Goal: Task Accomplishment & Management: Manage account settings

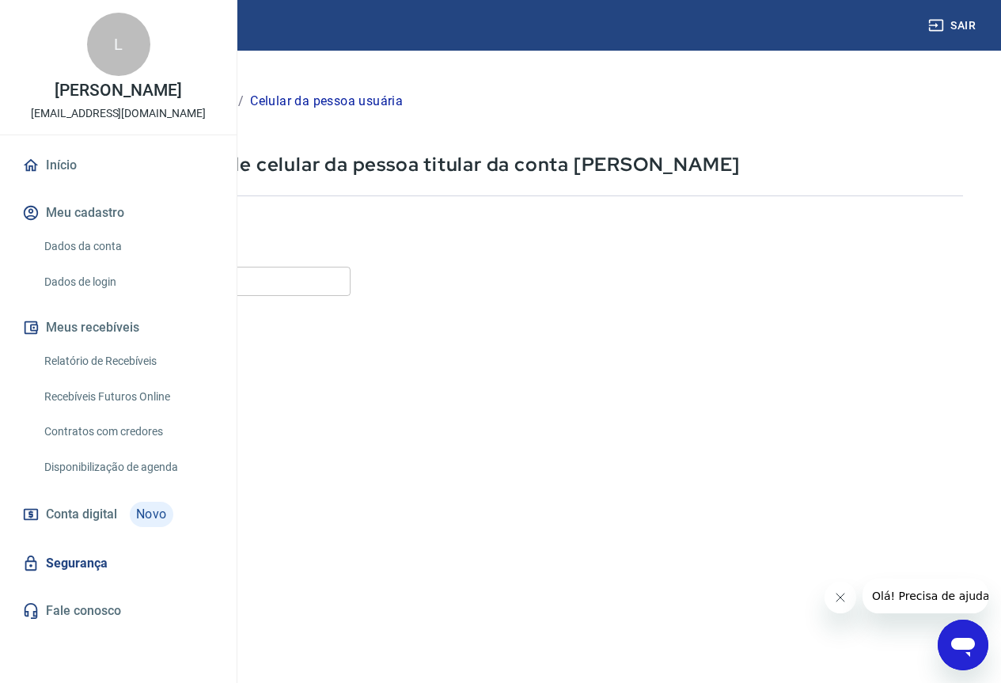
click at [351, 285] on input "Celular" at bounding box center [197, 281] width 306 height 29
drag, startPoint x: 308, startPoint y: 280, endPoint x: 434, endPoint y: 279, distance: 126.6
click at [351, 279] on input "(15) 99182-6964" at bounding box center [197, 281] width 306 height 29
type input "(15) 99188-5791"
click at [132, 649] on button "Continuar" at bounding box center [88, 644] width 88 height 32
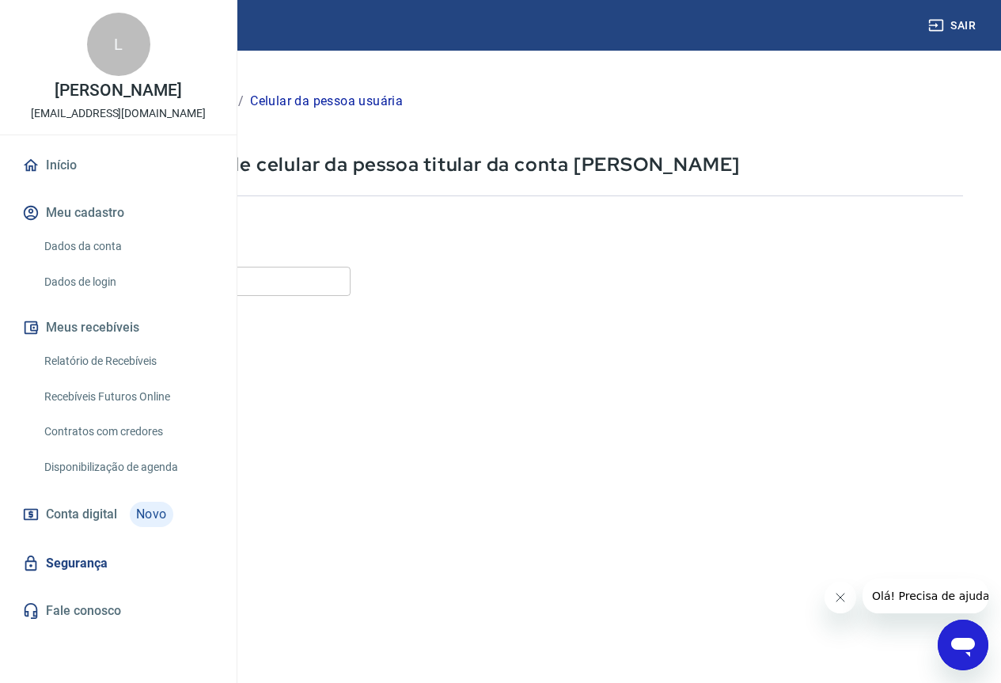
click at [958, 647] on icon "Abrir janela de mensagens" at bounding box center [963, 647] width 24 height 19
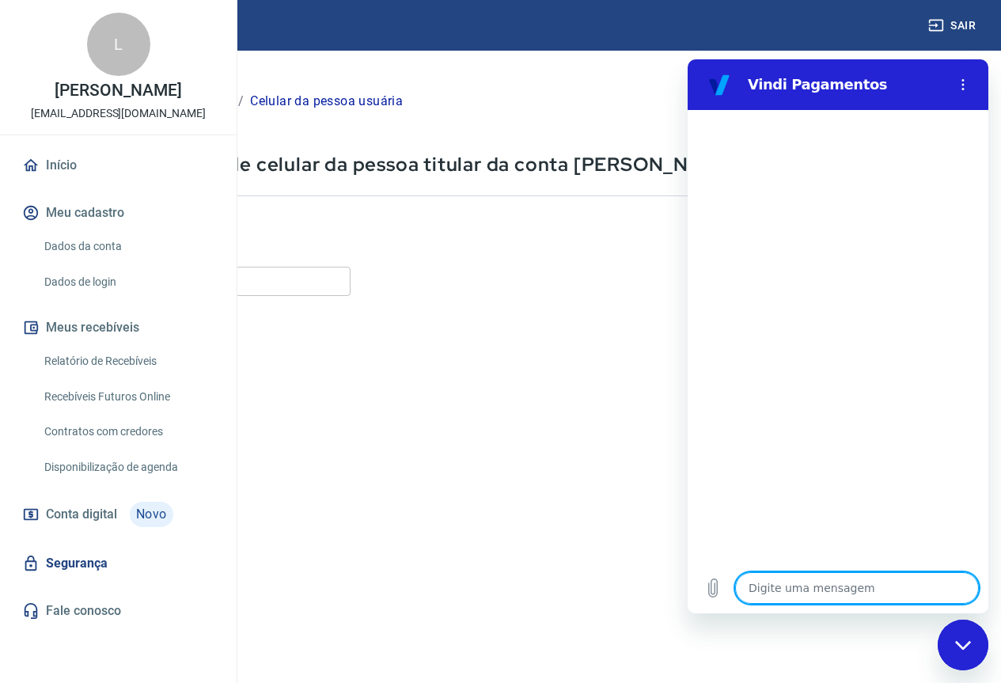
click at [841, 588] on textarea at bounding box center [857, 588] width 244 height 32
type textarea "B"
type textarea "x"
type textarea "Bo"
type textarea "x"
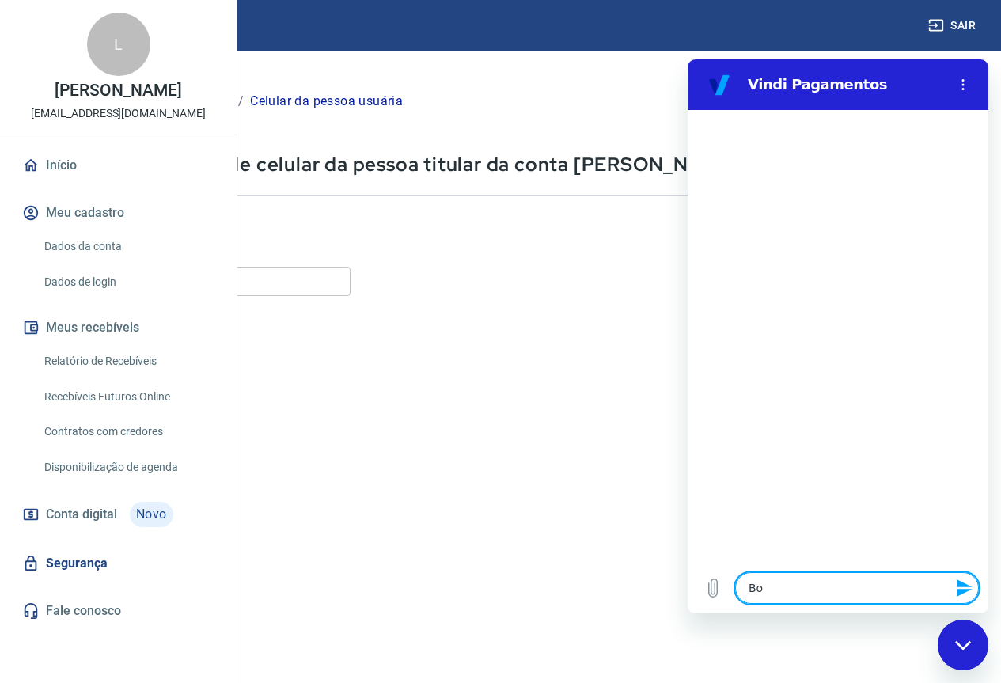
type textarea "Bom"
type textarea "x"
type textarea "Bom"
type textarea "x"
type textarea "Bom d"
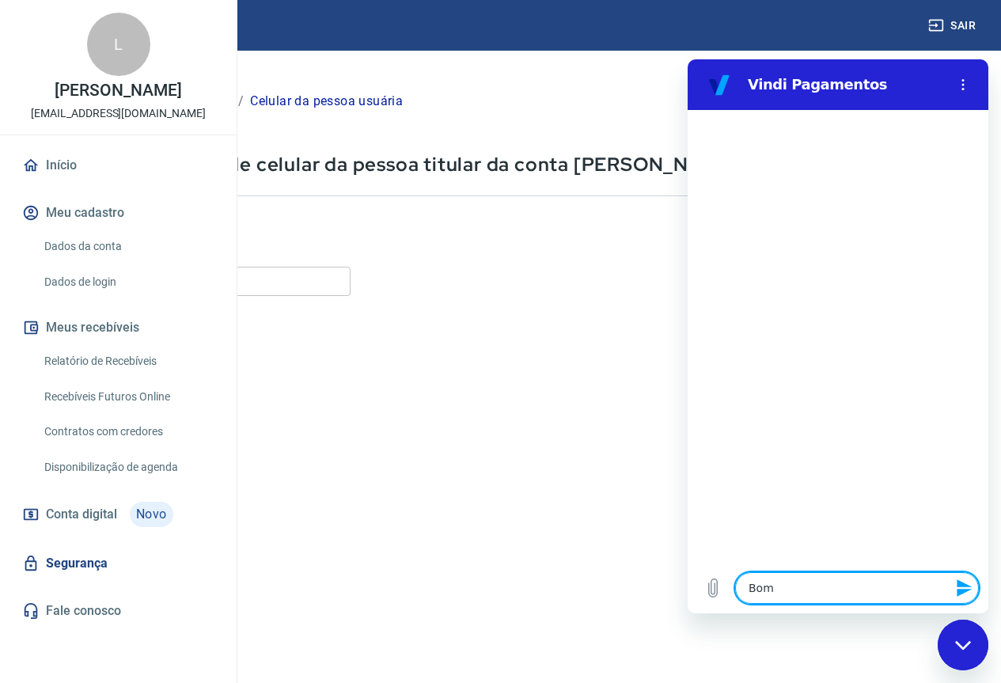
type textarea "x"
type textarea "Bom di"
type textarea "x"
type textarea "Bom dia"
type textarea "x"
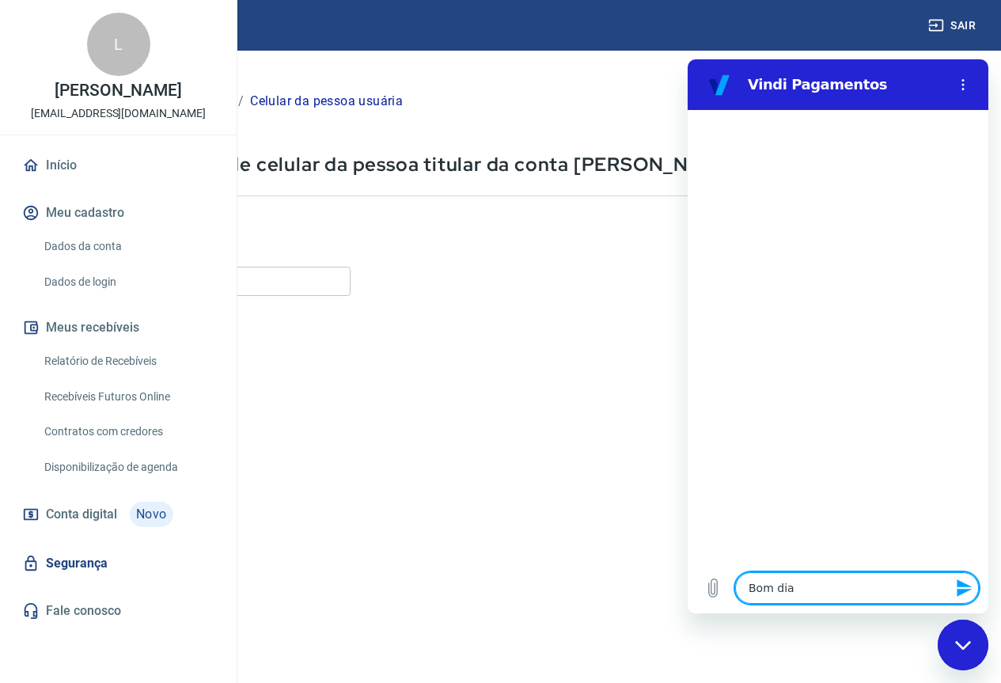
type textarea "Bom dia"
type textarea "x"
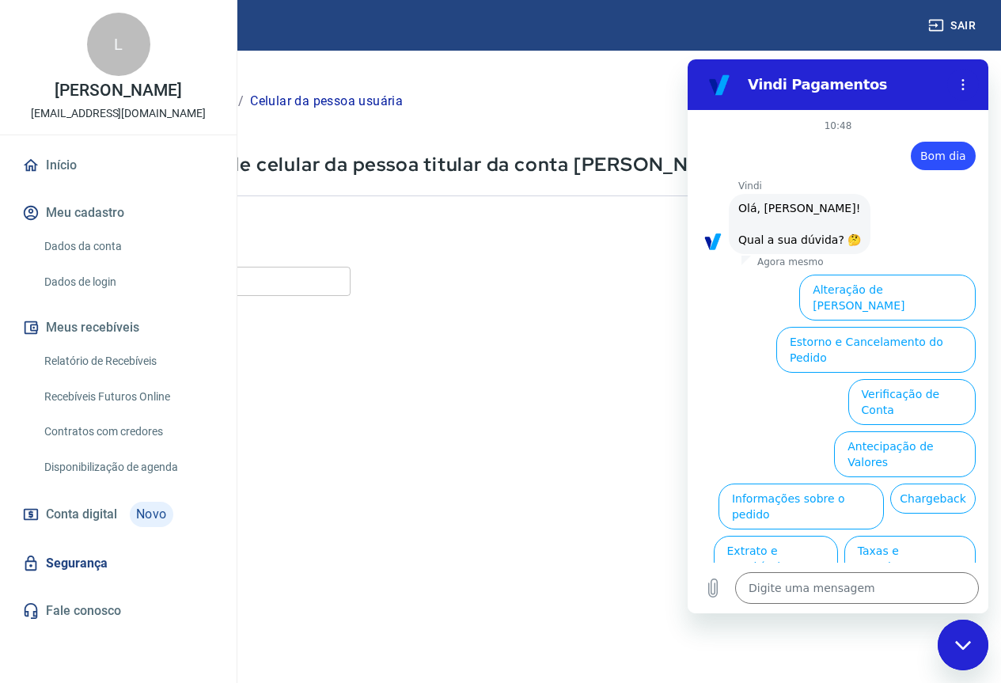
scroll to position [37, 0]
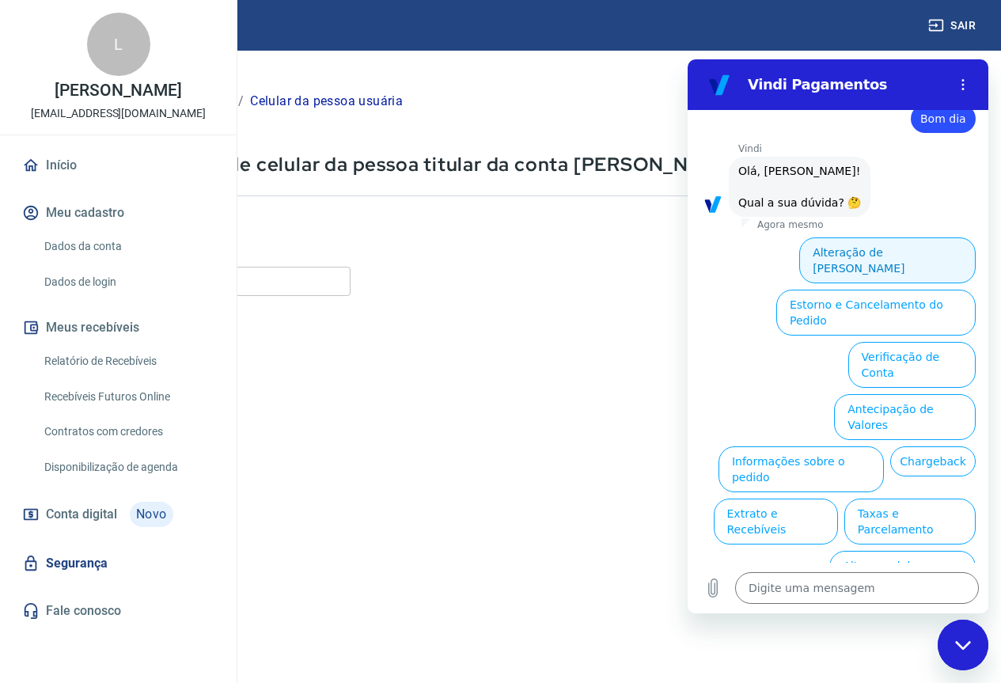
click at [908, 253] on button "Alteração de [PERSON_NAME]" at bounding box center [887, 260] width 176 height 46
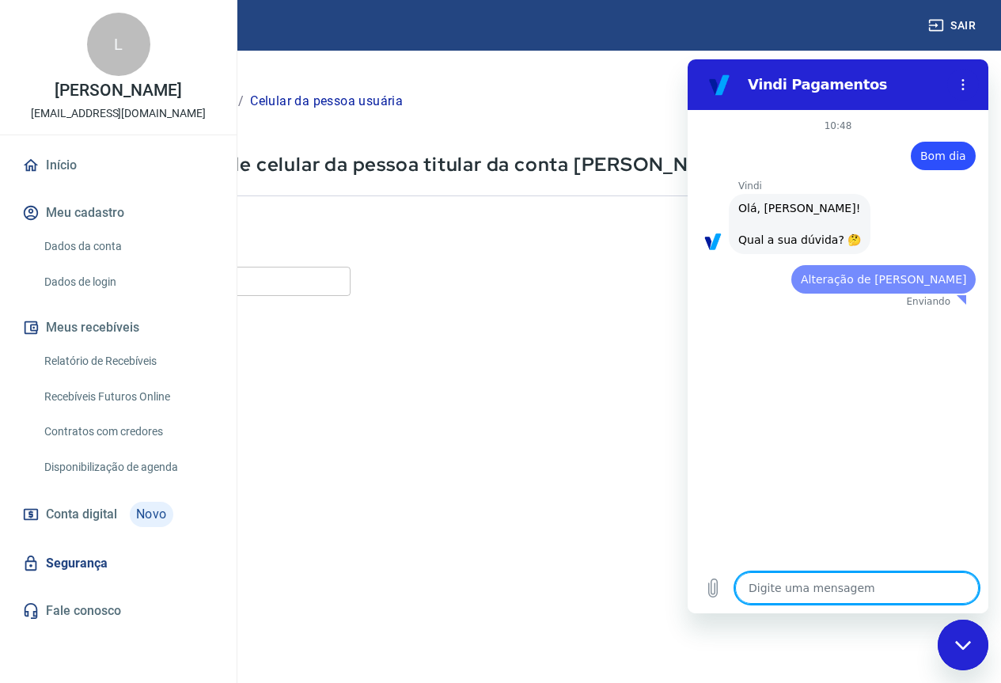
scroll to position [0, 0]
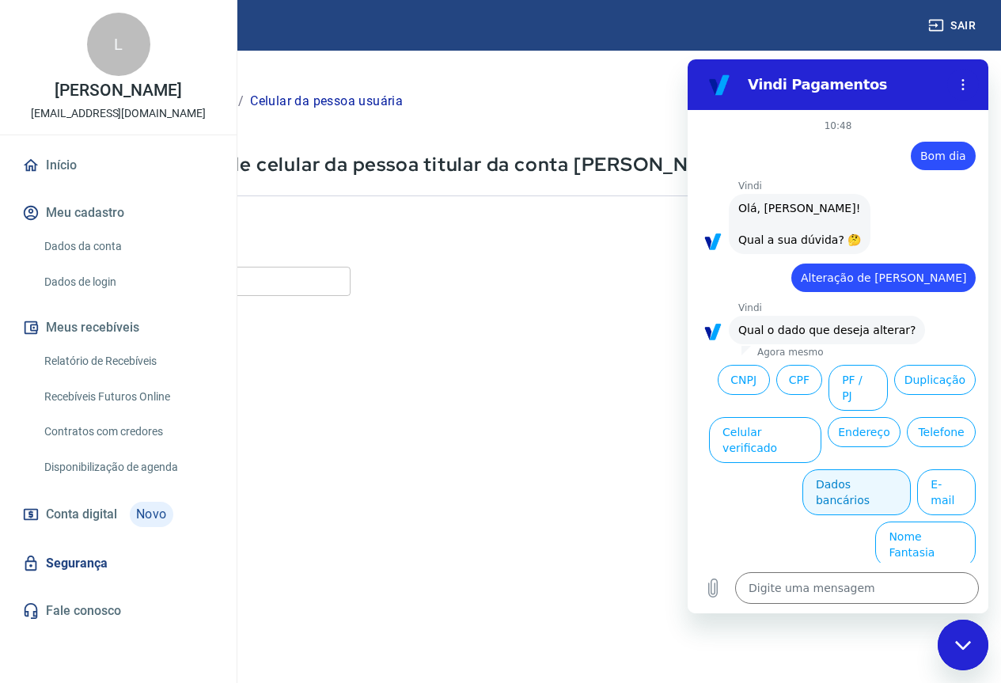
click at [860, 469] on button "Dados bancários" at bounding box center [856, 492] width 108 height 46
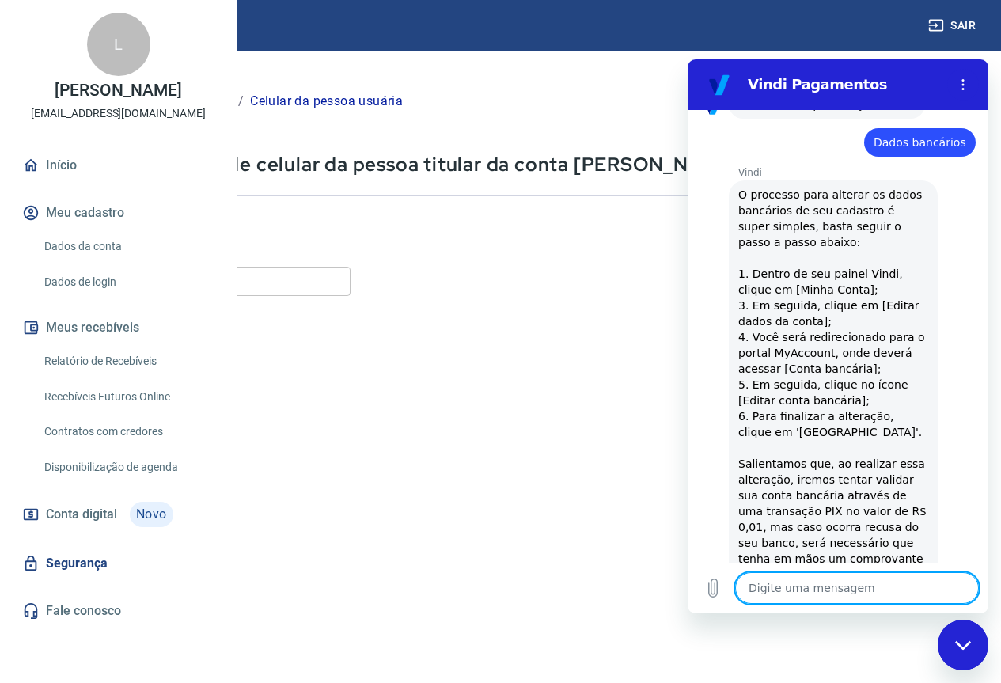
scroll to position [384, 0]
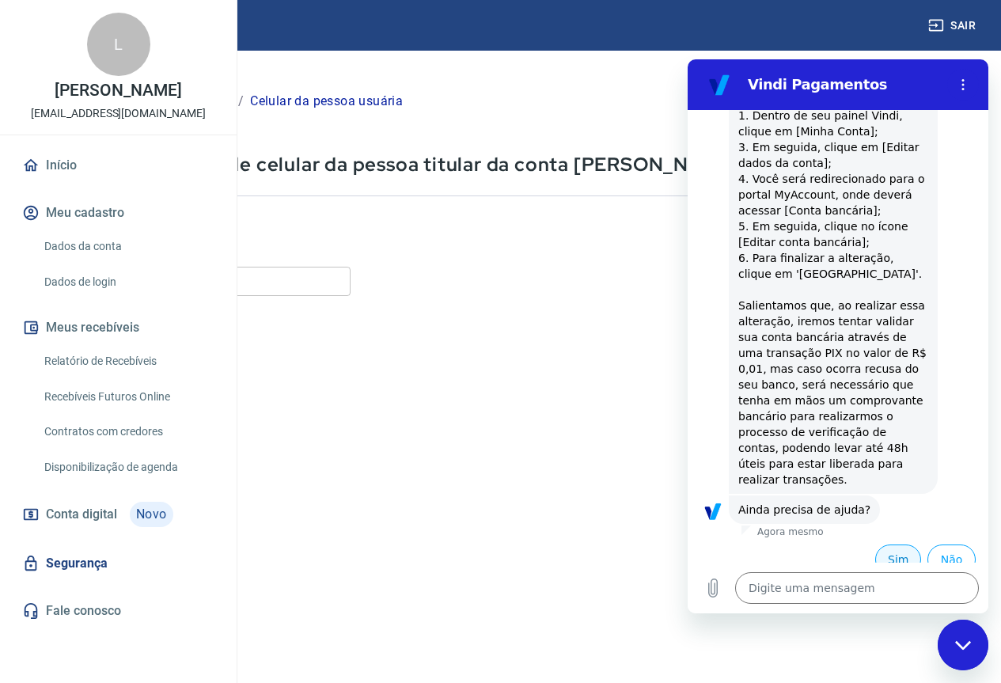
click at [882, 544] on button "Sim" at bounding box center [898, 559] width 46 height 30
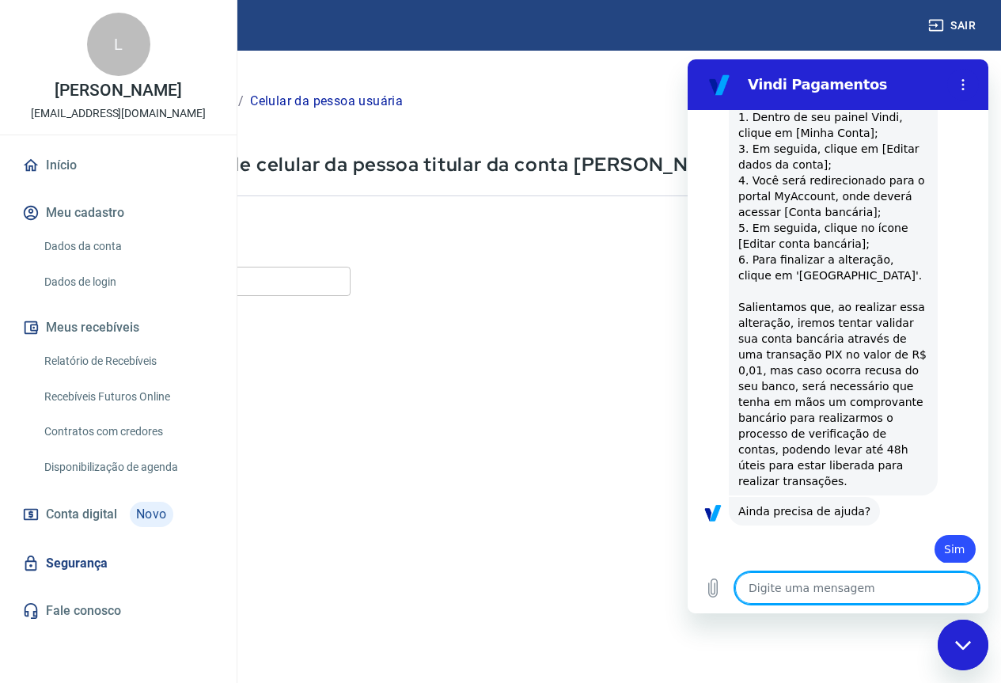
scroll to position [385, 0]
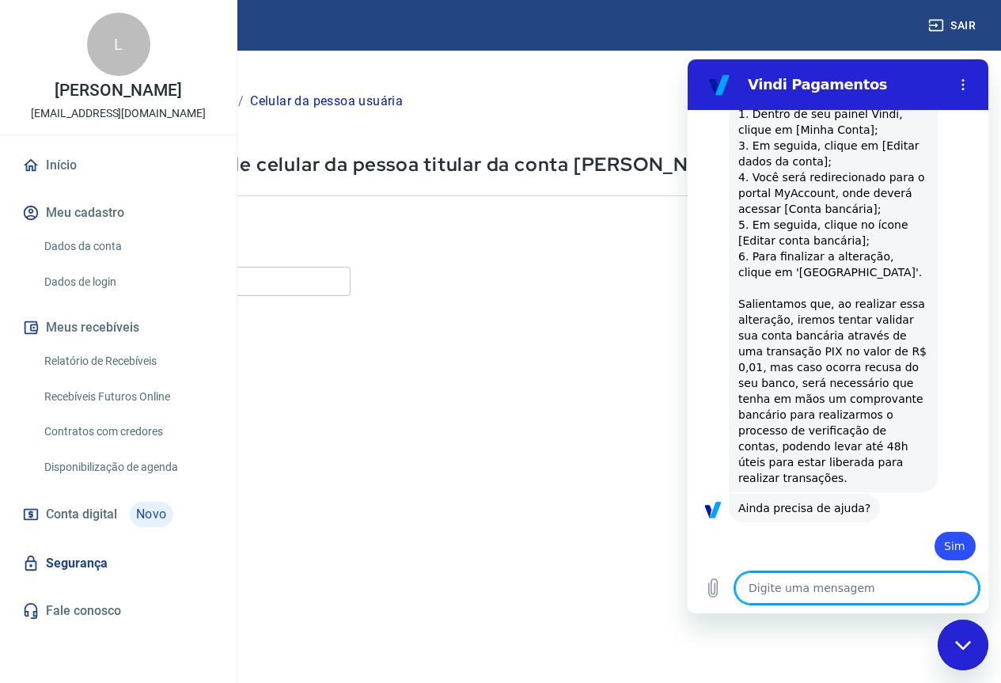
type textarea "x"
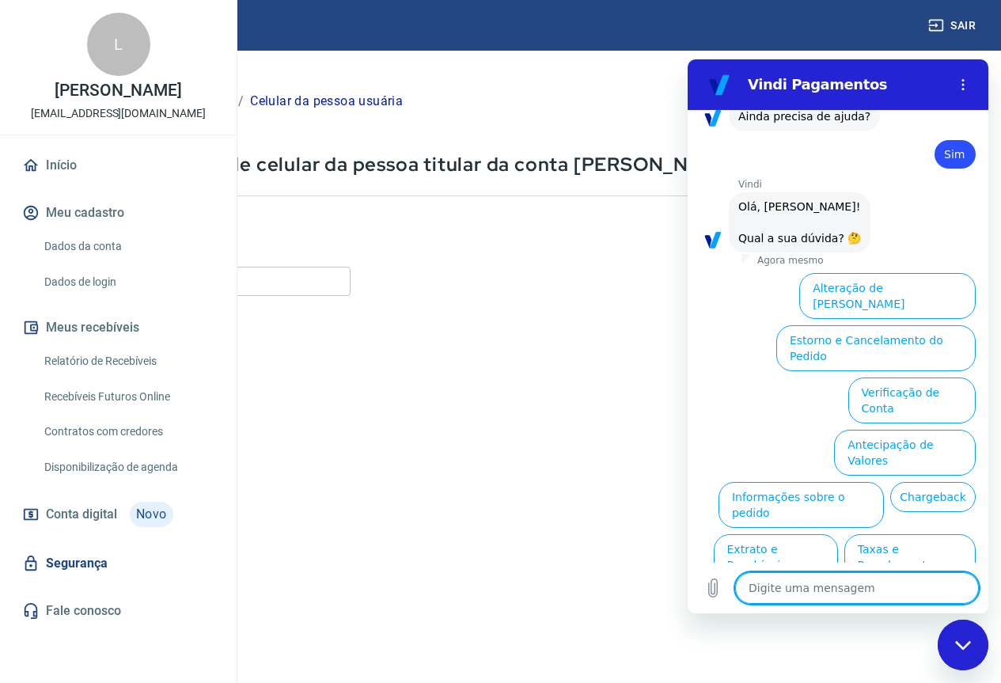
scroll to position [797, 0]
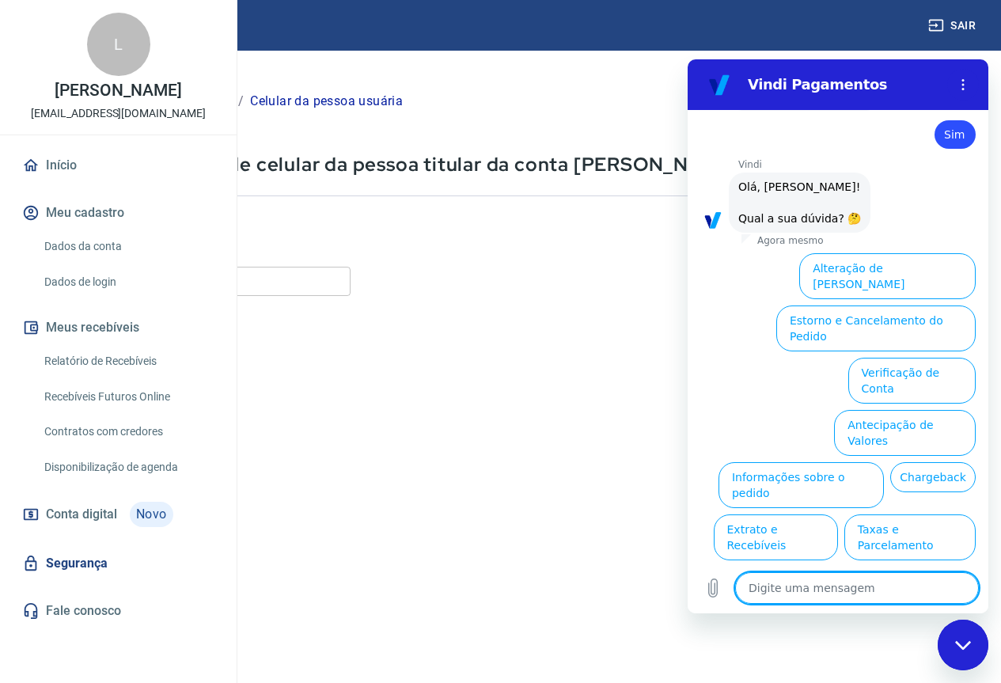
type textarea "A"
type textarea "x"
type textarea "At"
type textarea "x"
type textarea "Ate"
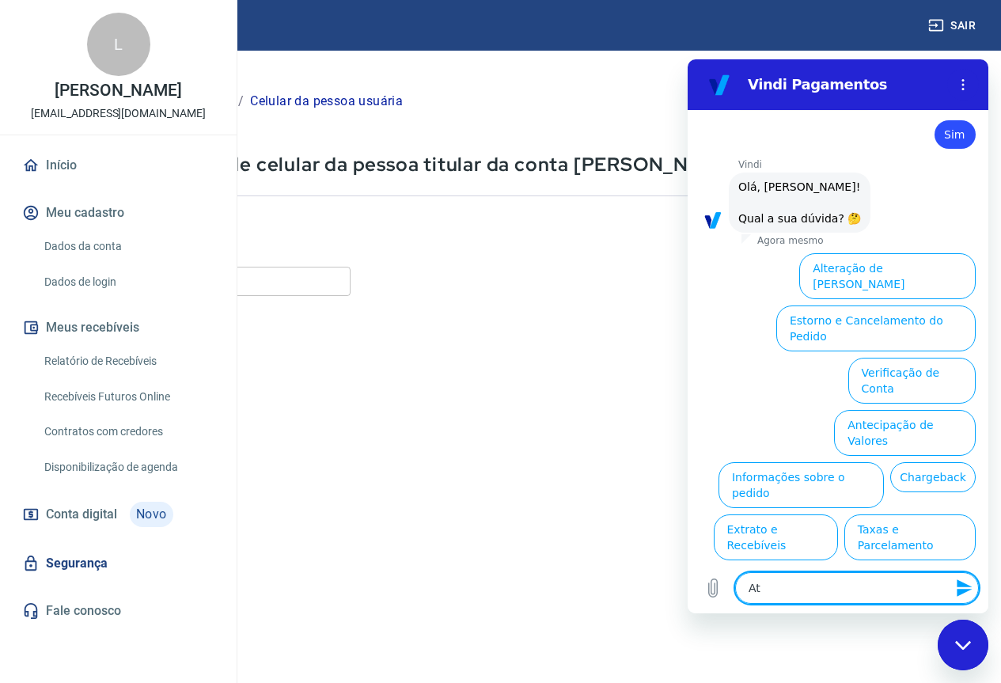
type textarea "x"
type textarea "Aten"
type textarea "x"
type textarea "Atend"
type textarea "x"
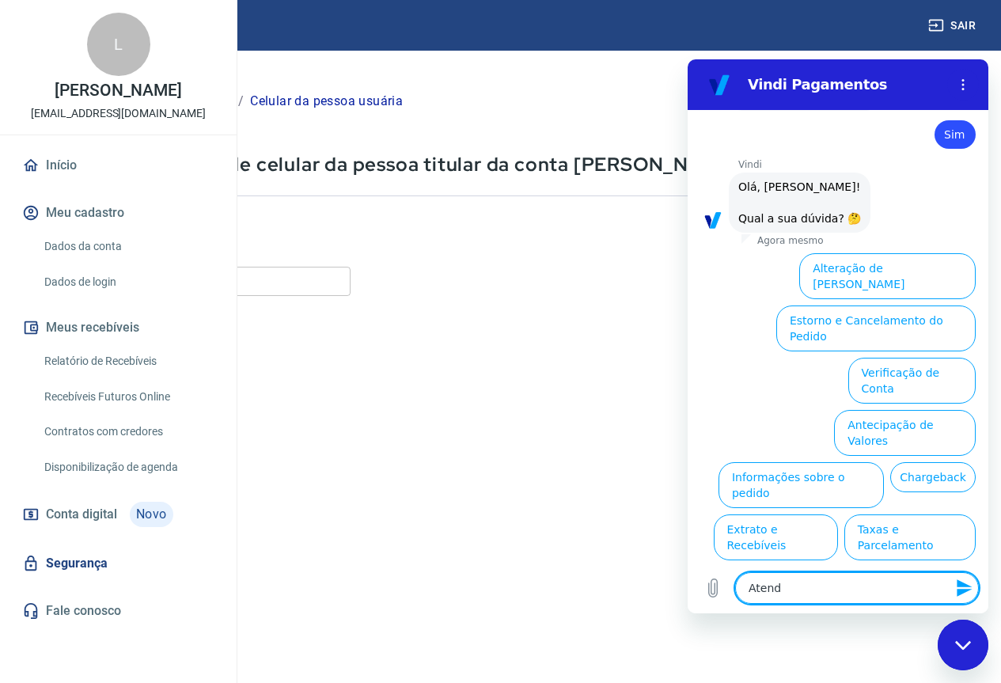
type textarea "Atendi"
type textarea "x"
type textarea "Atendim"
type textarea "x"
type textarea "Atendime"
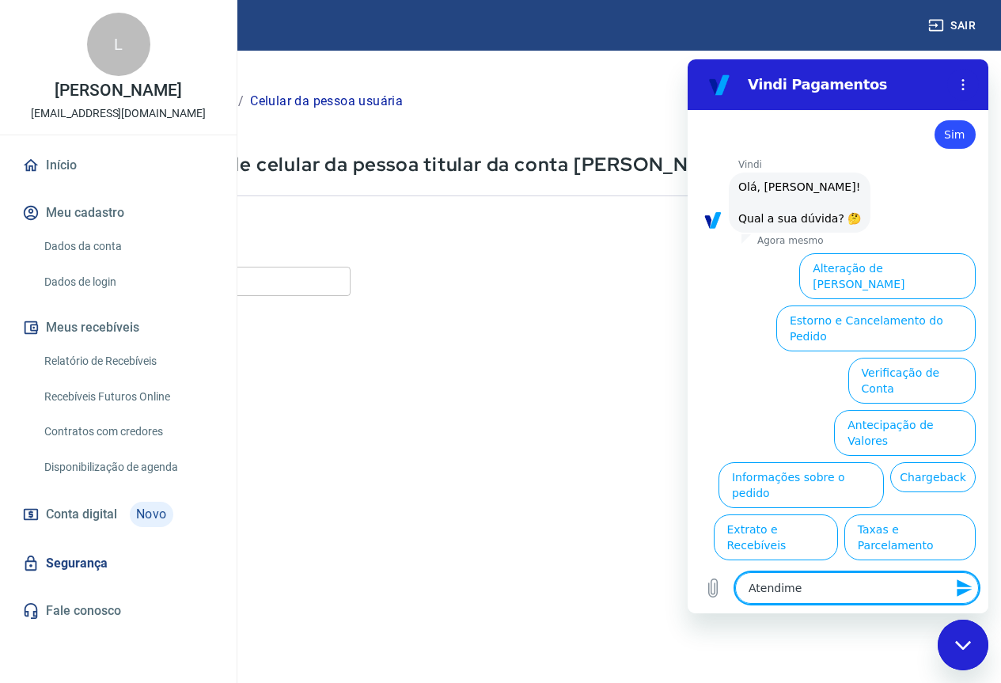
type textarea "x"
type textarea "Atendimen"
type textarea "x"
type textarea "Atendiment"
type textarea "x"
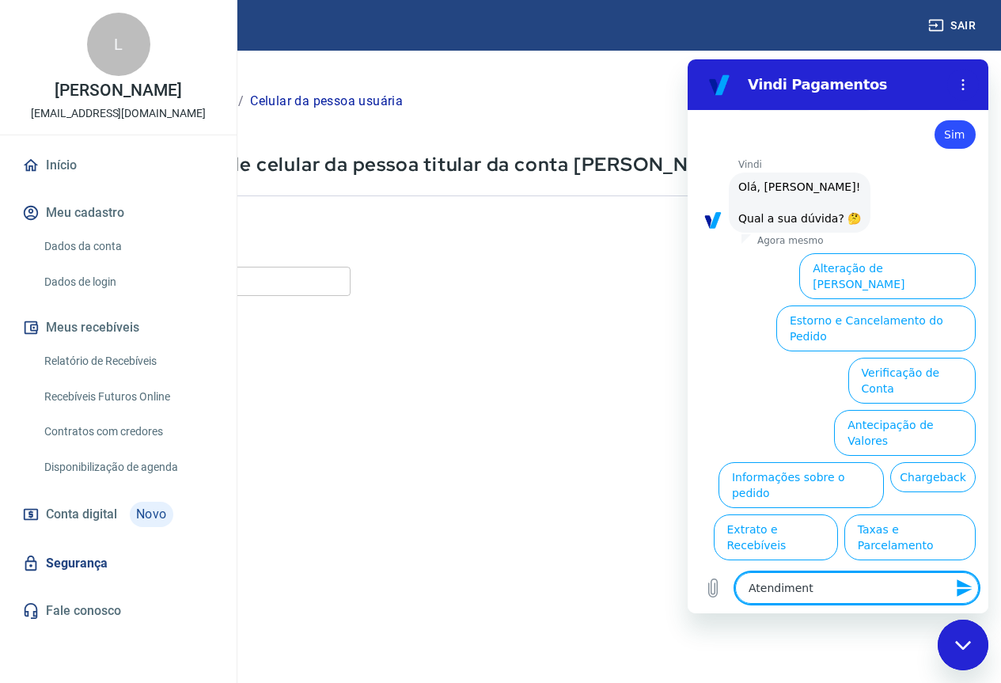
type textarea "Atendimento"
type textarea "x"
type textarea "Atendimento"
type textarea "x"
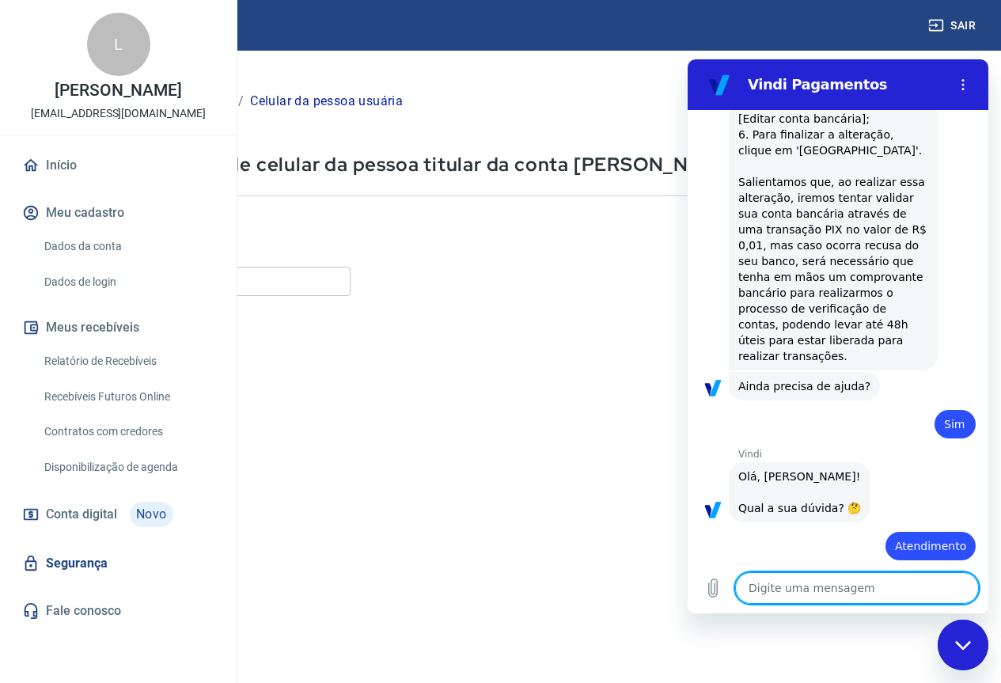
type textarea "x"
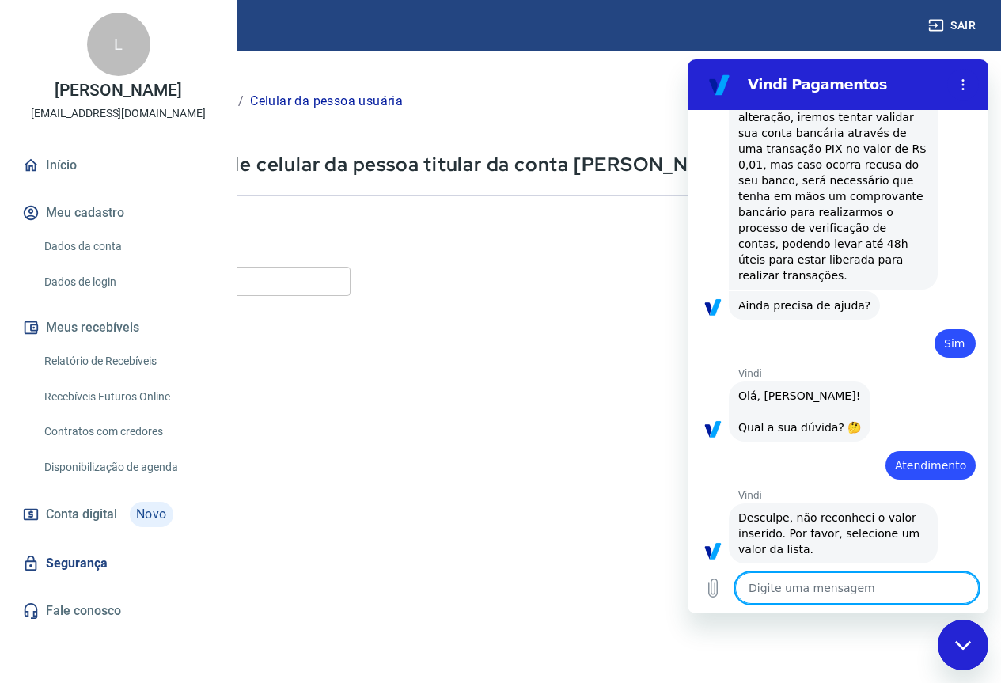
scroll to position [591, 0]
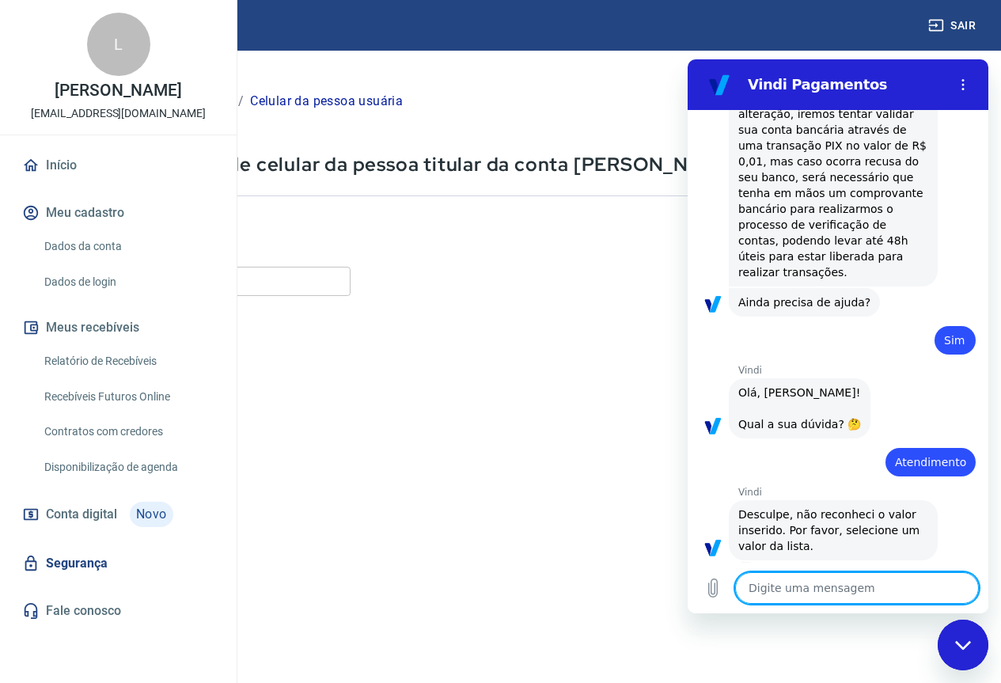
type textarea "A"
type textarea "x"
type textarea "At"
type textarea "x"
type textarea "Ate"
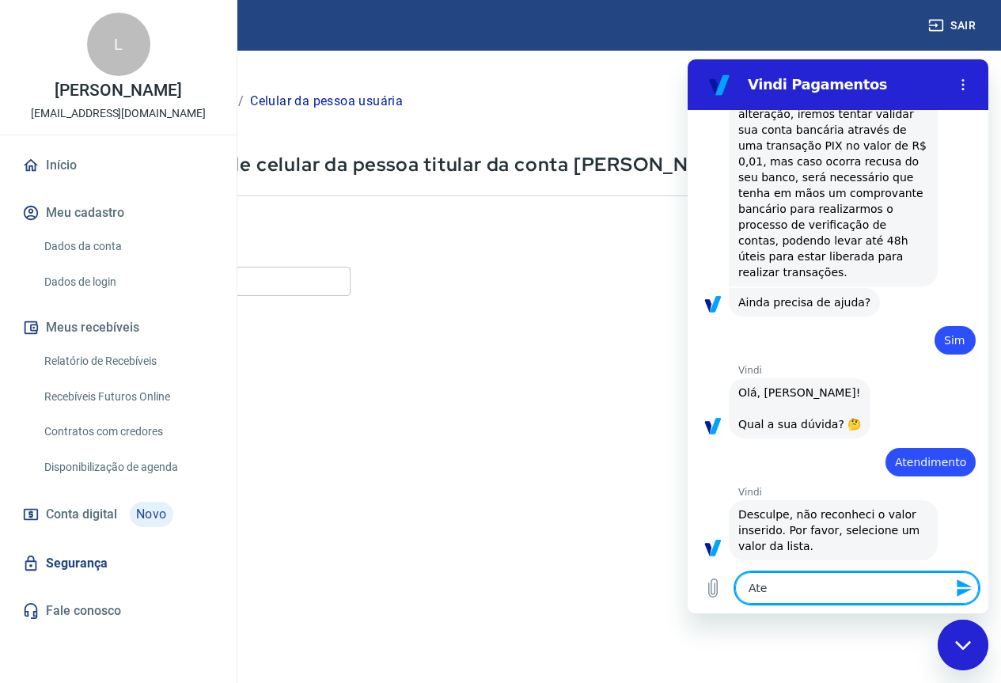
type textarea "x"
type textarea "Aten"
type textarea "x"
type textarea "Atend"
type textarea "x"
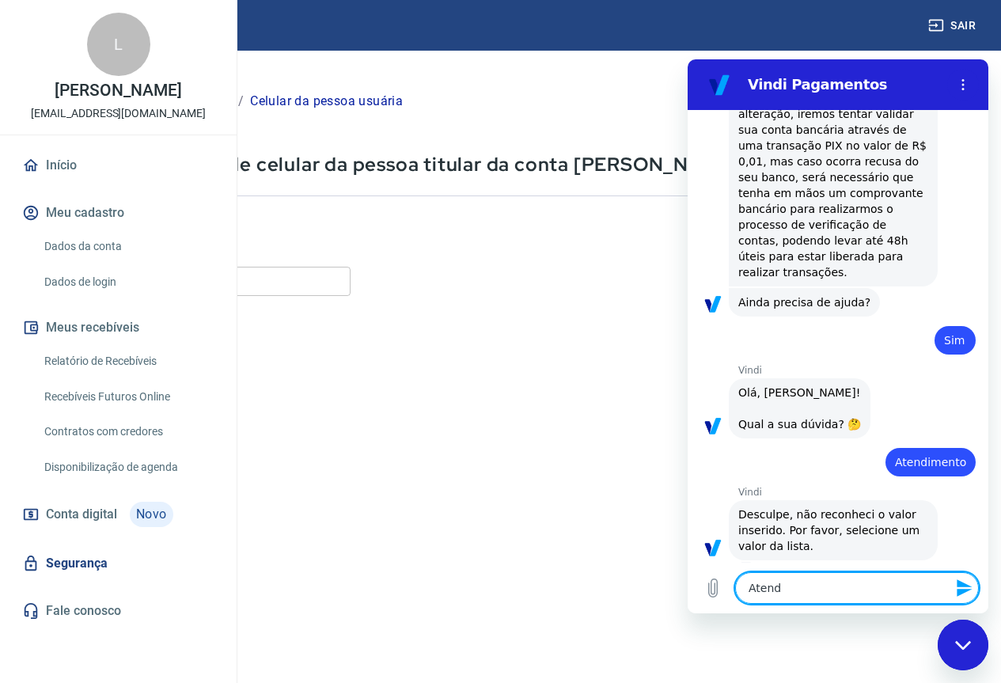
type textarea "Atende"
type textarea "x"
type textarea "Atenden"
type textarea "x"
type textarea "Atendent"
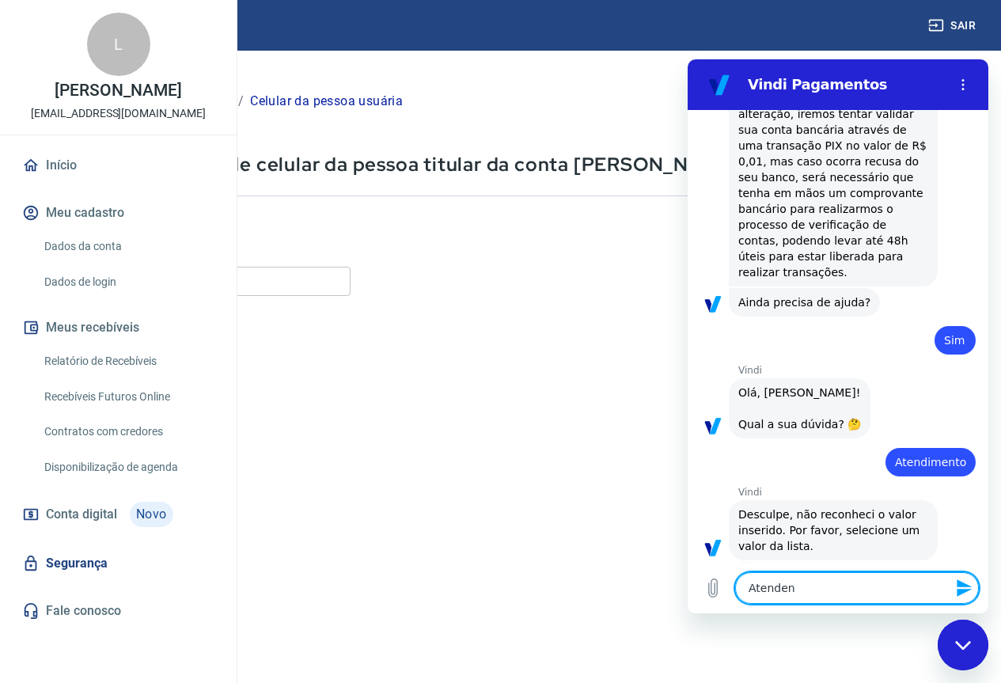
type textarea "x"
type textarea "Atendente"
type textarea "x"
type textarea "Atendente"
type textarea "x"
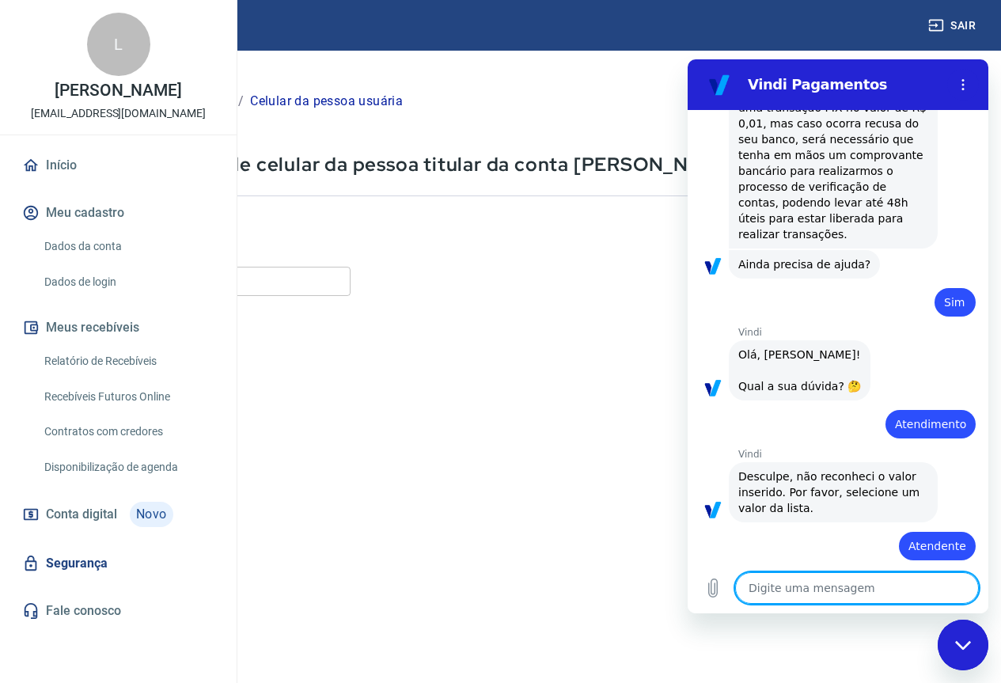
type textarea "x"
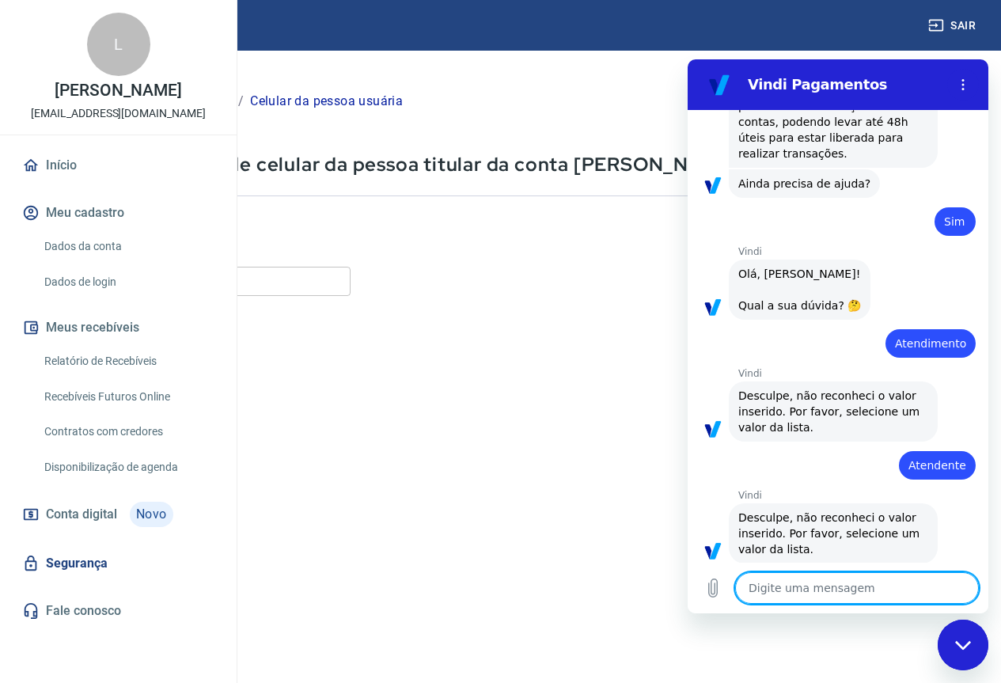
scroll to position [713, 0]
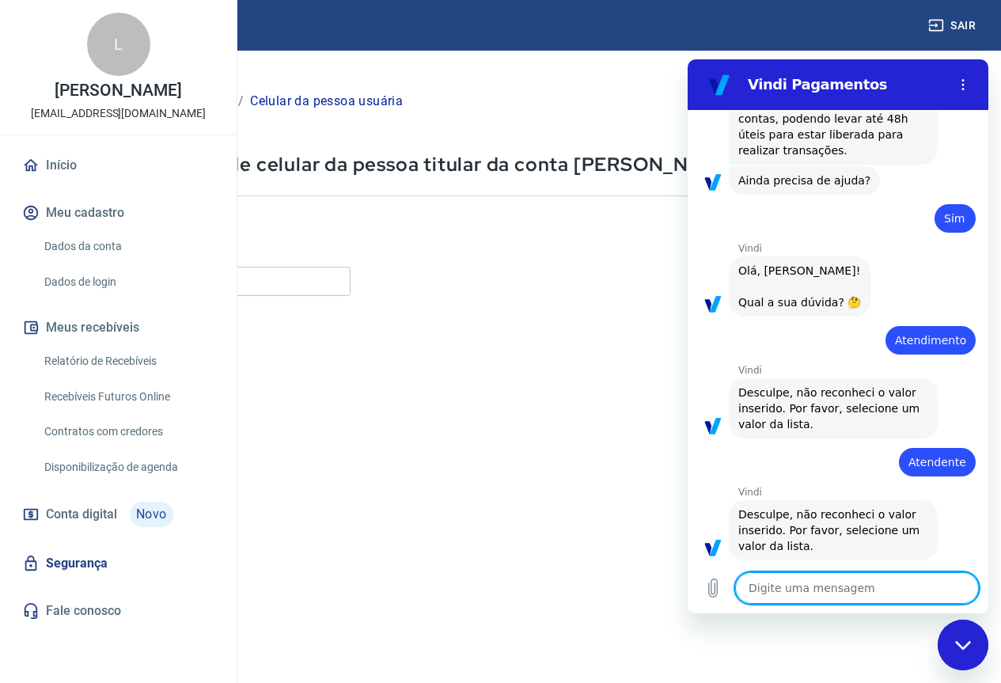
click at [834, 584] on textarea at bounding box center [857, 588] width 244 height 32
type textarea "I"
type textarea "x"
type textarea "In"
type textarea "x"
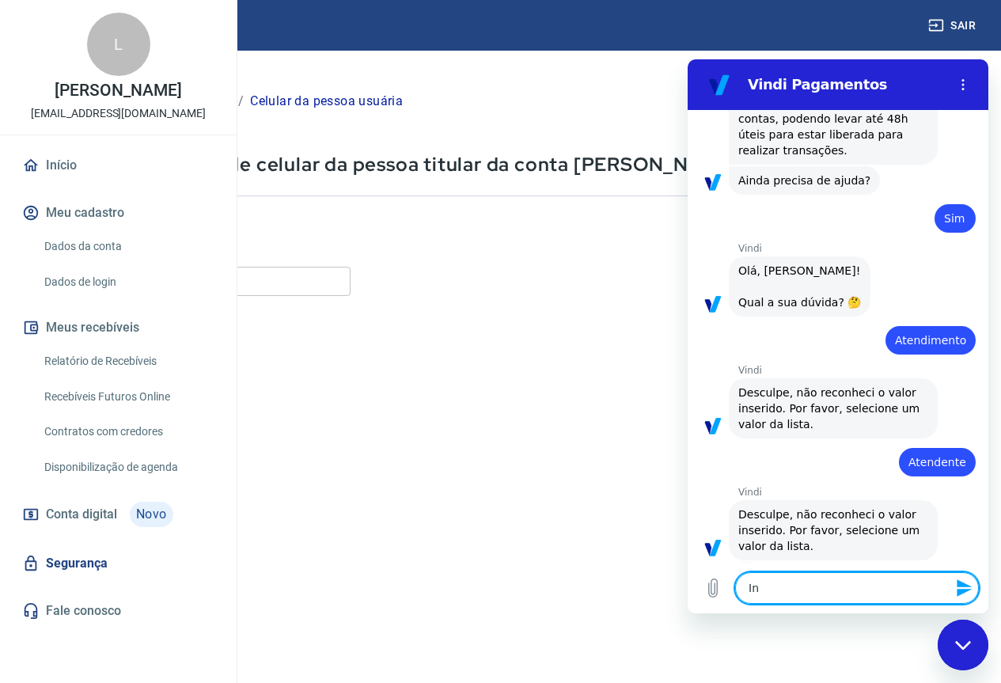
type textarea "Iní"
type textarea "x"
type textarea "Iníc"
type textarea "x"
type textarea "Iníci"
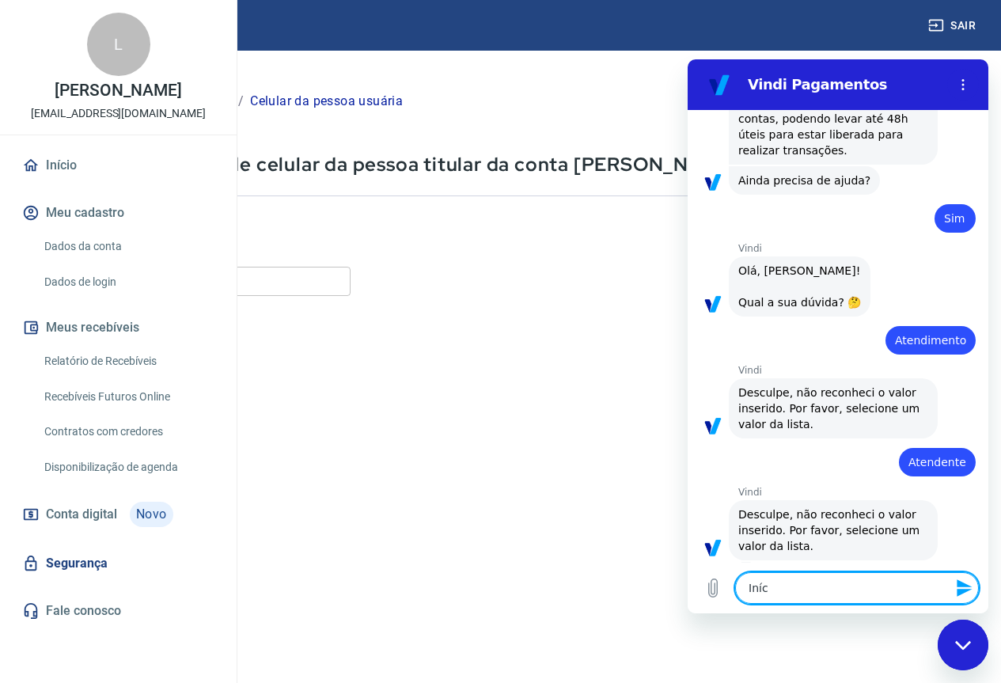
type textarea "x"
type textarea "Início"
type textarea "x"
type textarea "Início"
type textarea "x"
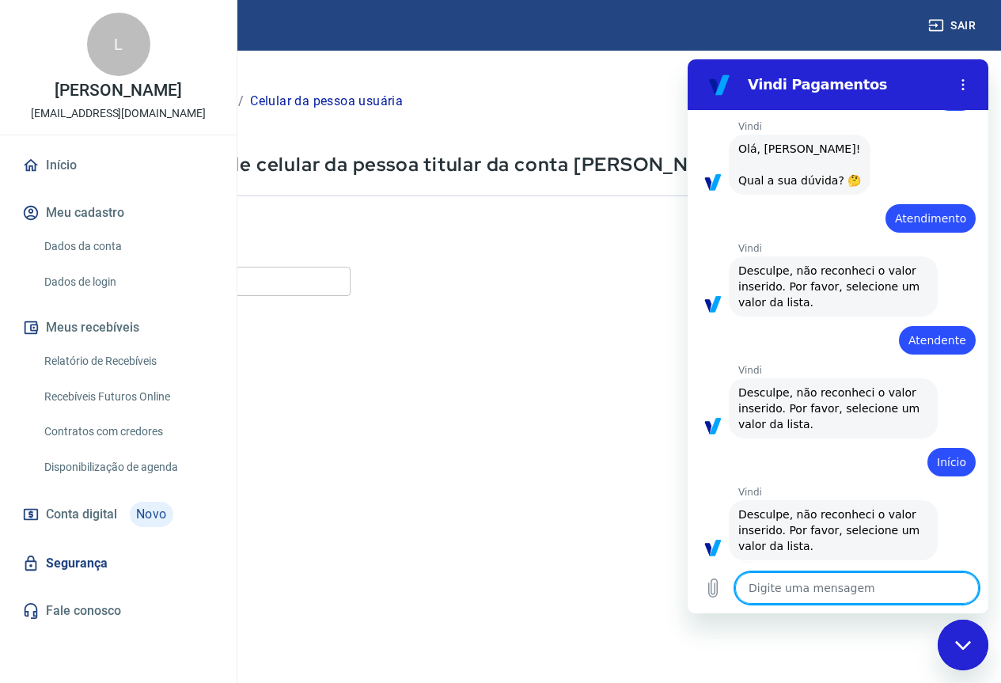
scroll to position [439, 0]
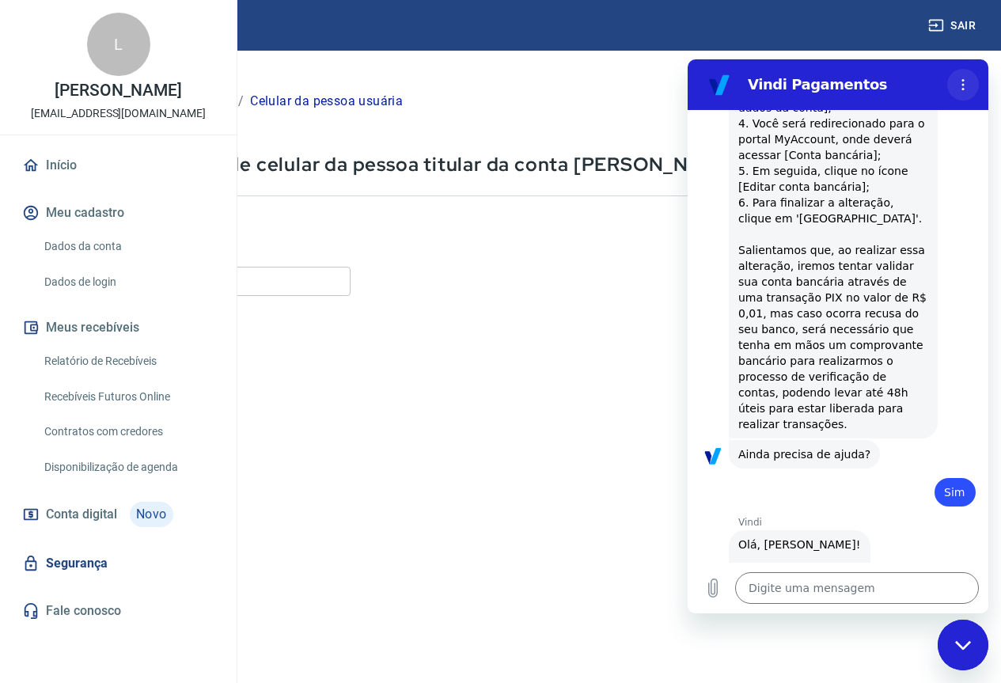
click at [963, 80] on circle "Menu de opções" at bounding box center [963, 80] width 2 height 2
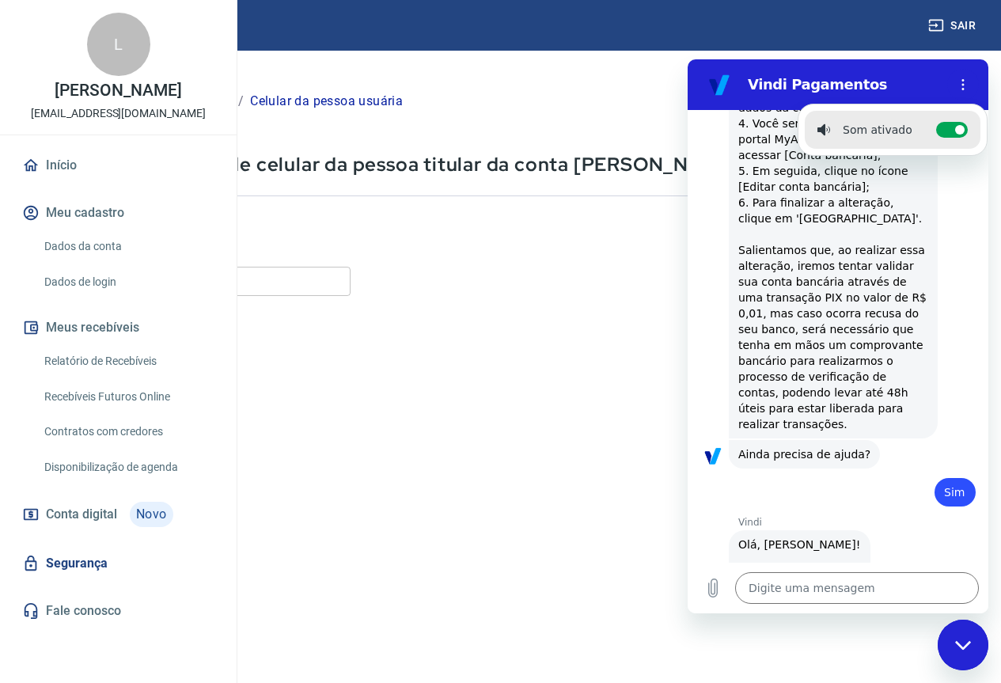
click at [975, 639] on div "Fechar janela de mensagens" at bounding box center [962, 644] width 47 height 47
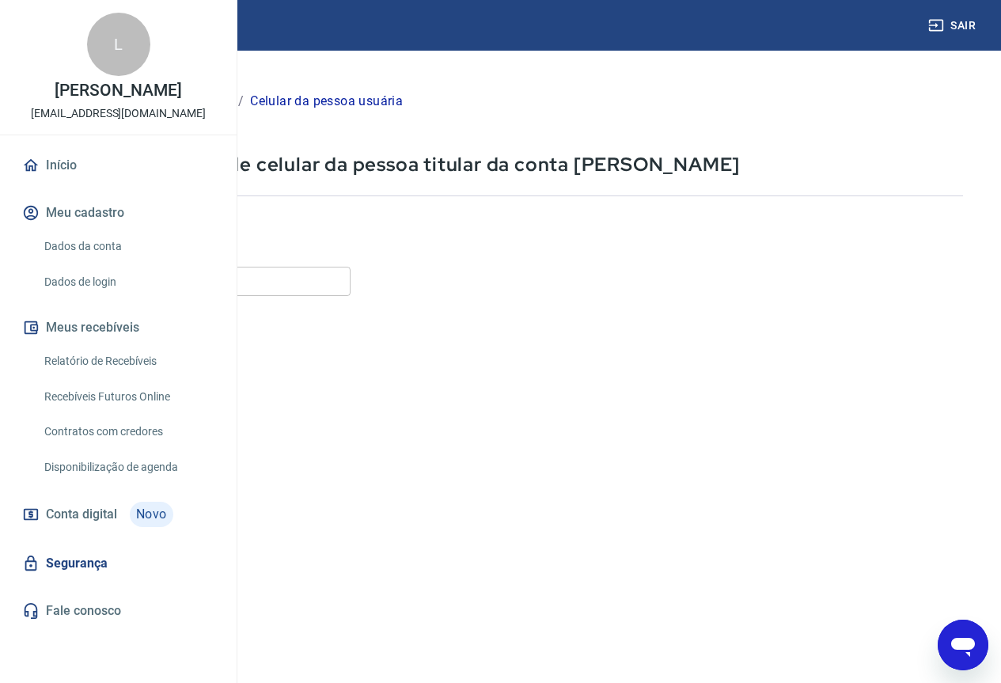
click at [955, 643] on icon "Abrir janela de mensagens" at bounding box center [963, 647] width 24 height 19
type textarea "x"
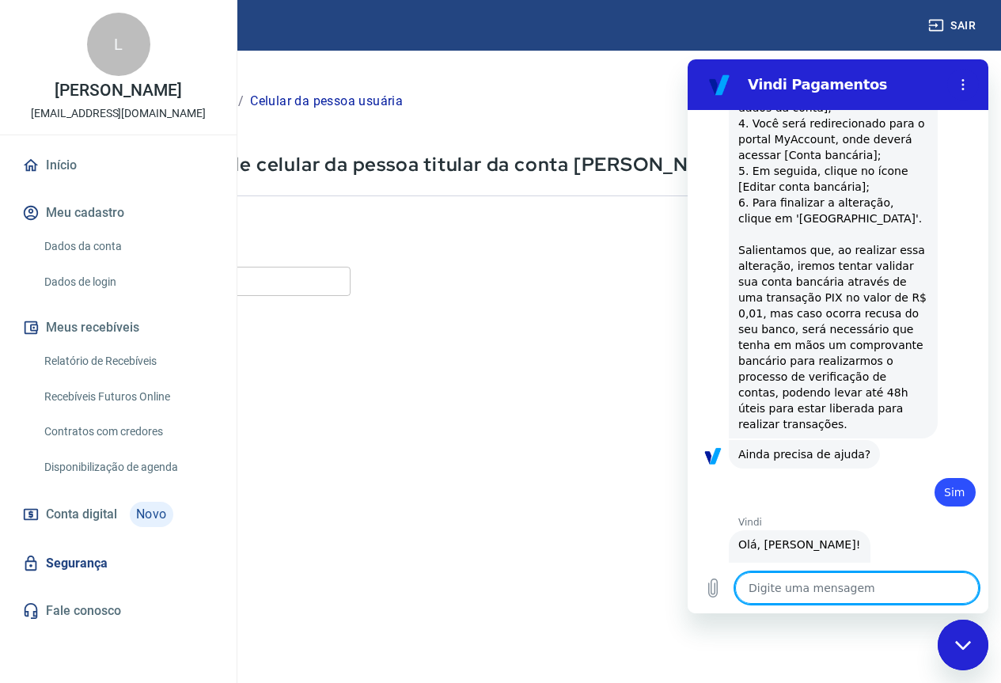
scroll to position [835, 0]
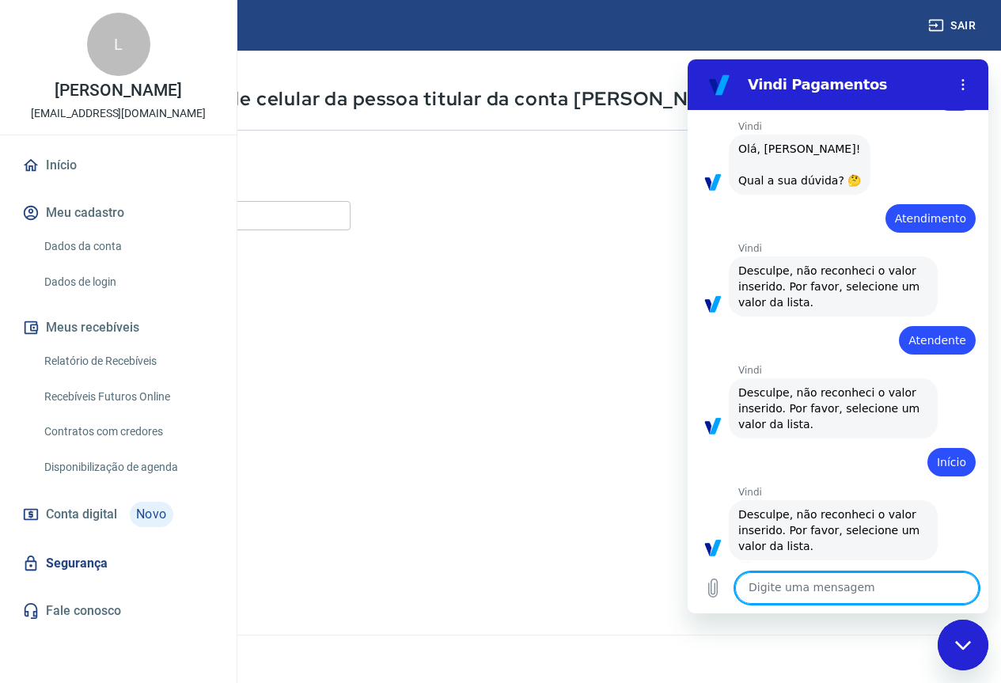
scroll to position [66, 0]
click at [881, 583] on textarea at bounding box center [857, 588] width 244 height 32
type textarea "Voltar"
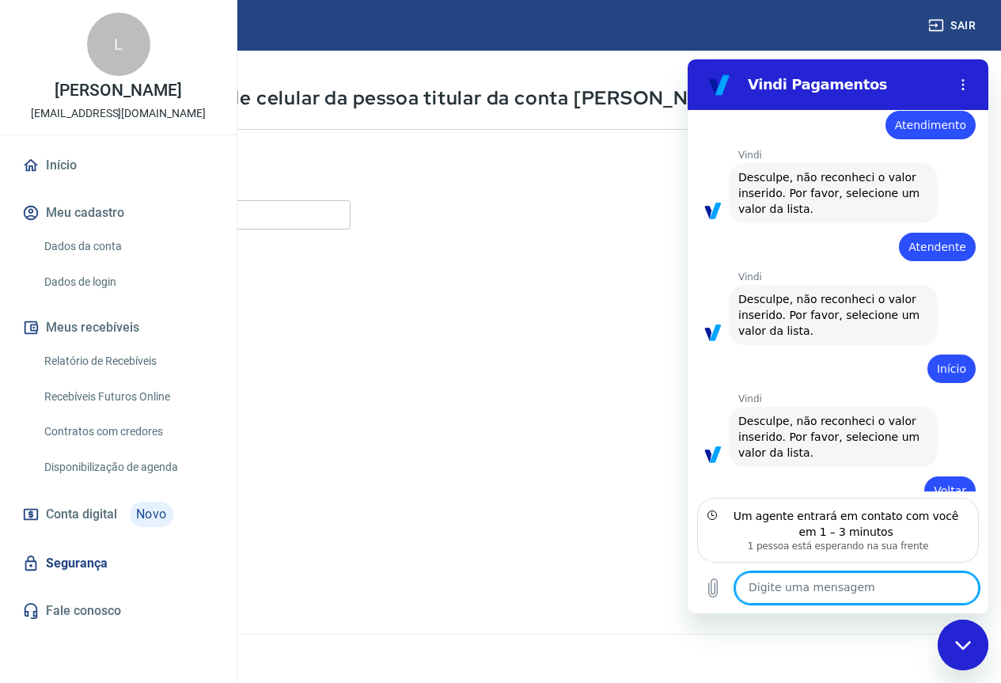
scroll to position [1000, 0]
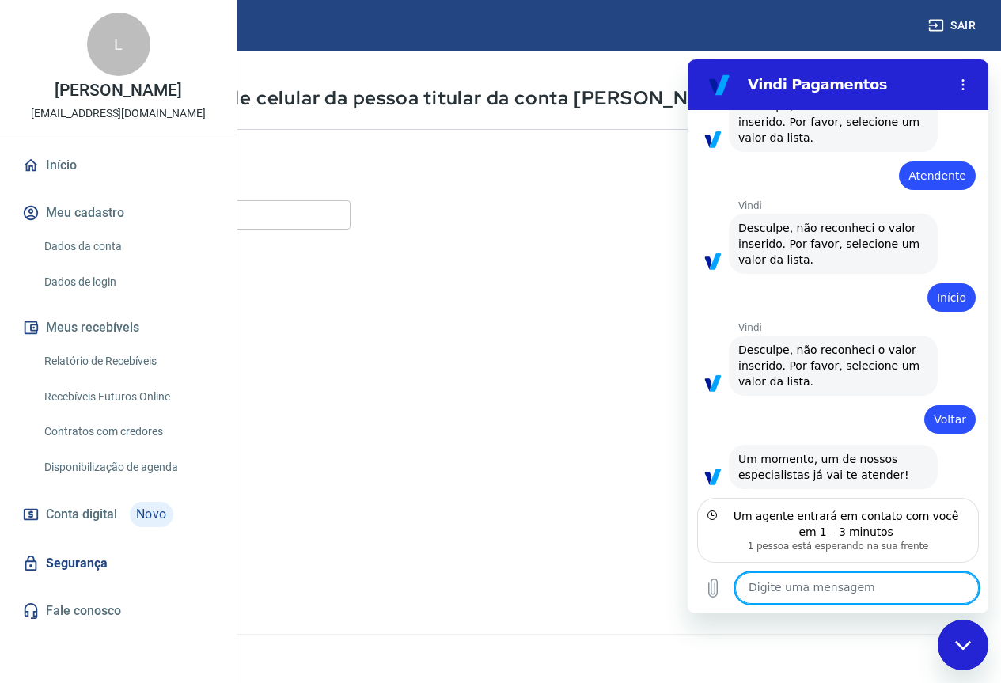
click at [881, 583] on textarea at bounding box center [857, 588] width 244 height 32
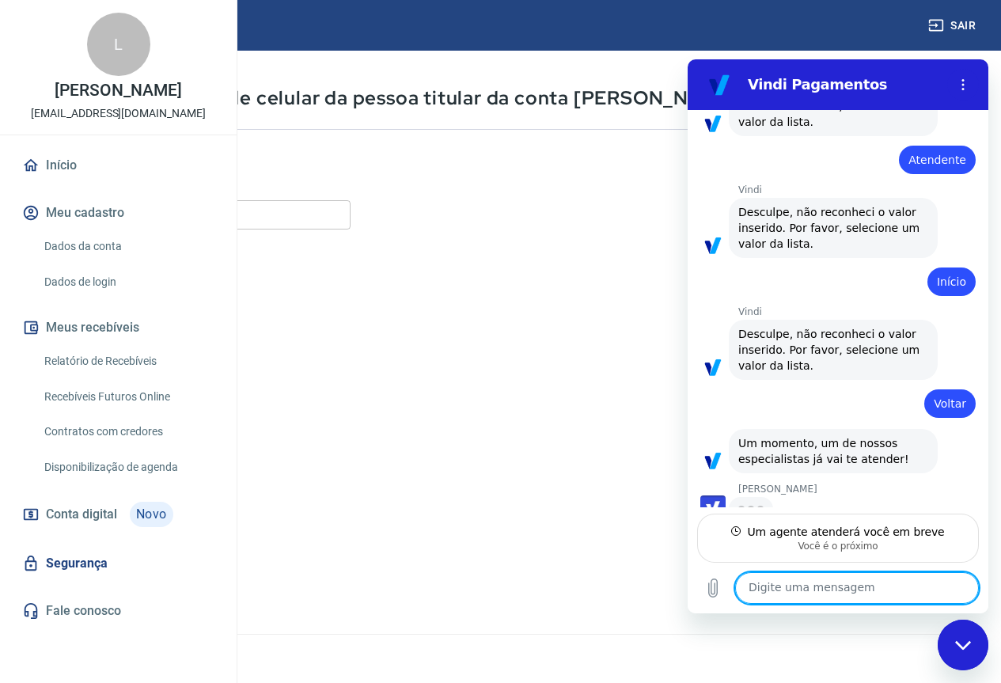
scroll to position [1014, 0]
click at [871, 582] on textarea at bounding box center [857, 588] width 244 height 32
type textarea "P"
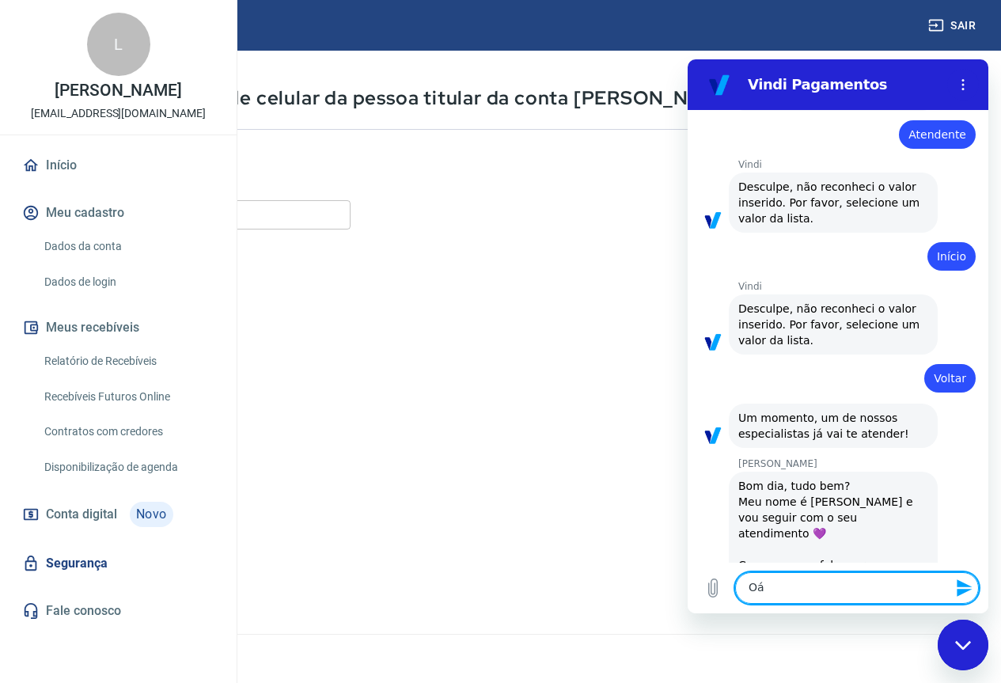
scroll to position [1044, 0]
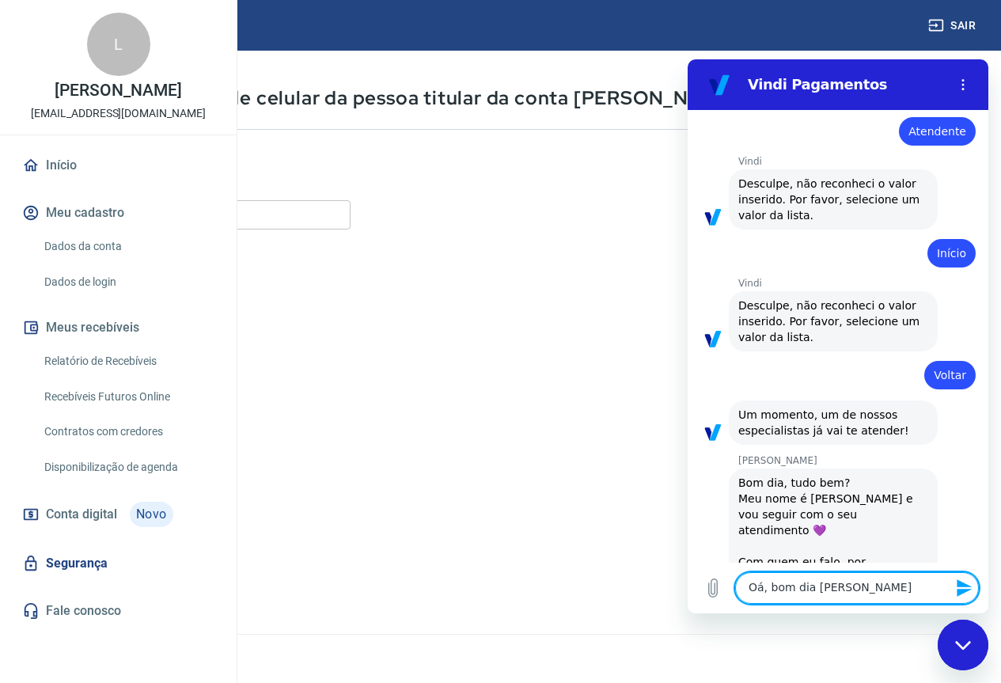
click at [759, 588] on textarea "Oá, bom dia Viviane" at bounding box center [857, 588] width 244 height 32
type textarea "Olá, bom dia Viviane"
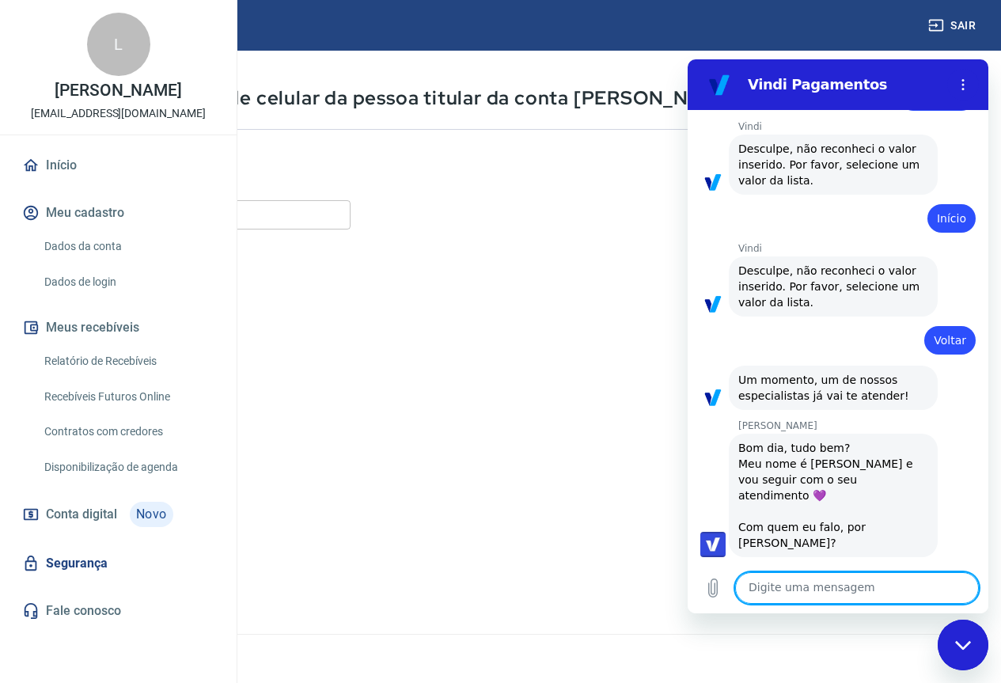
scroll to position [1082, 0]
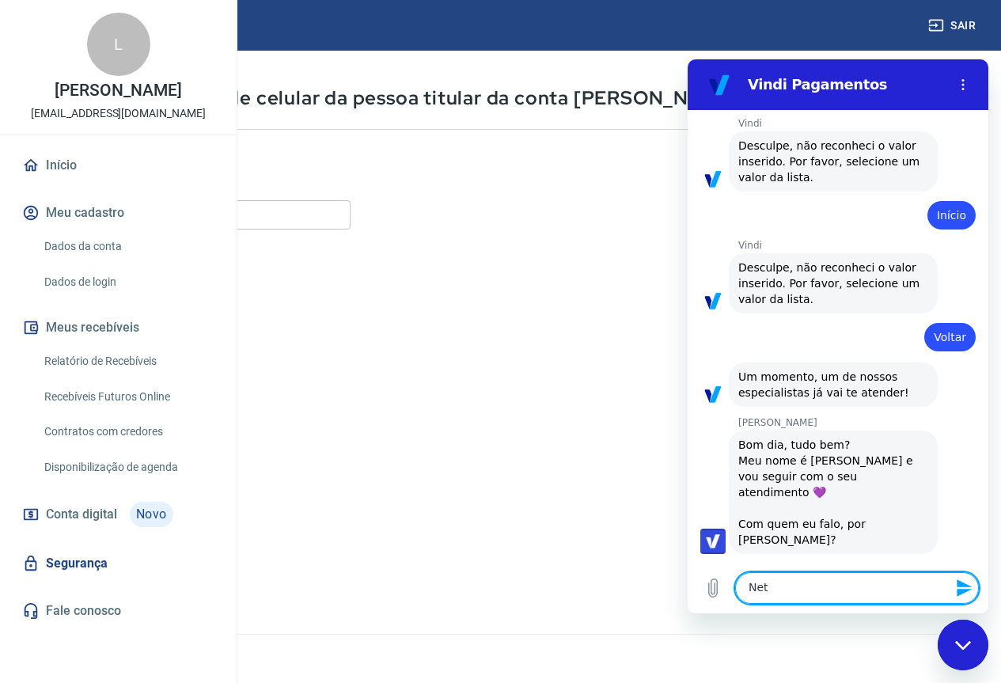
type textarea "Neto"
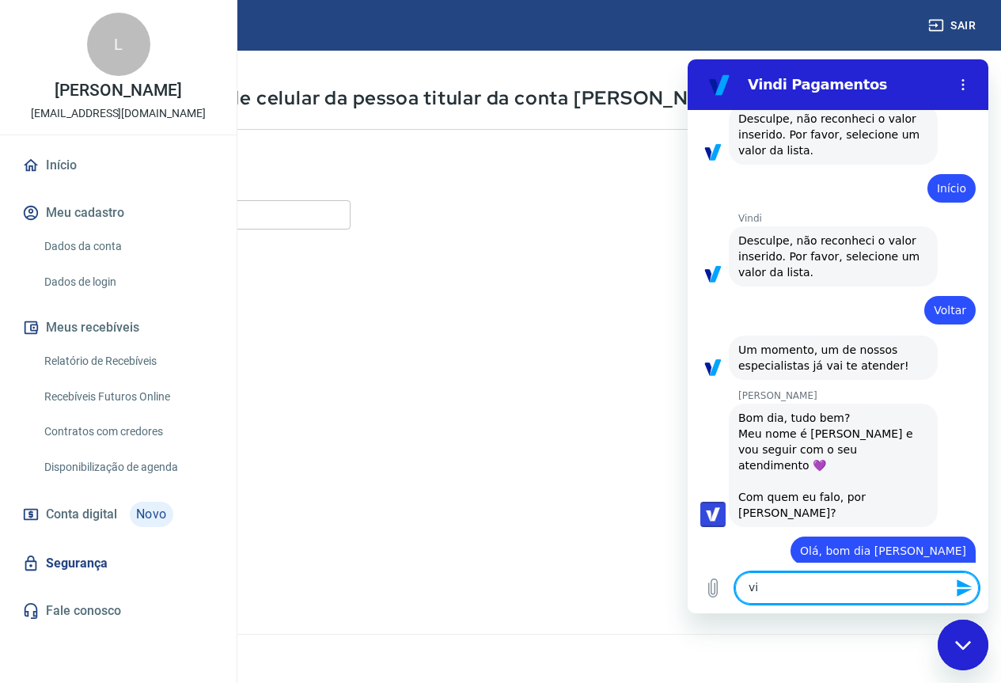
scroll to position [1112, 0]
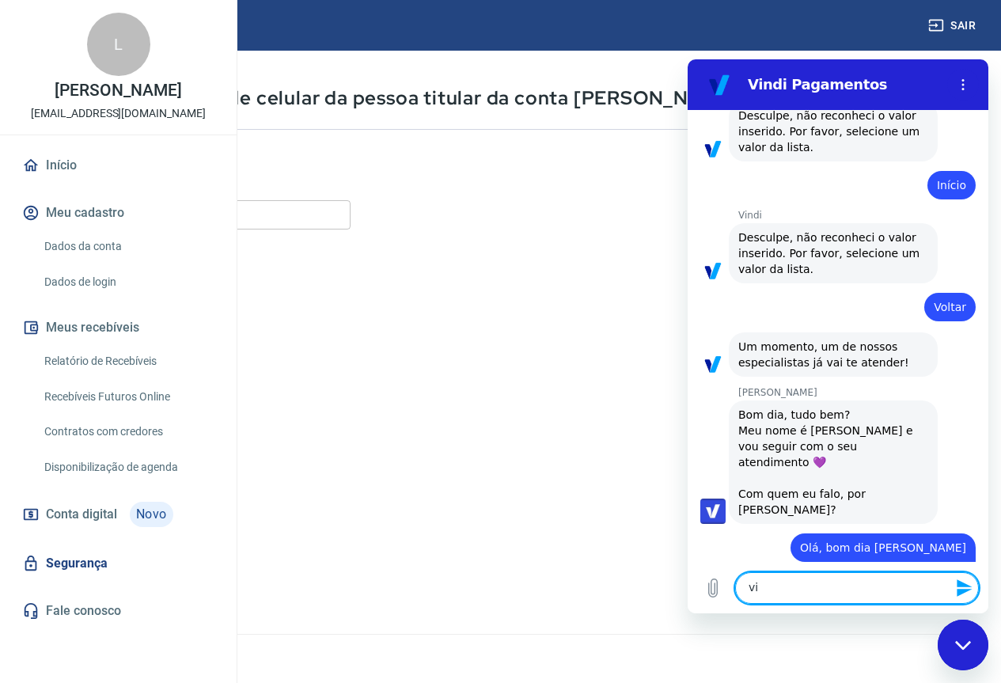
type textarea "v"
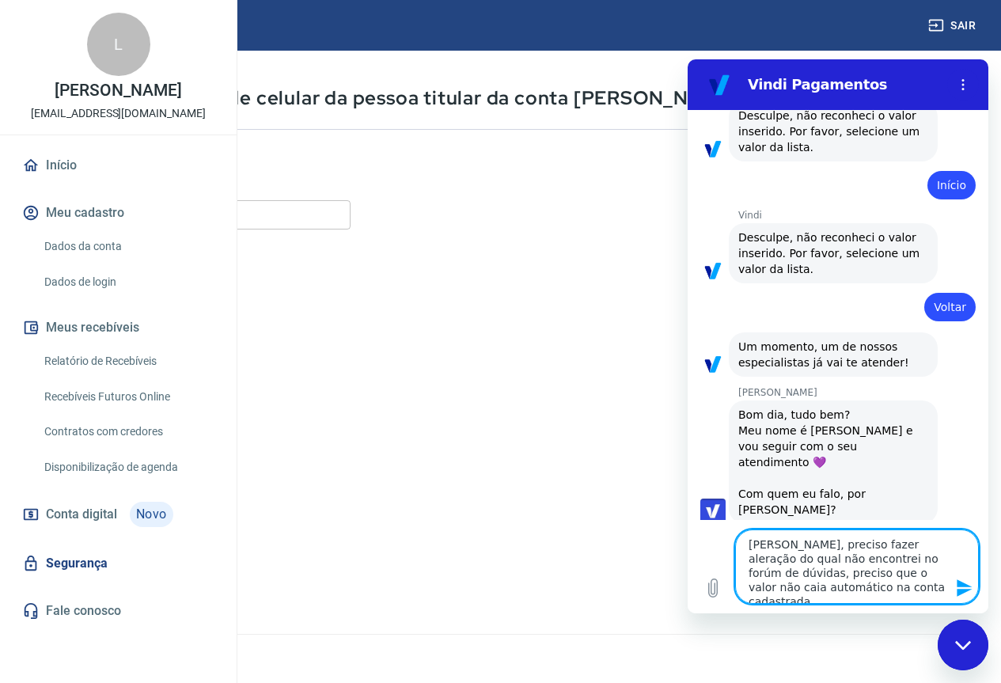
click at [854, 537] on textarea "Viviane, preciso fazer aleração do qual não encontrei no forúm de dúvidas, prec…" at bounding box center [857, 566] width 244 height 74
click at [862, 547] on textarea "Viviane, preciso fazer aleração do qual não encontrei no forúm de dúvidas, prec…" at bounding box center [857, 566] width 244 height 74
type textarea "Viviane, preciso fazer alteração do qual não encontrei no forúm de dúvidas, pre…"
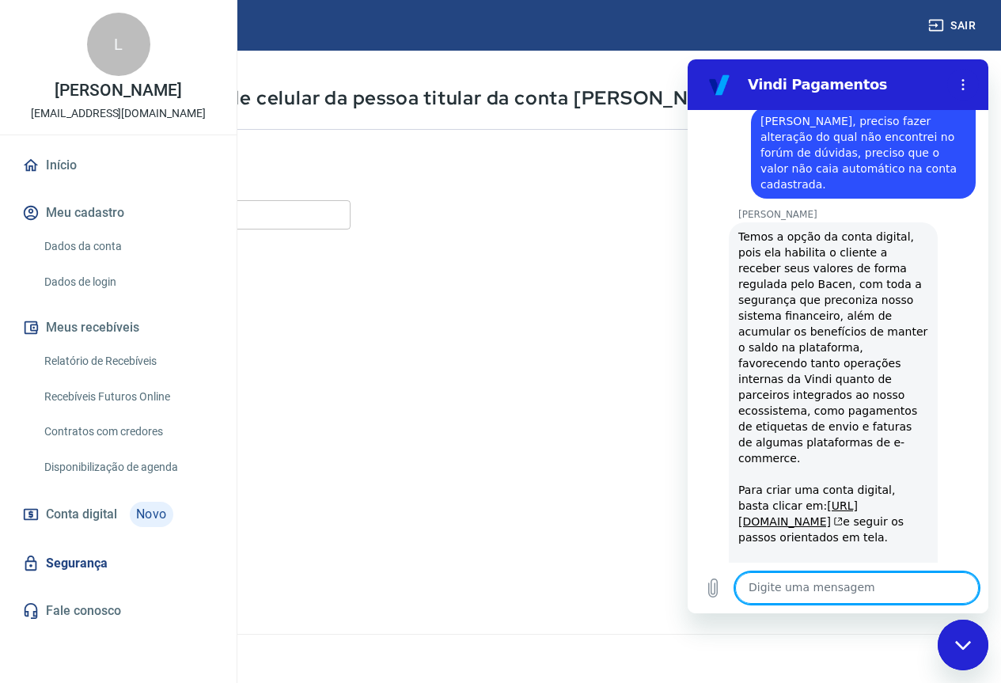
scroll to position [1637, 0]
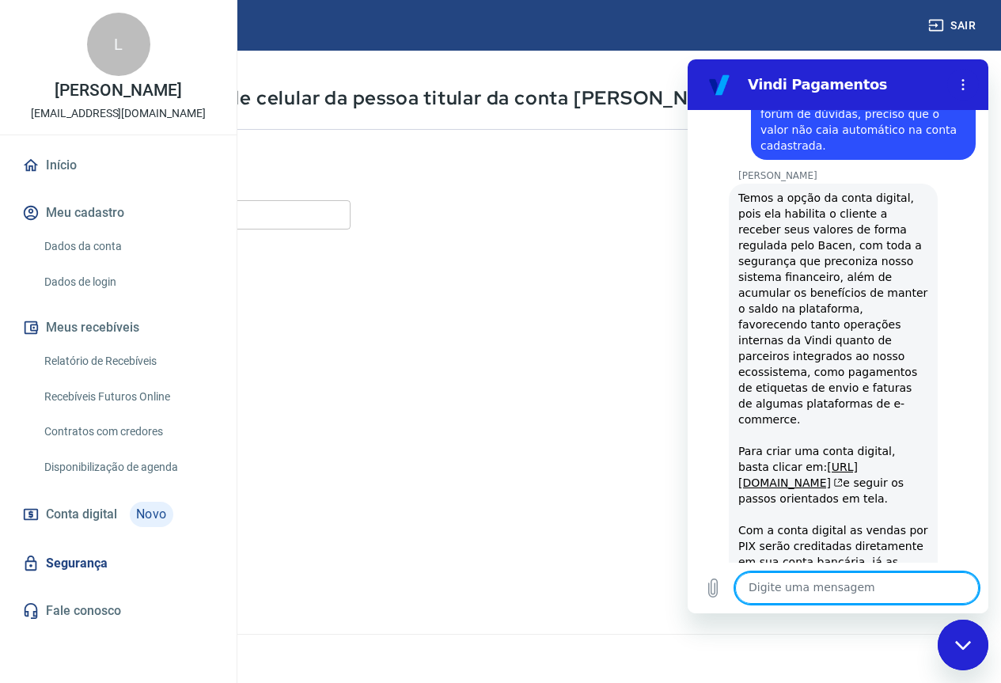
click at [849, 595] on textarea at bounding box center [857, 588] width 244 height 32
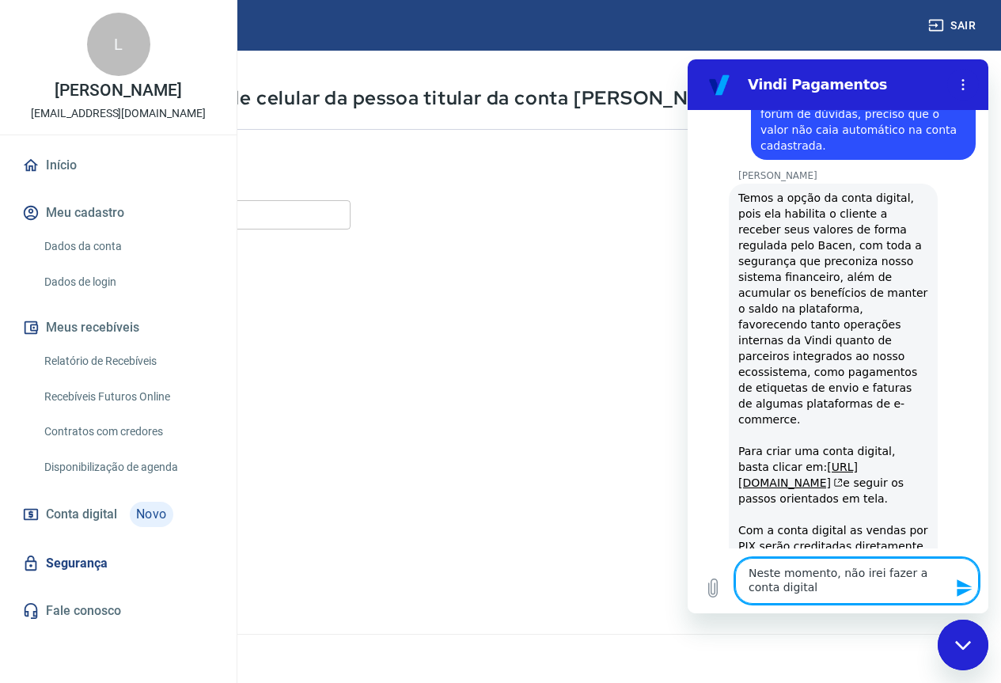
type textarea "Neste momento, não irei fazer a conta digital."
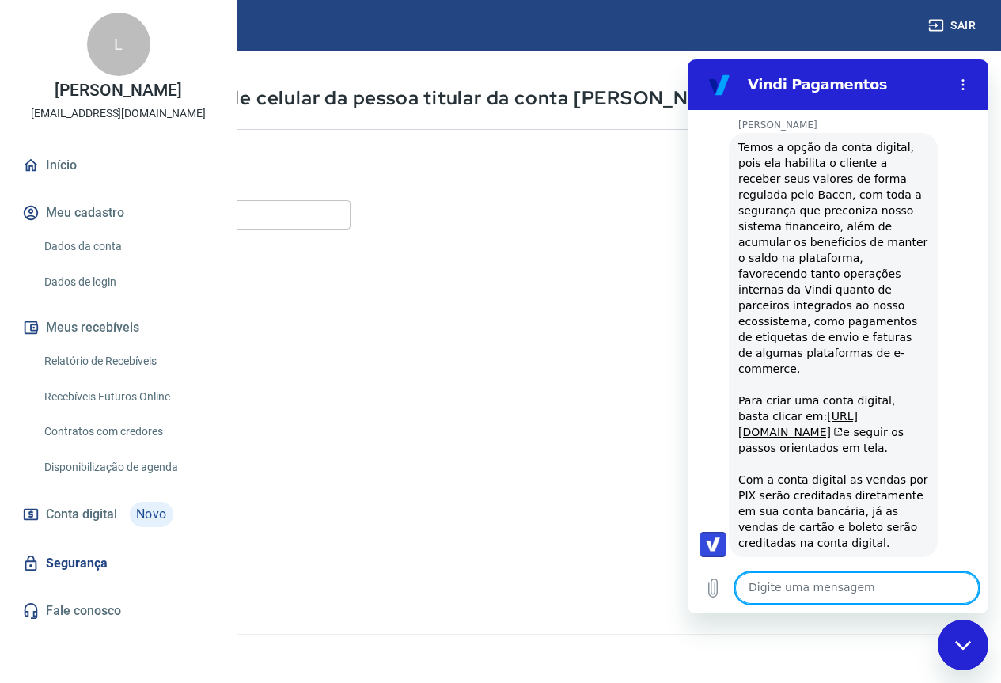
scroll to position [1691, 0]
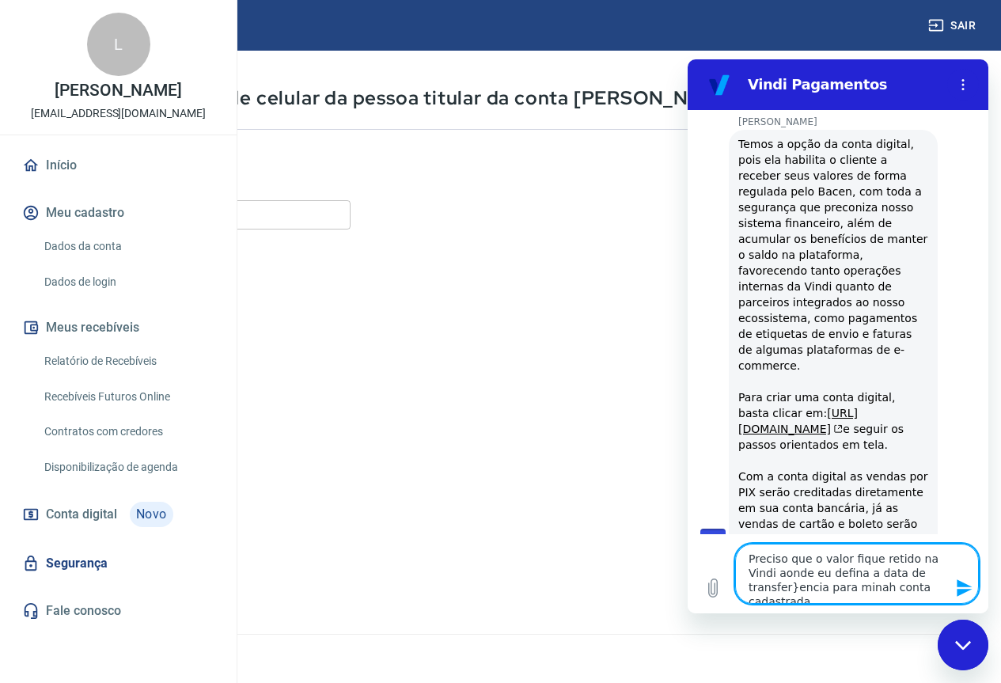
click at [916, 575] on textarea "Preciso que o valor fique retido na Vindi aonde eu defina a data de transfer}en…" at bounding box center [857, 574] width 244 height 60
click at [793, 593] on textarea "Preciso que o valor fique retido na Vindi aonde eu defina a data de transferênc…" at bounding box center [857, 574] width 244 height 60
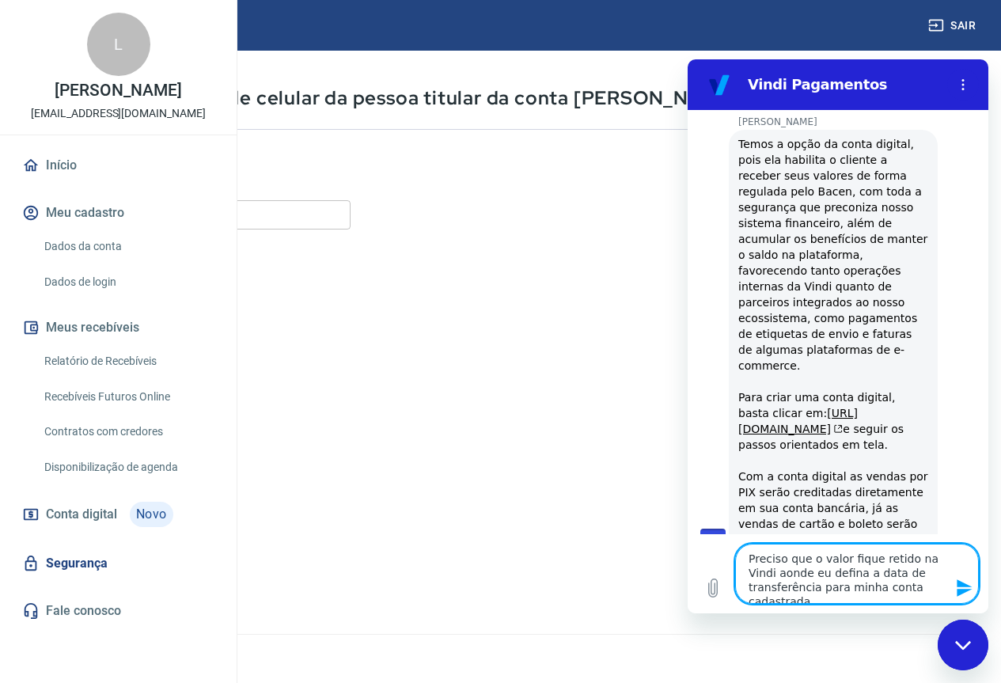
type textarea "Preciso que o valor fique retido na Vindi aonde eu defina a data de transferênc…"
click at [965, 575] on button "Enviar mensagem" at bounding box center [963, 588] width 32 height 32
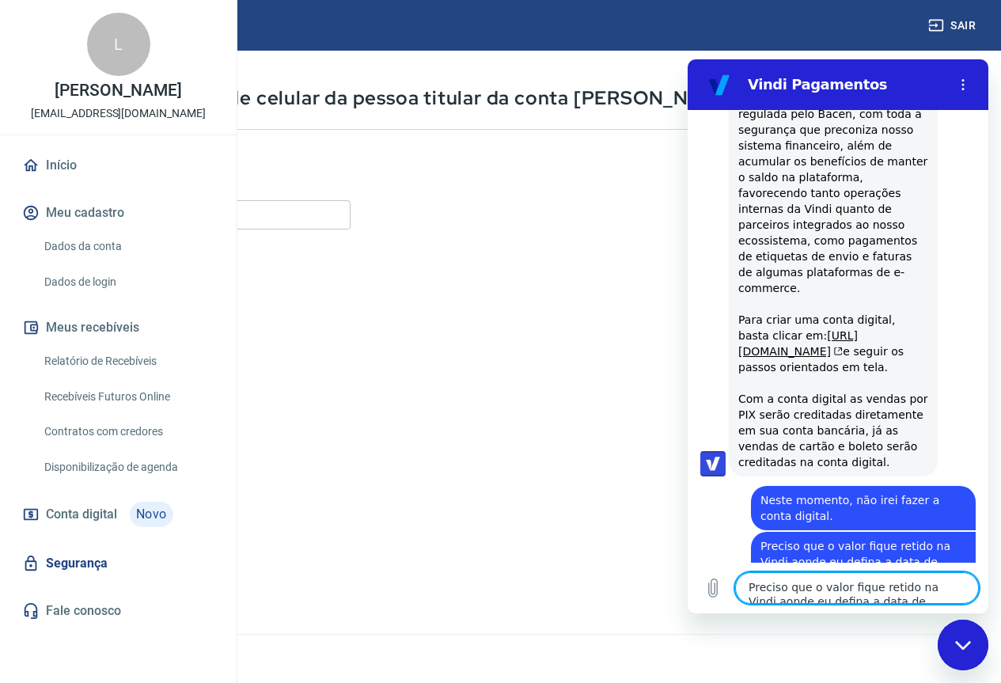
scroll to position [1799, 0]
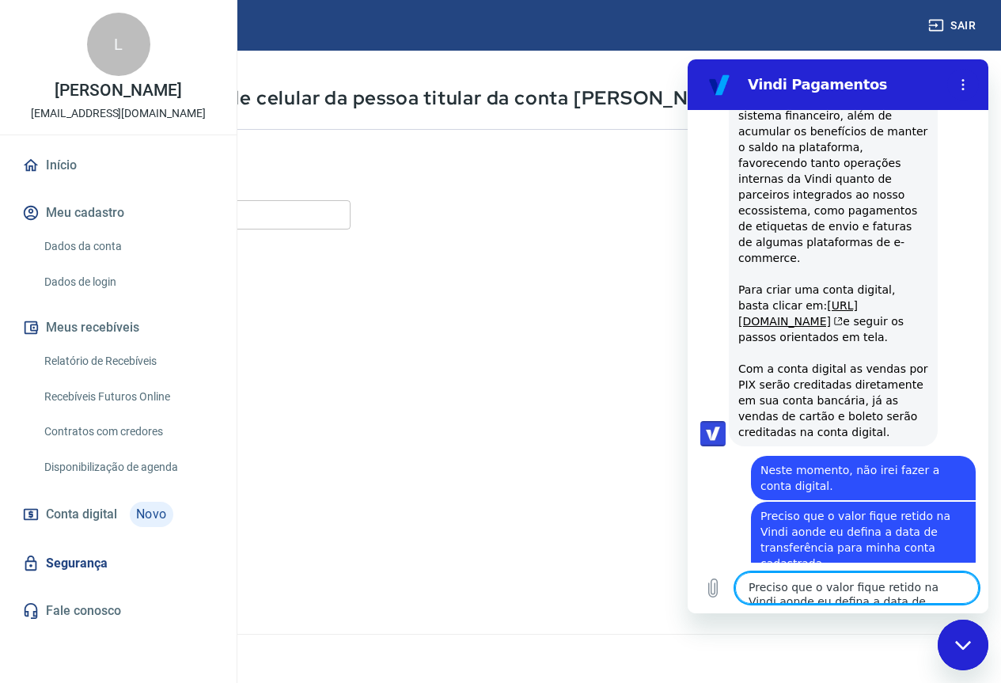
click at [795, 589] on textarea "Preciso que o valor fique retido na Vindi aonde eu defina a data de transferênc…" at bounding box center [857, 588] width 244 height 32
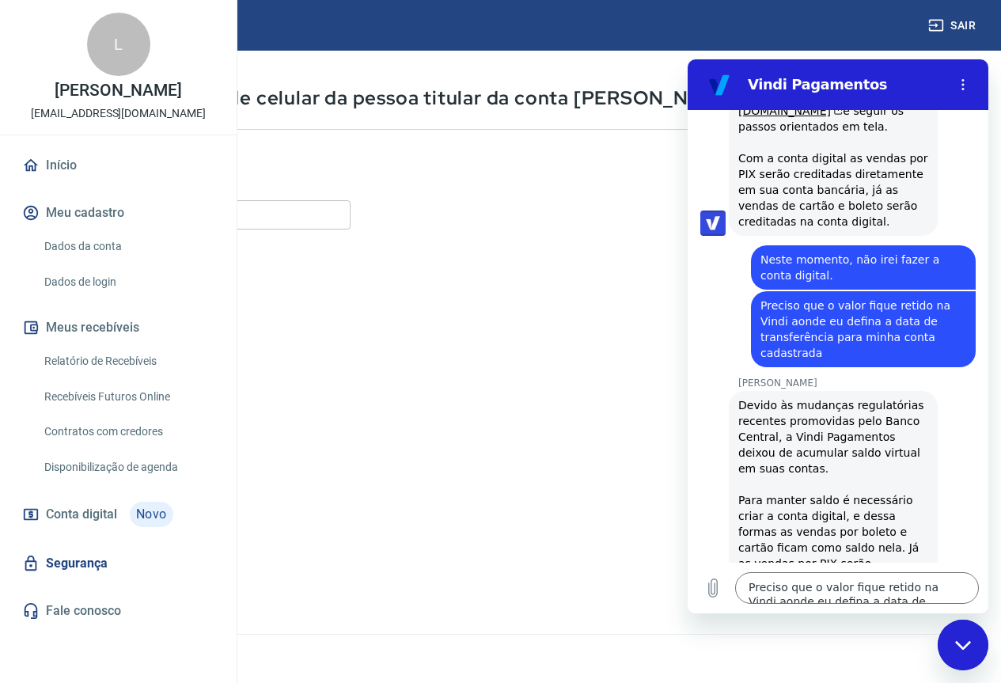
scroll to position [2058, 0]
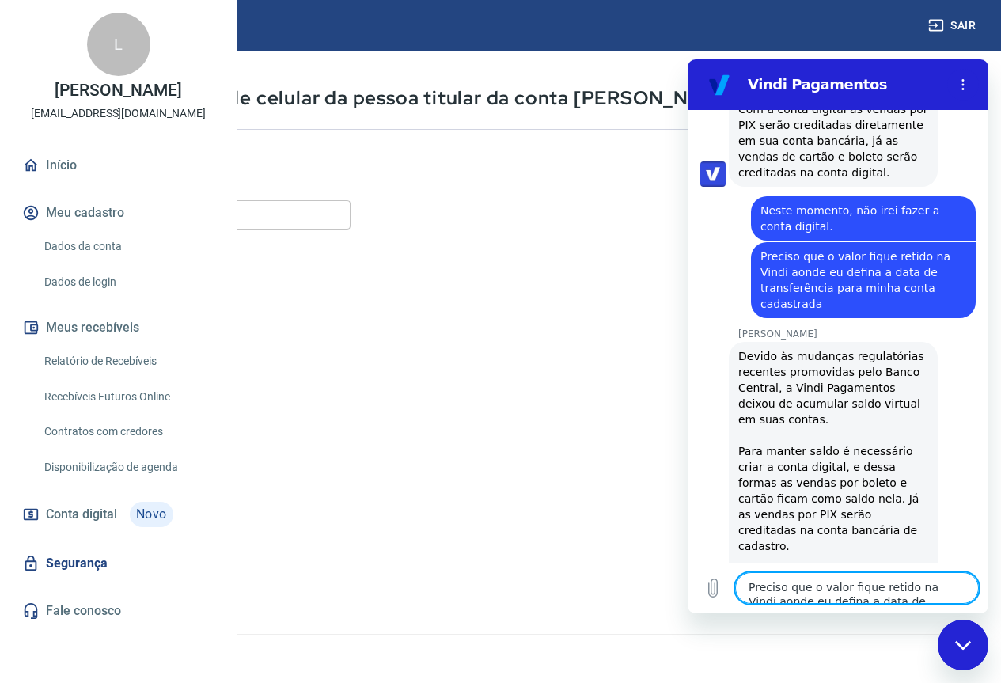
click at [806, 585] on textarea "Preciso que o valor fique retido na Vindi aonde eu defina a data de transferênc…" at bounding box center [857, 588] width 244 height 32
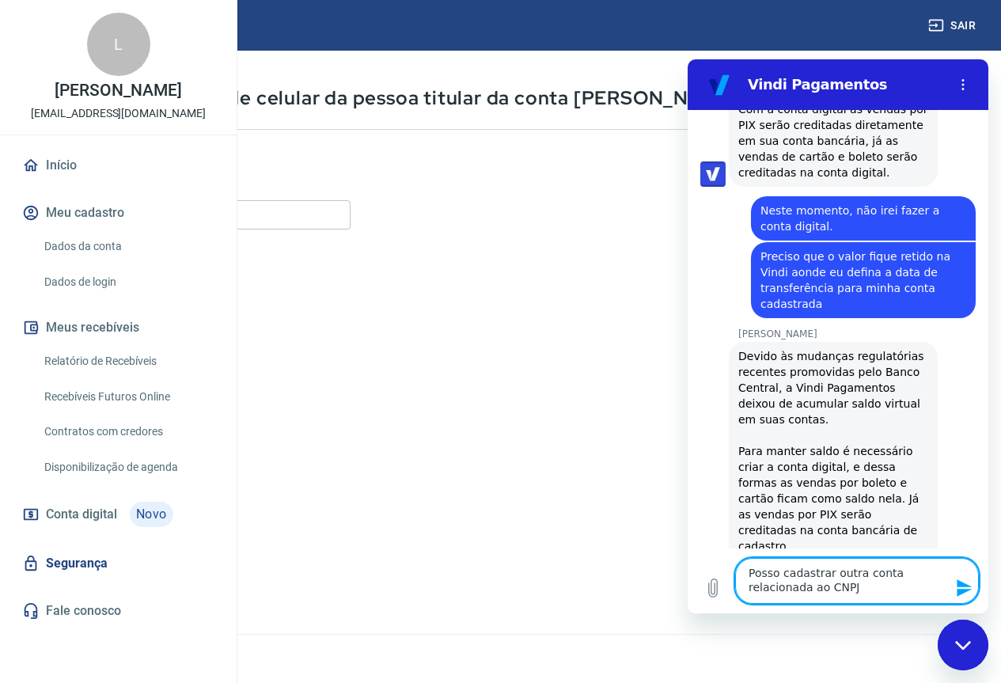
type textarea "Posso cadastrar outra conta relacionada ao CNPJ?"
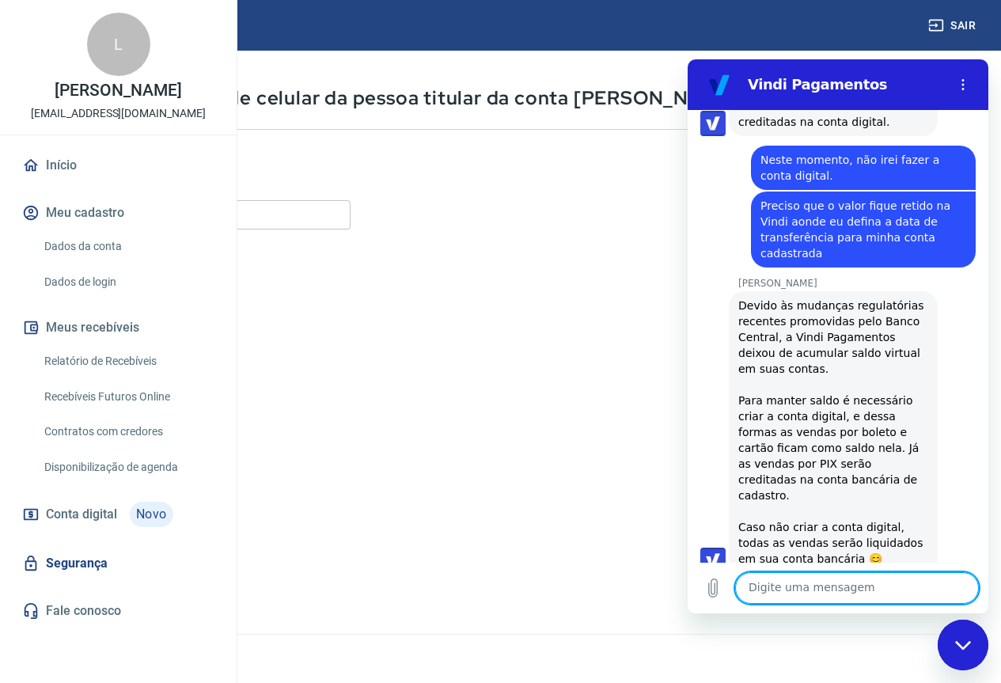
scroll to position [2112, 0]
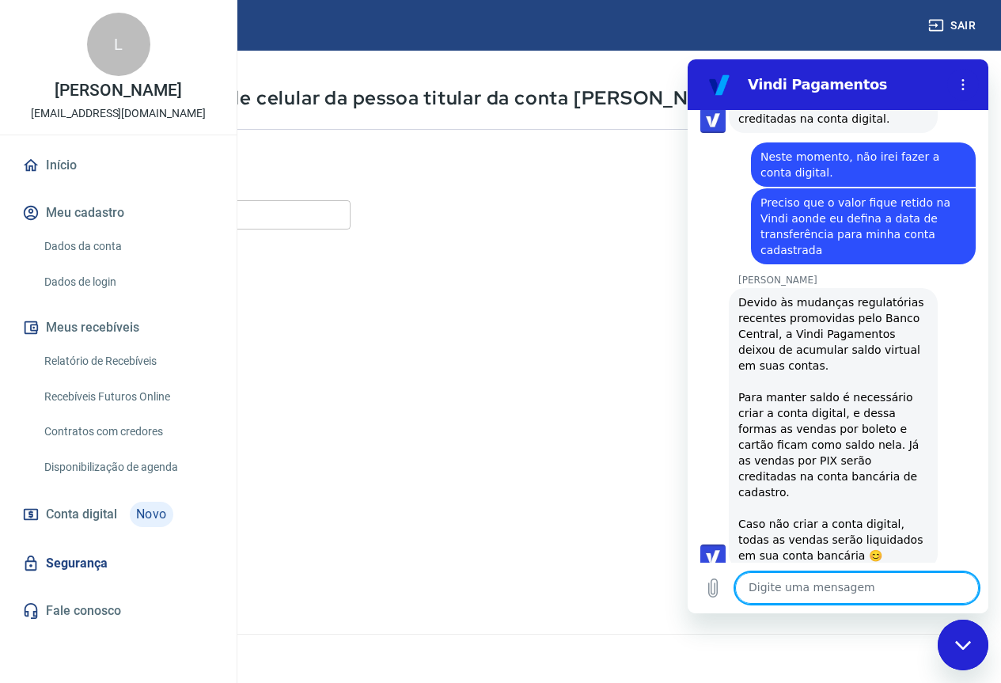
click at [820, 584] on textarea at bounding box center [857, 588] width 244 height 32
click at [103, 263] on link "Dados da conta" at bounding box center [128, 246] width 180 height 32
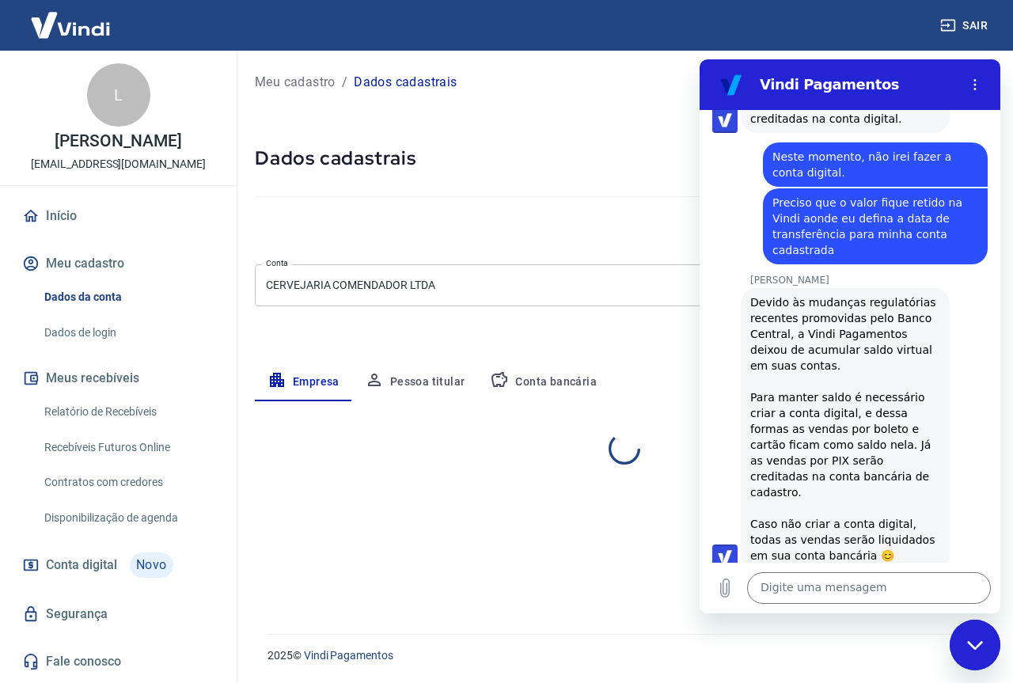
select select "SP"
select select "business"
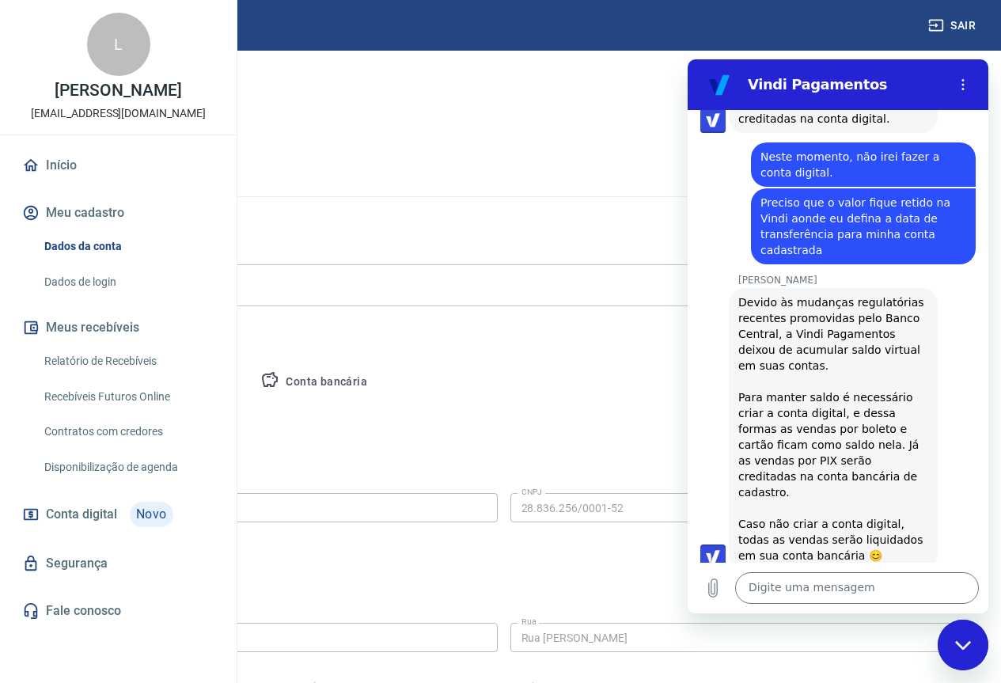
click at [380, 381] on button "Conta bancária" at bounding box center [314, 382] width 132 height 38
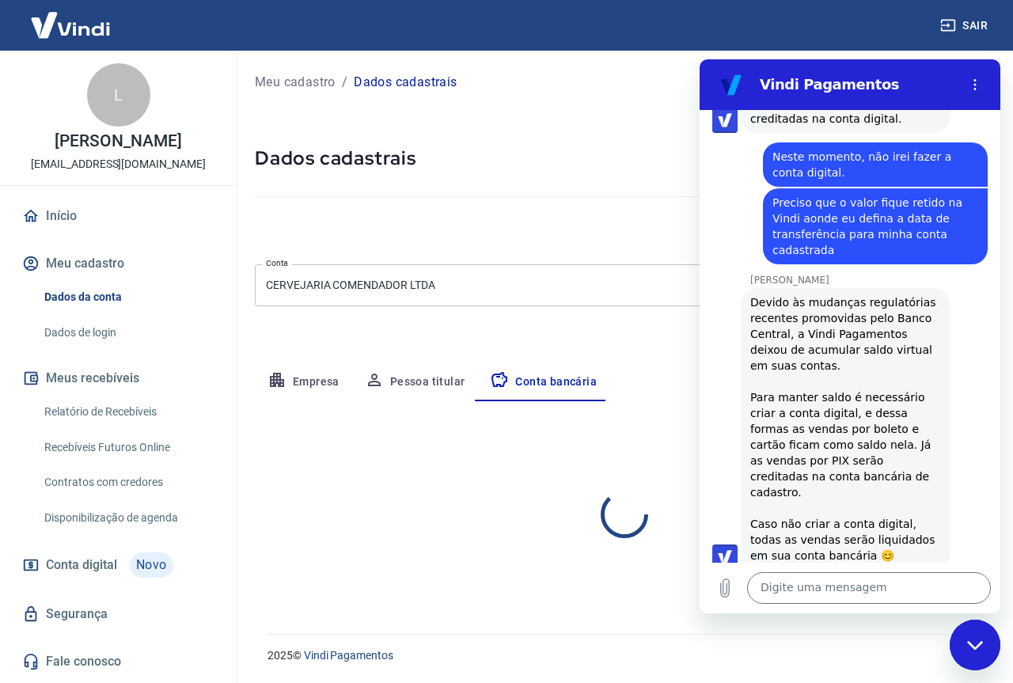
select select "1"
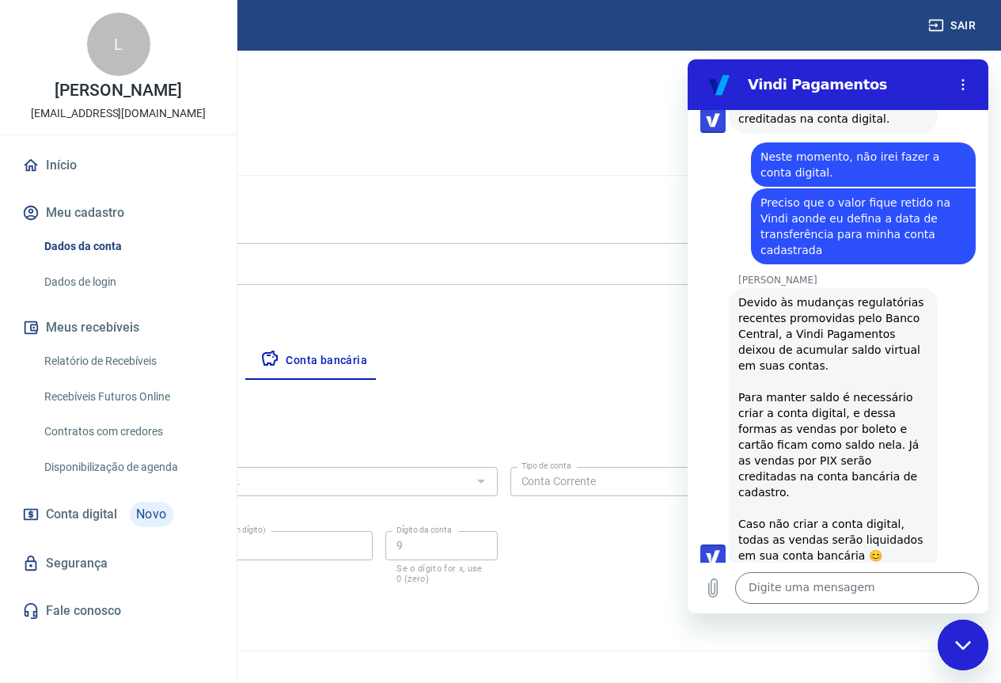
scroll to position [38, 0]
click at [815, 579] on textarea at bounding box center [857, 588] width 244 height 32
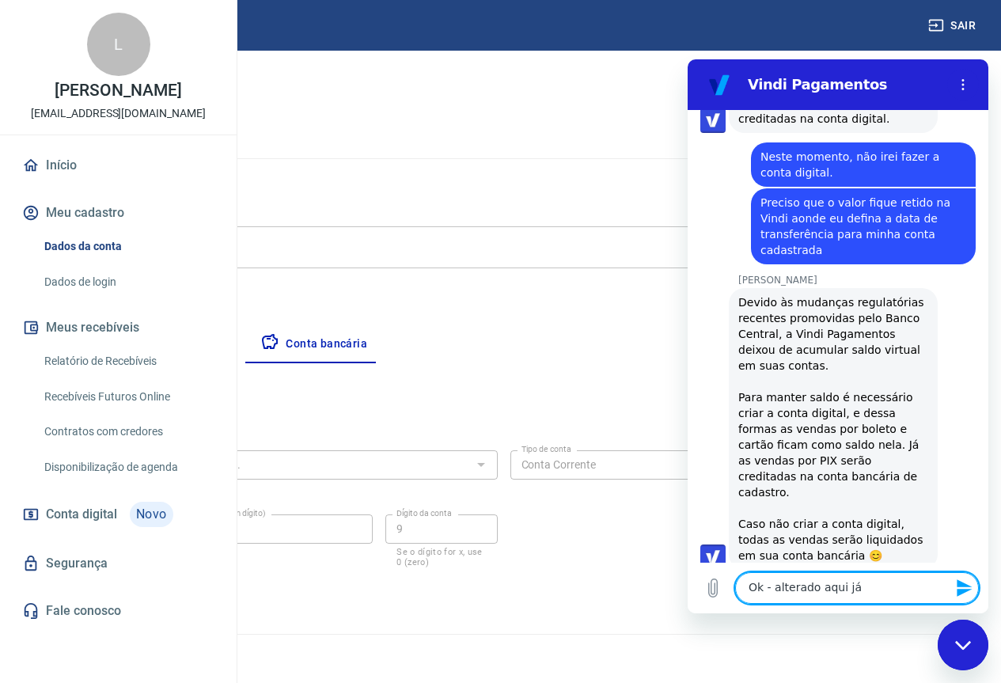
type textarea "Ok - alterado aqui já"
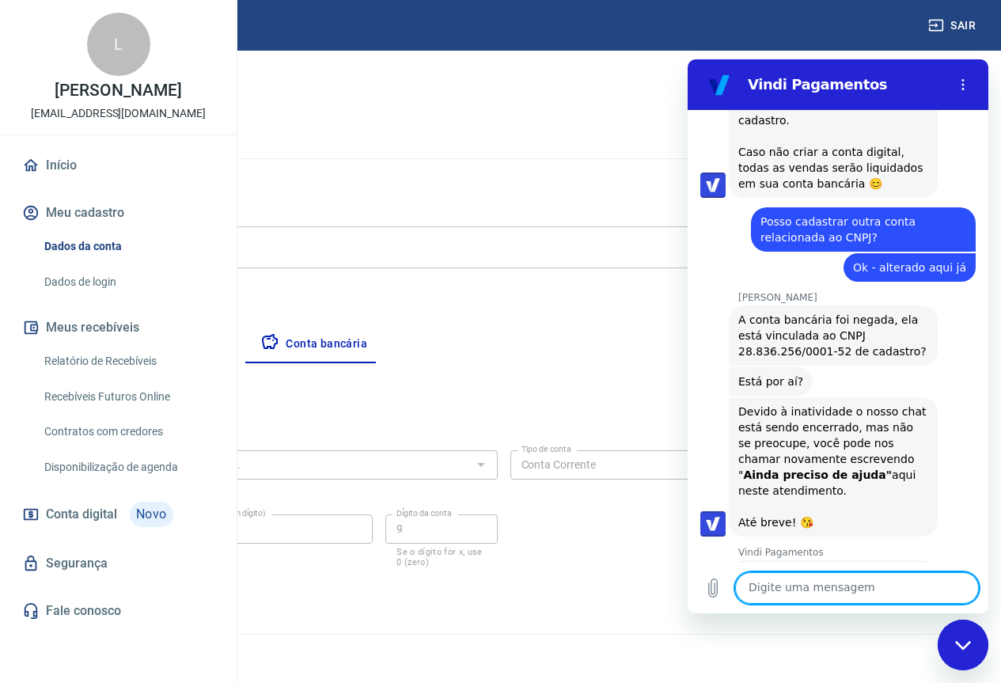
scroll to position [2486, 0]
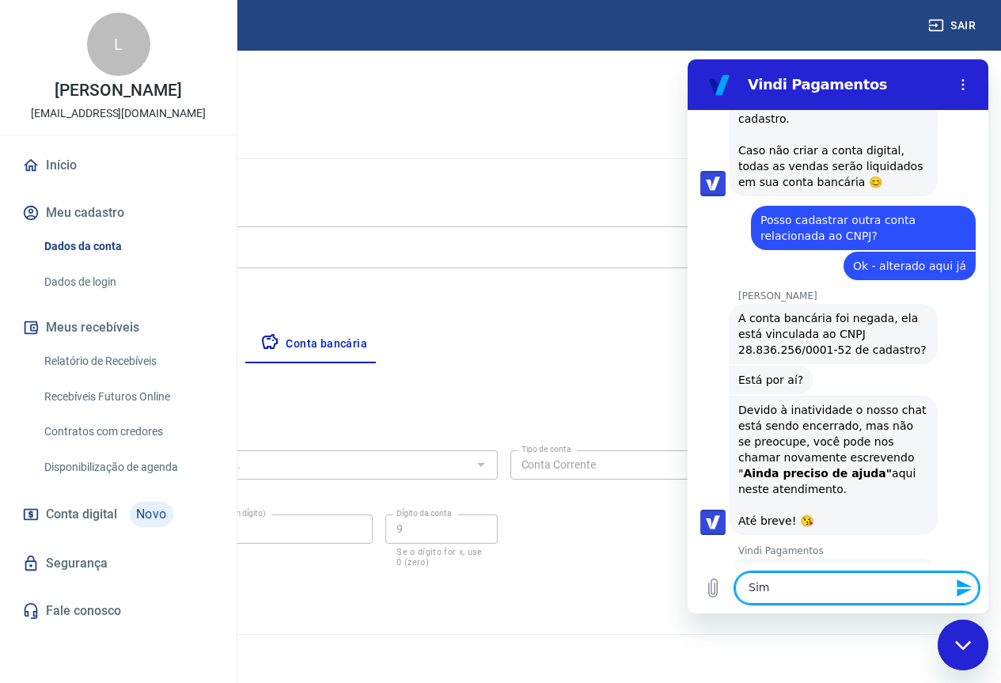
type textarea "Sim"
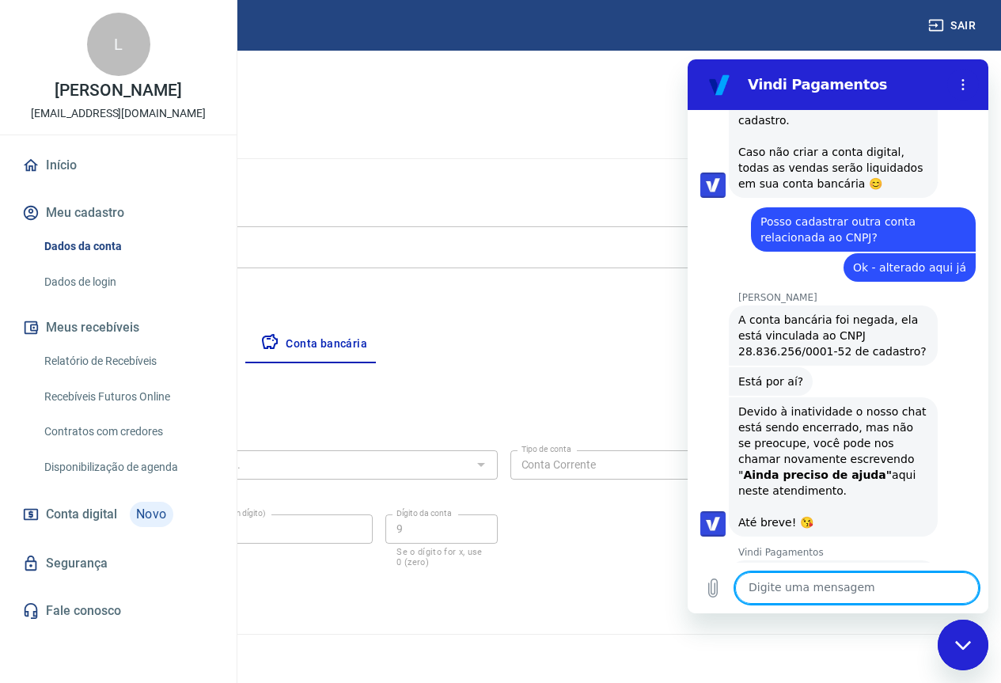
scroll to position [2487, 0]
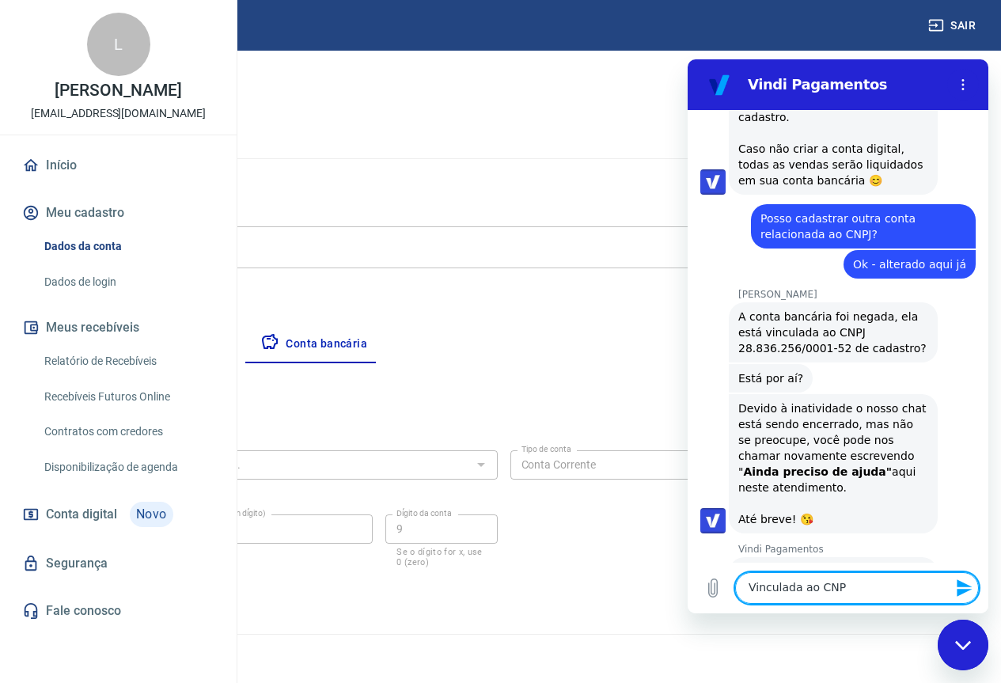
type textarea "Vinculada ao CNPJ"
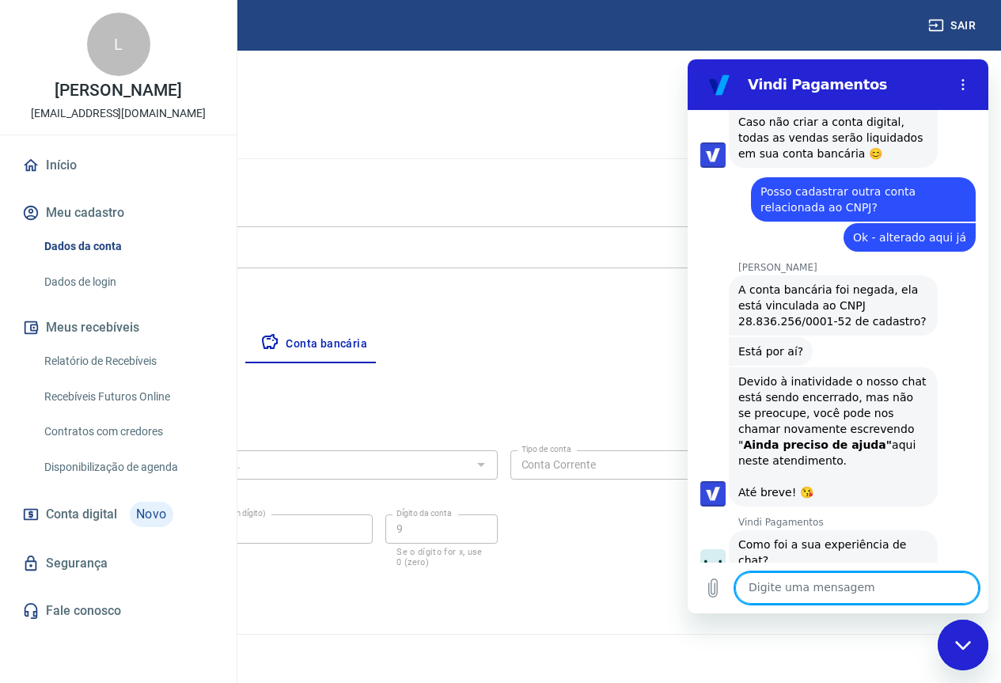
scroll to position [2517, 0]
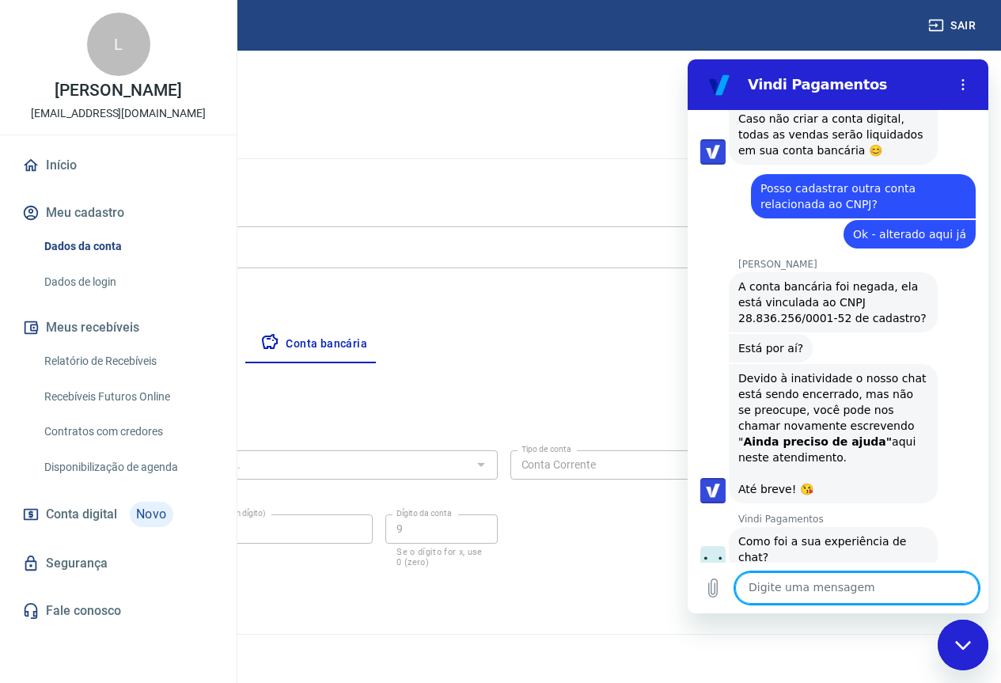
click at [123, 344] on button "Empresa" at bounding box center [73, 344] width 97 height 38
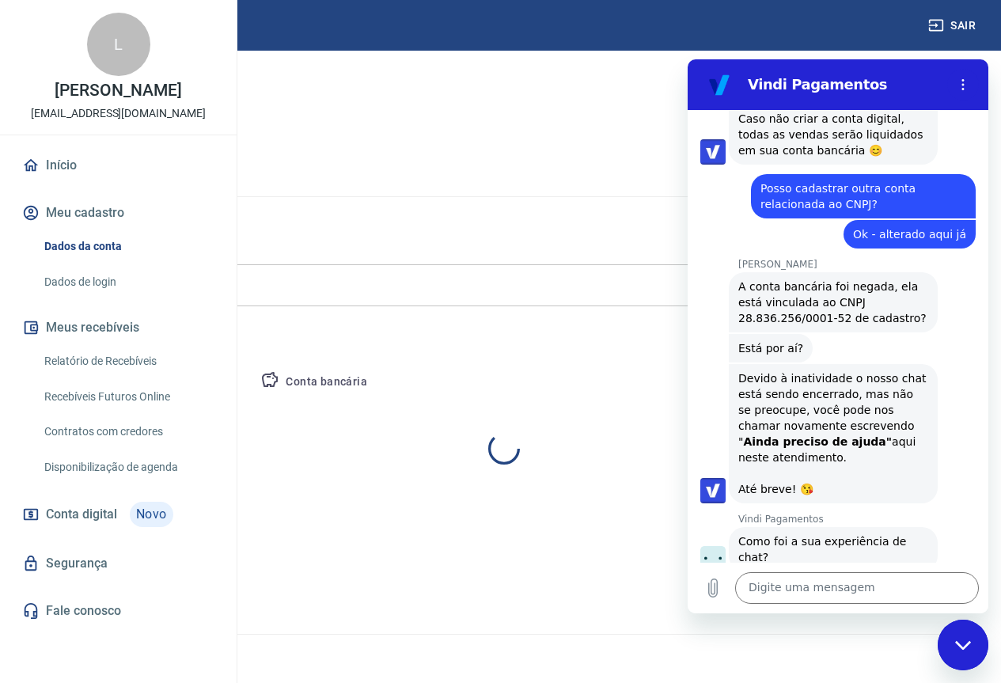
scroll to position [0, 0]
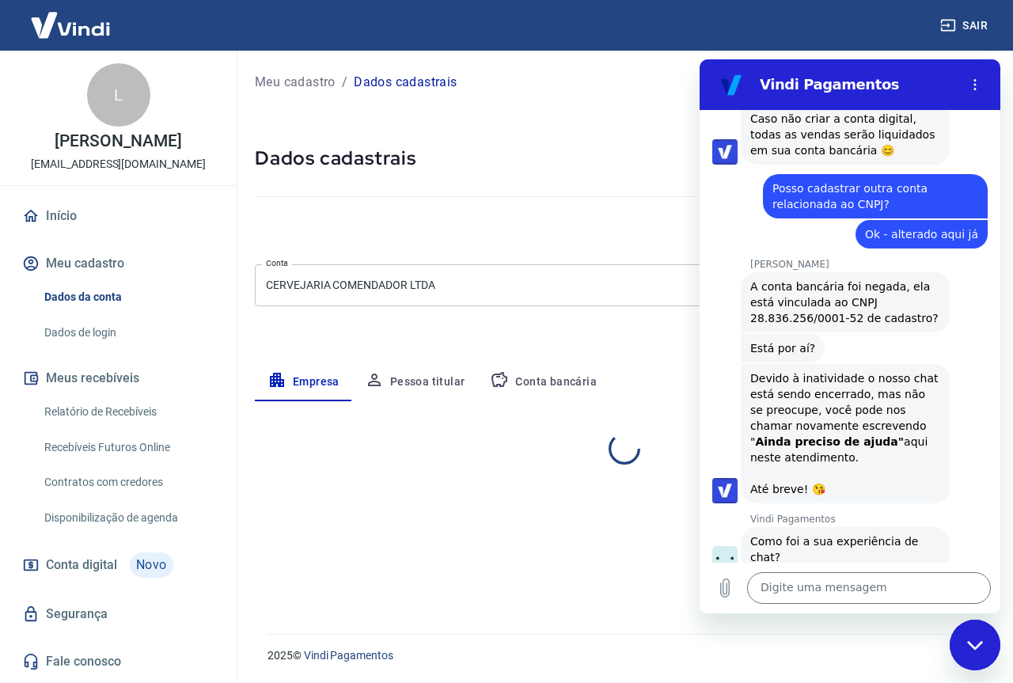
select select "SP"
select select "business"
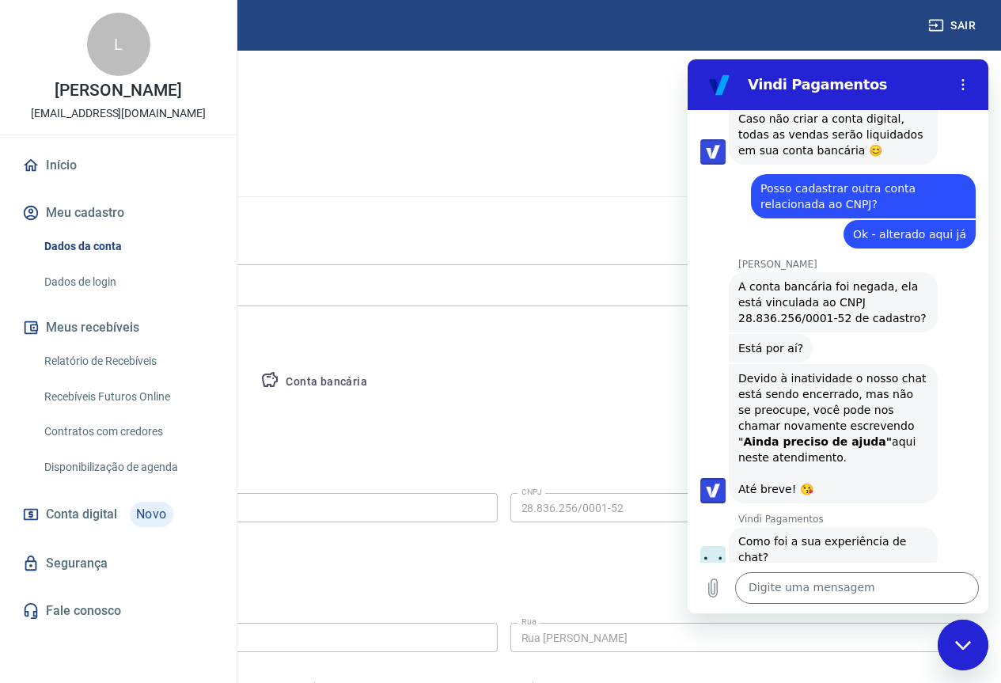
click at [559, 452] on div "Editar razão social Razão social CERVEJARIA COMENDADOR LTDA Razão social CNPJ 2…" at bounding box center [503, 505] width 931 height 119
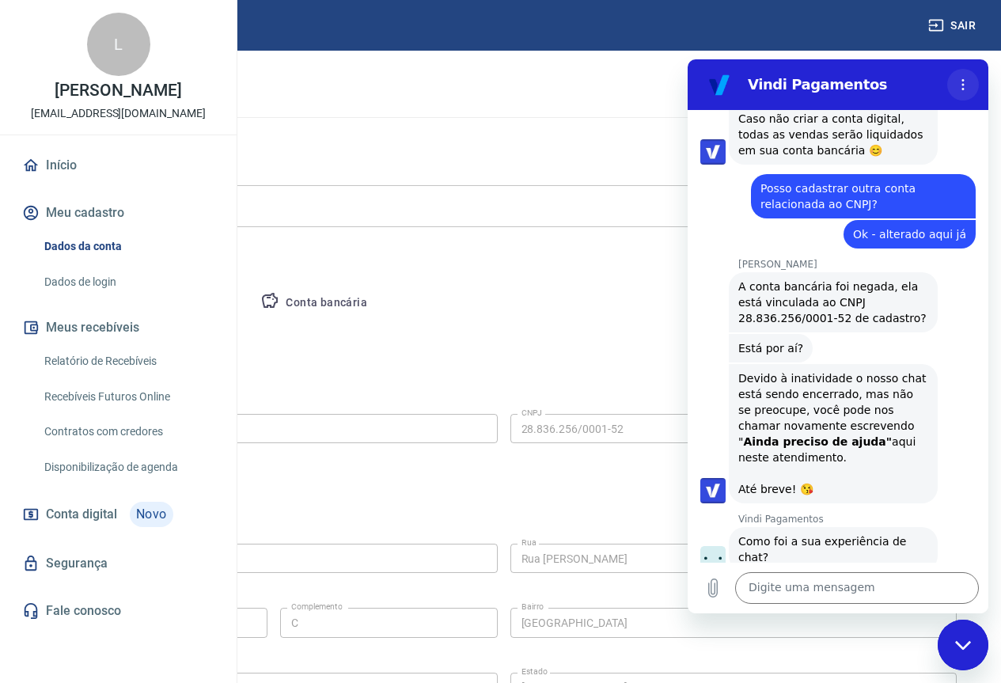
click at [962, 82] on icon "Menu de opções" at bounding box center [963, 84] width 13 height 13
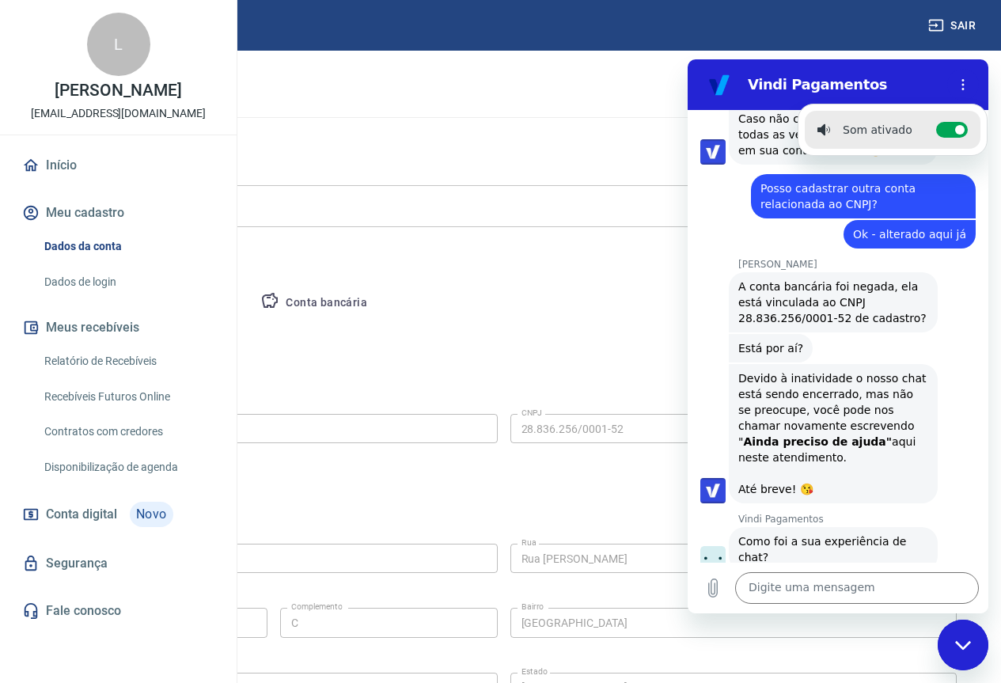
click at [966, 645] on icon "Fechar janela de mensagens" at bounding box center [962, 644] width 16 height 9
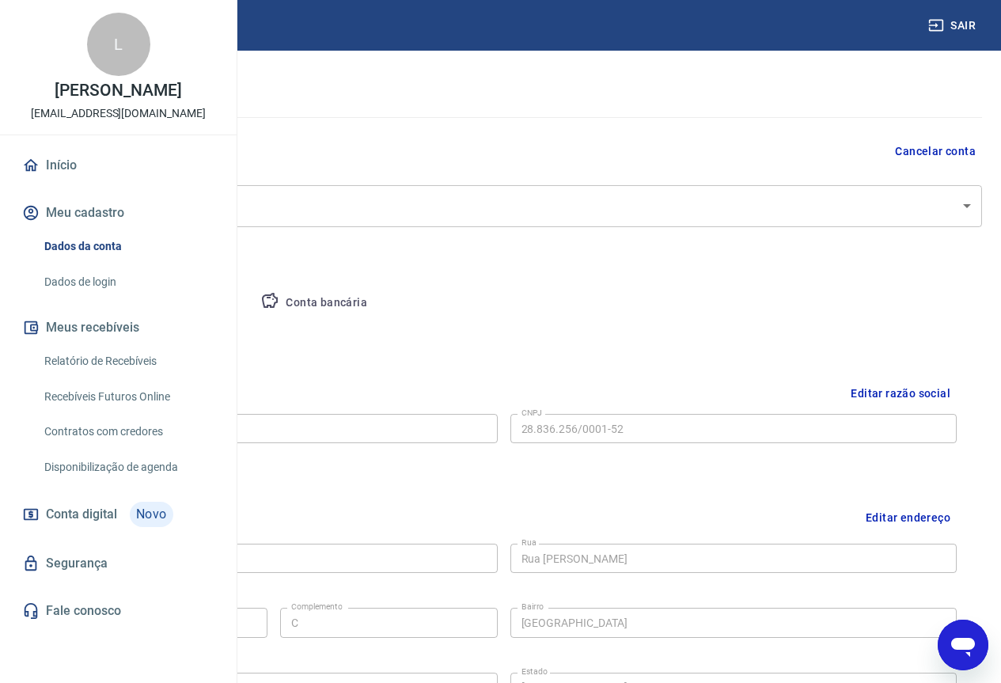
click at [952, 644] on icon "Abrir janela de mensagens" at bounding box center [963, 647] width 24 height 19
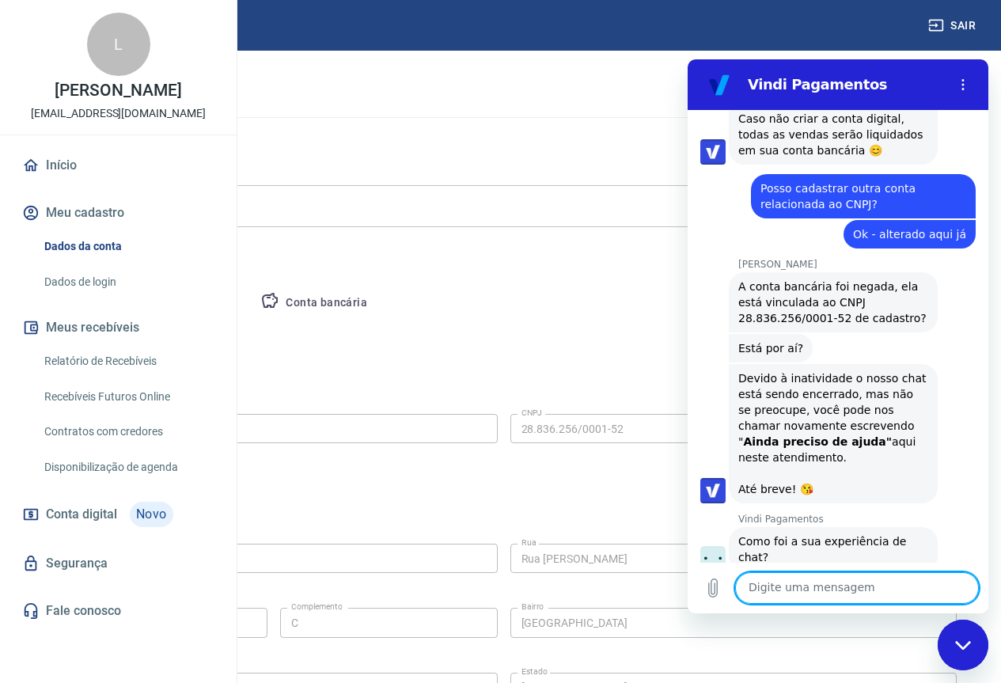
scroll to position [0, 0]
click at [816, 584] on textarea at bounding box center [857, 588] width 244 height 32
click at [583, 474] on div "Editar razão social Razão social CERVEJARIA COMENDADOR LTDA Razão social CNPJ 2…" at bounding box center [503, 425] width 931 height 119
click at [971, 656] on div "Fechar janela de mensagens" at bounding box center [962, 644] width 47 height 47
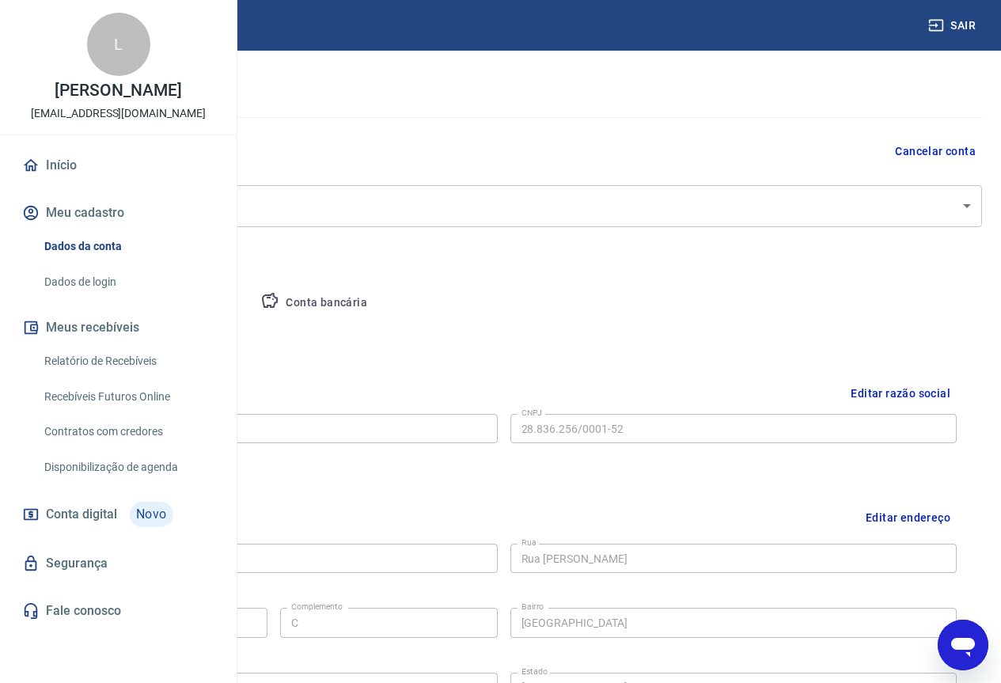
click at [380, 300] on button "Conta bancária" at bounding box center [314, 303] width 132 height 38
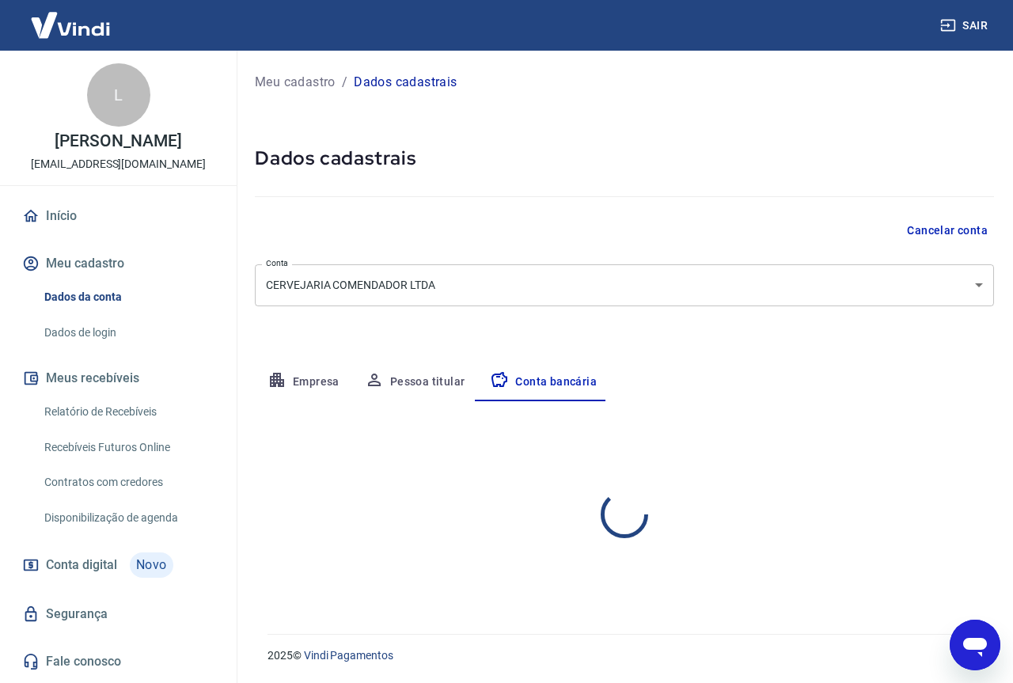
select select "1"
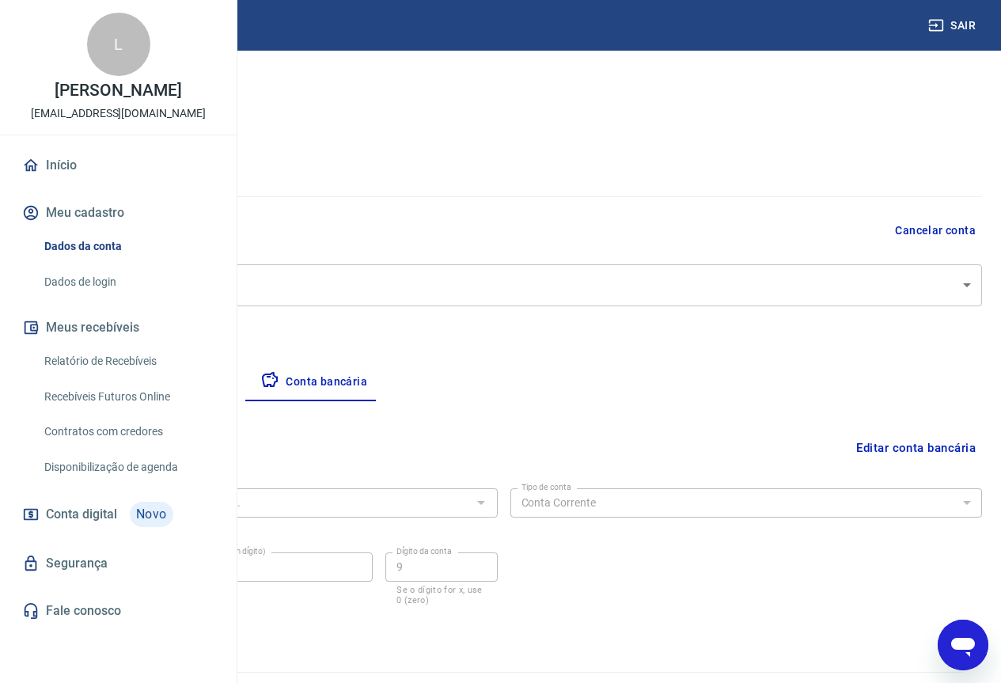
click at [123, 384] on button "Empresa" at bounding box center [73, 382] width 97 height 38
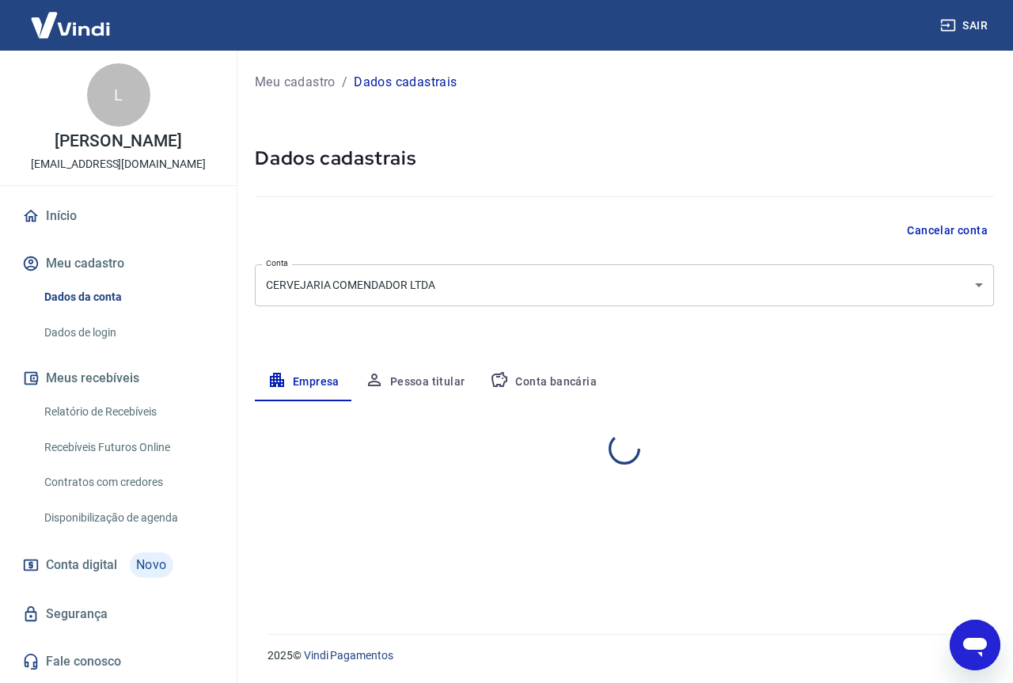
select select "SP"
select select "business"
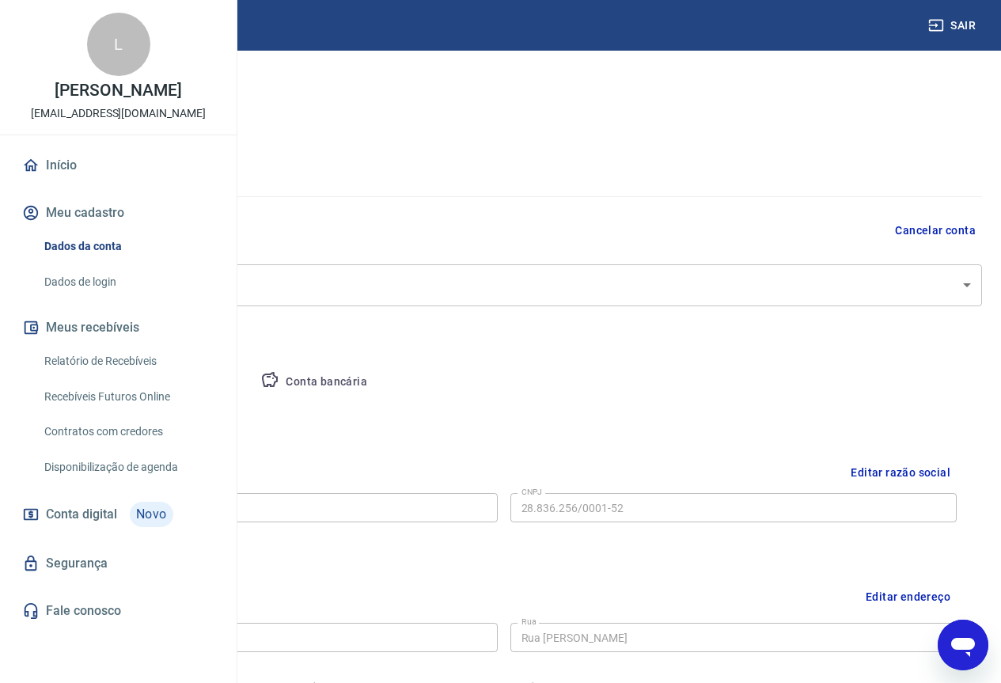
click at [895, 472] on button "Editar razão social" at bounding box center [900, 472] width 112 height 29
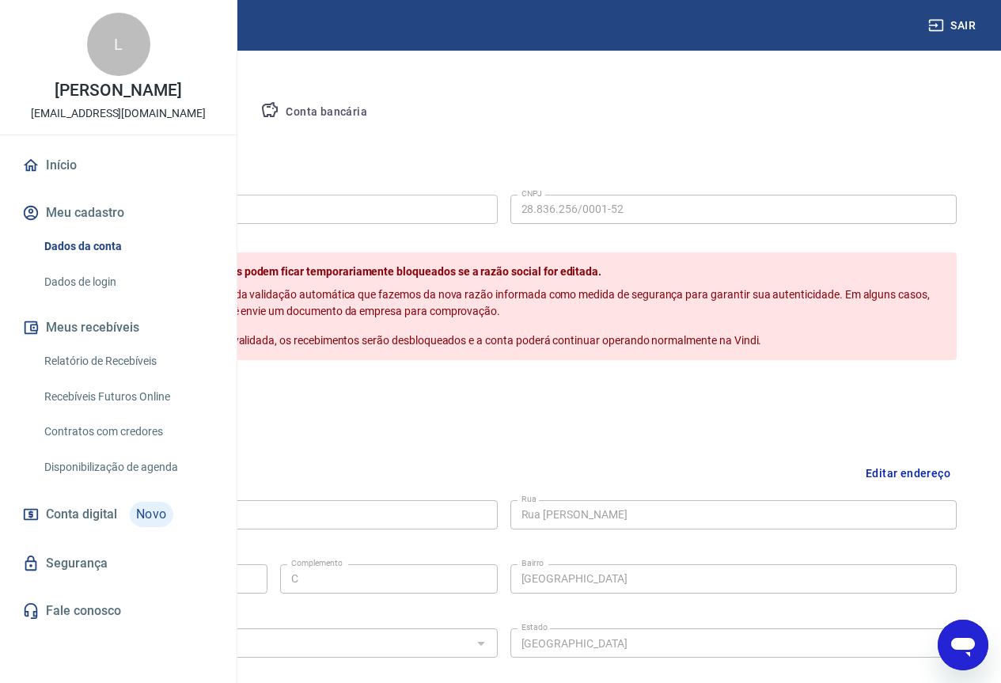
scroll to position [242, 0]
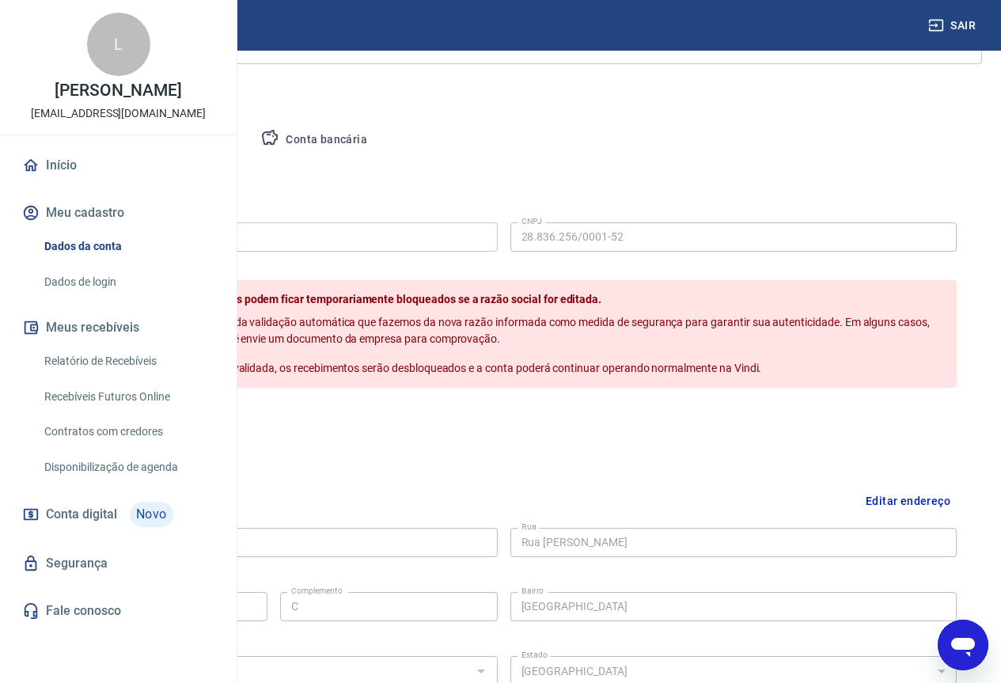
click at [498, 231] on input "CERVEJARIA COMENDADOR LTDA" at bounding box center [274, 236] width 447 height 29
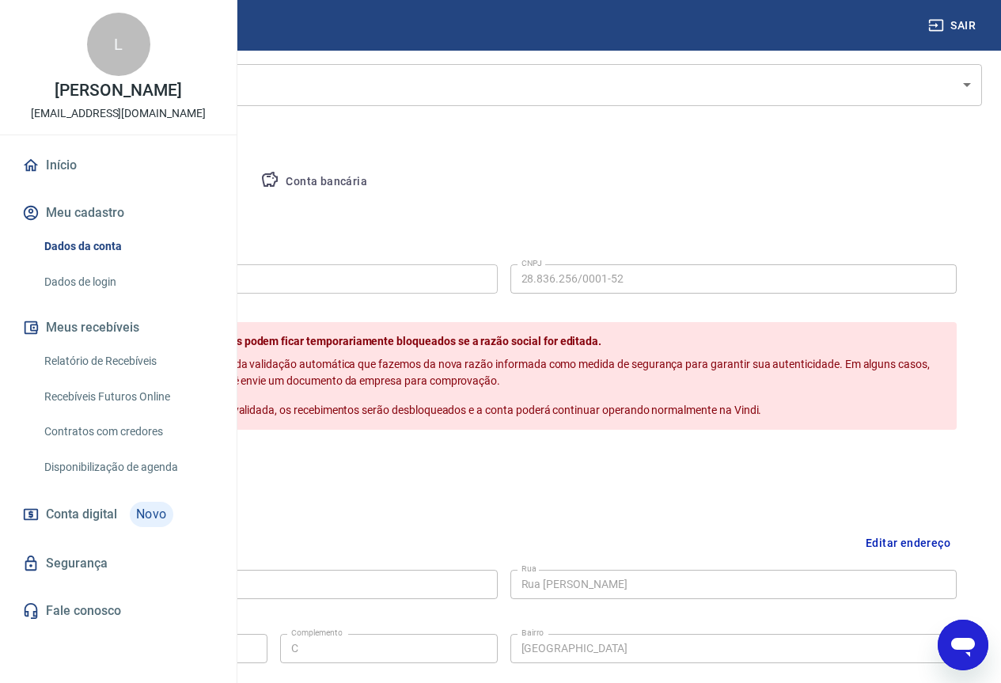
scroll to position [163, 0]
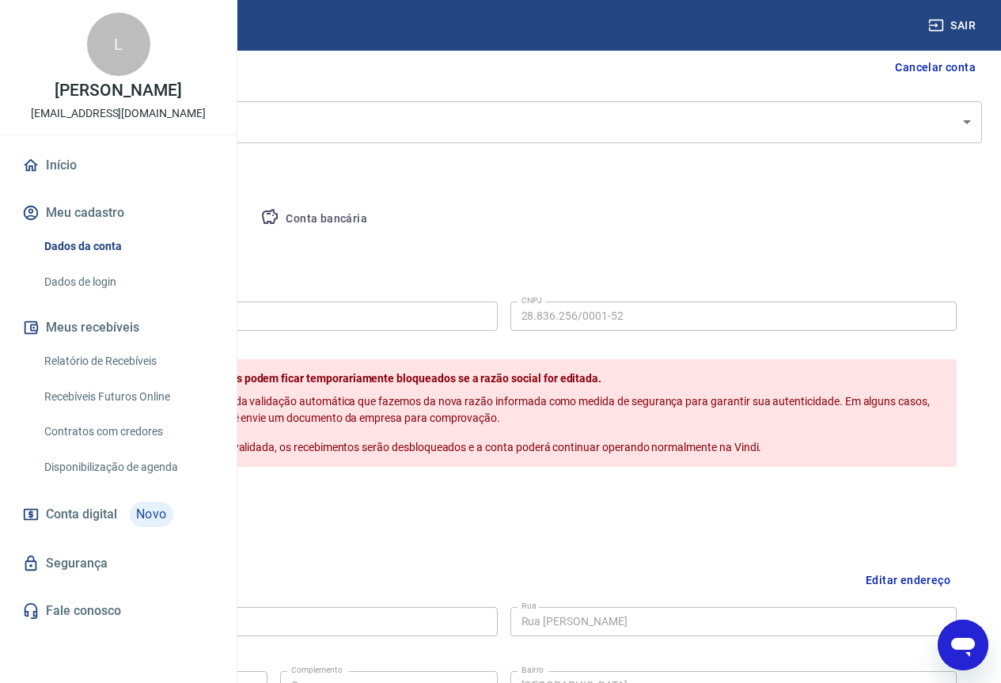
click at [380, 213] on button "Conta bancária" at bounding box center [314, 219] width 132 height 38
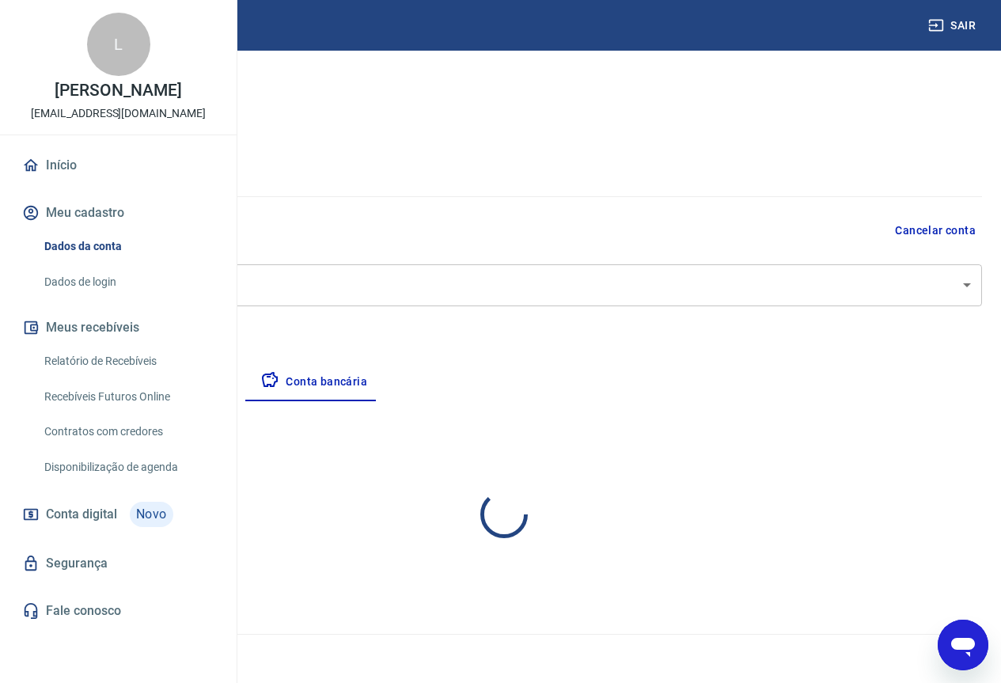
scroll to position [0, 0]
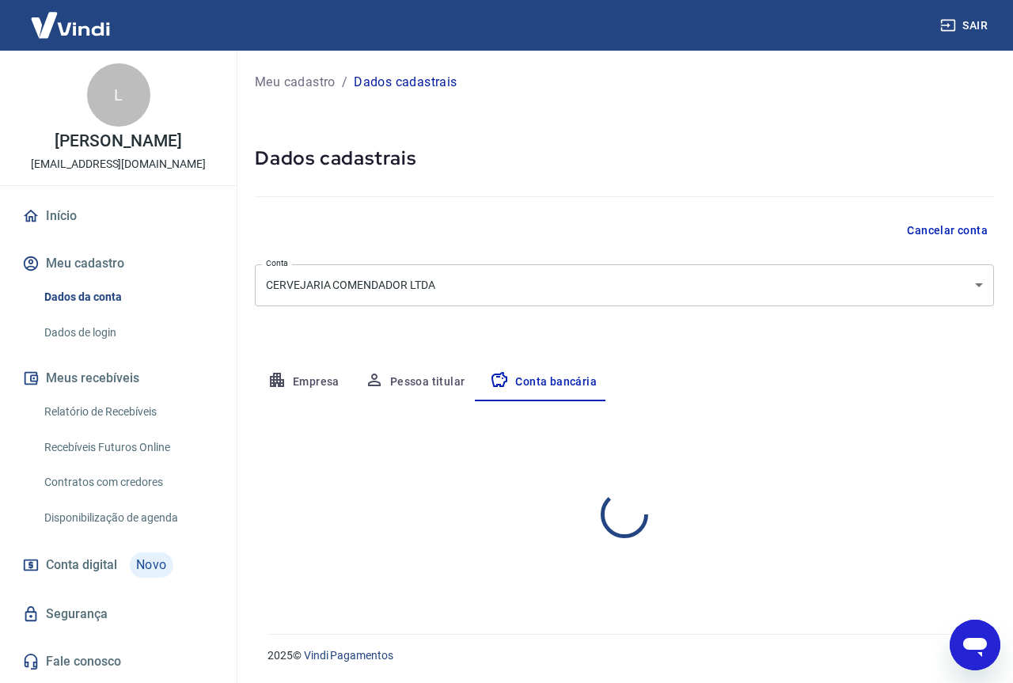
select select "1"
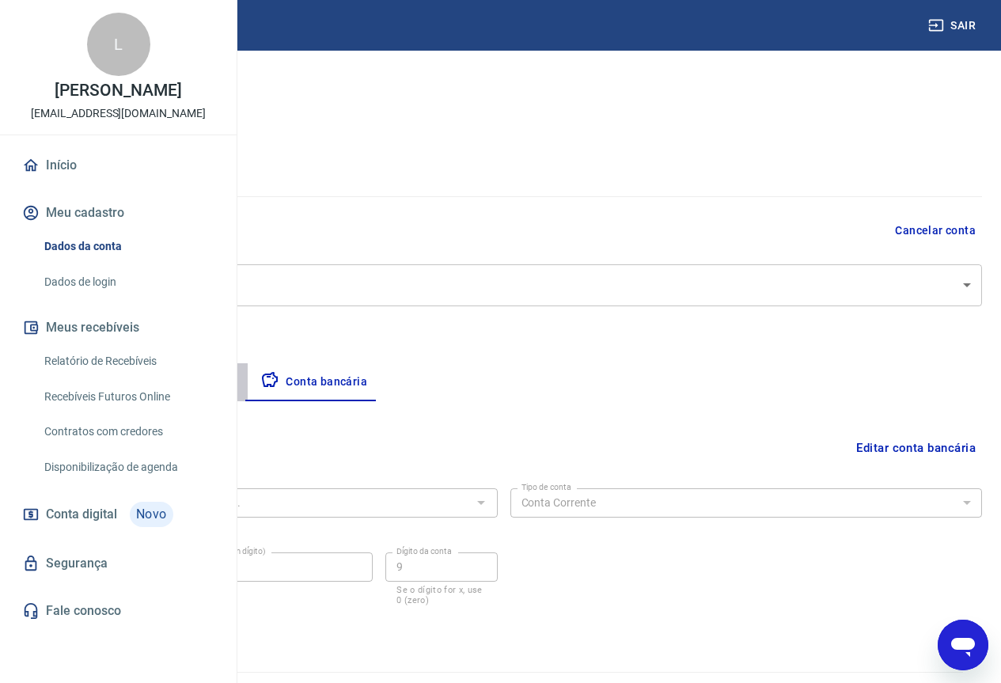
click at [248, 375] on button "Pessoa titular" at bounding box center [186, 382] width 126 height 38
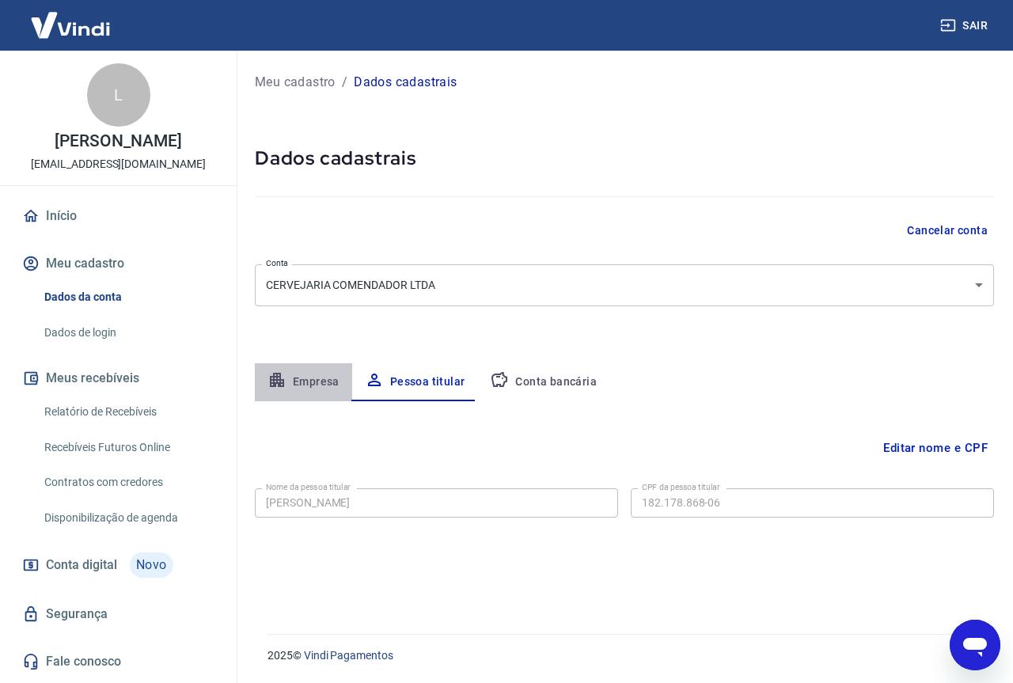
click at [309, 379] on button "Empresa" at bounding box center [303, 382] width 97 height 38
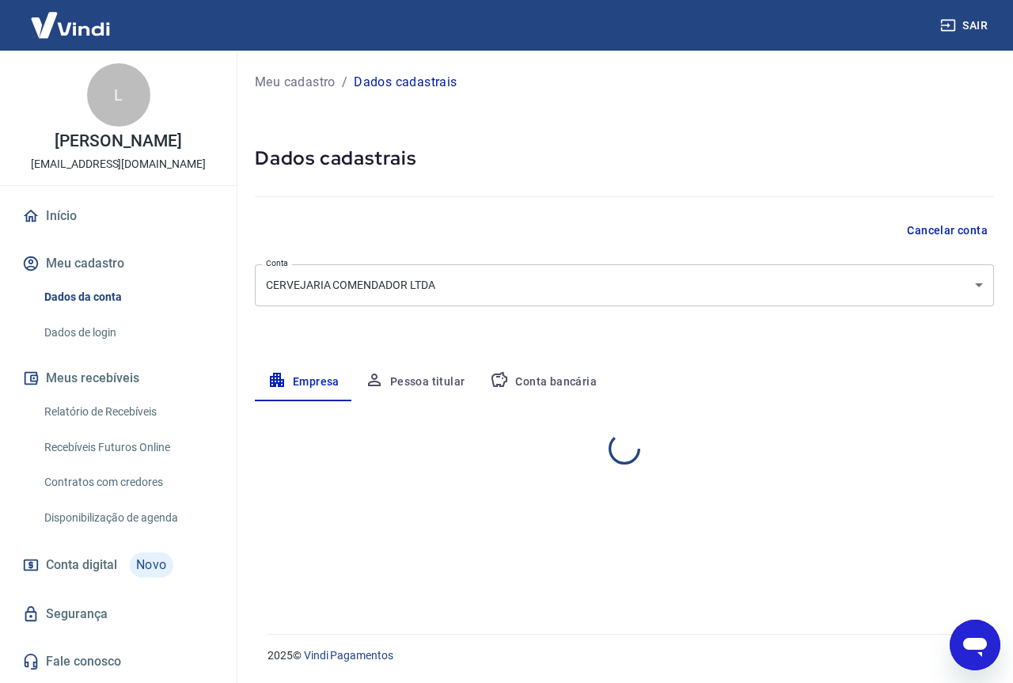
select select "SP"
select select "business"
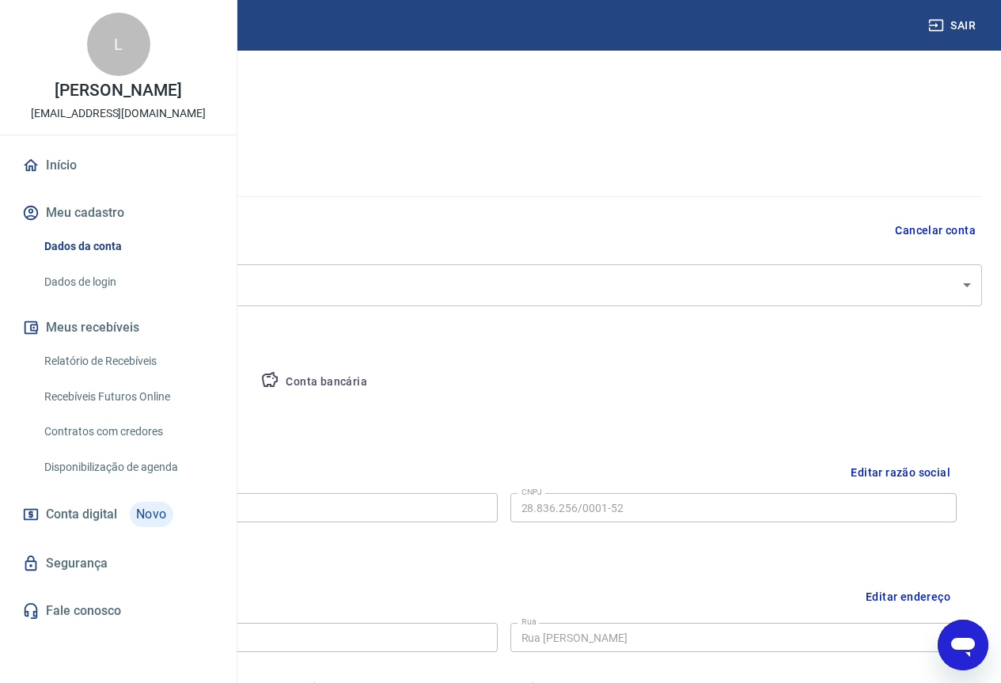
click at [380, 376] on button "Conta bancária" at bounding box center [314, 382] width 132 height 38
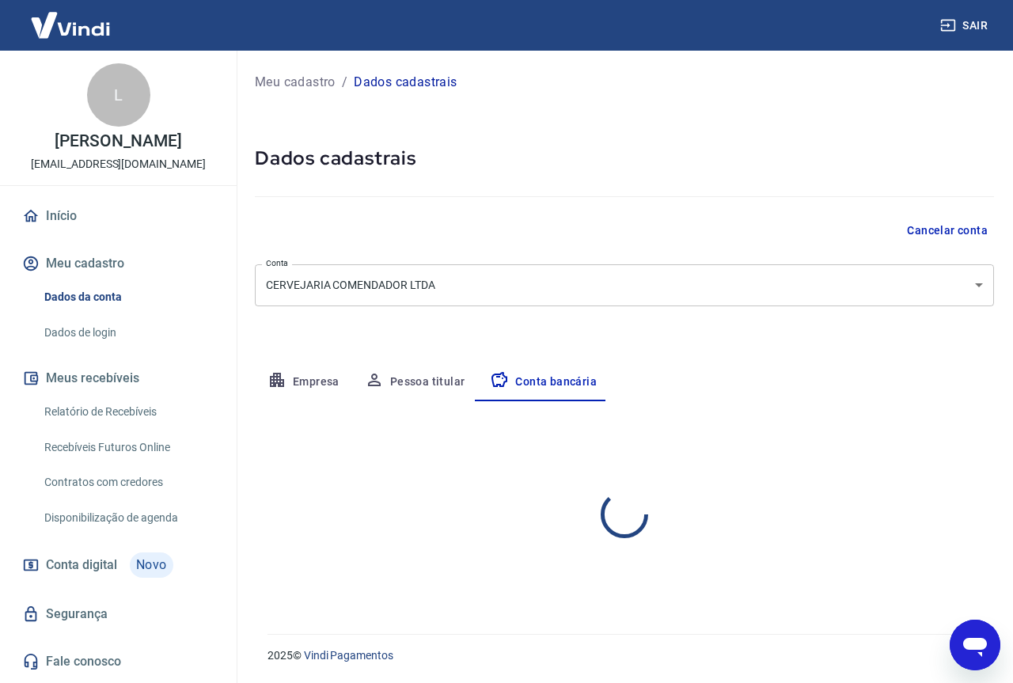
select select "1"
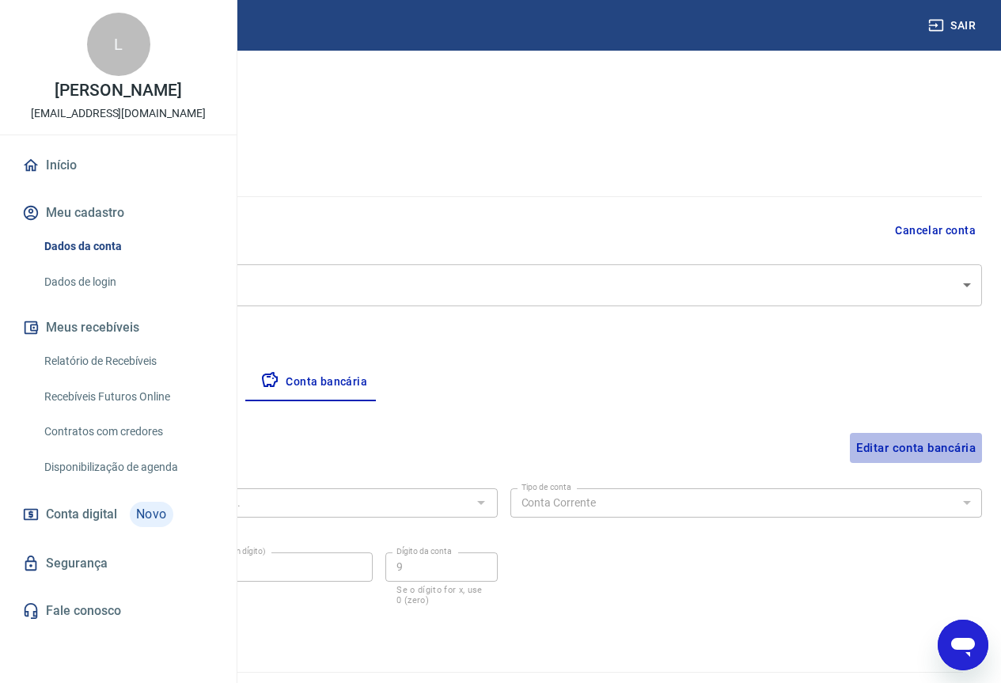
click at [864, 442] on button "Editar conta bancária" at bounding box center [916, 448] width 132 height 30
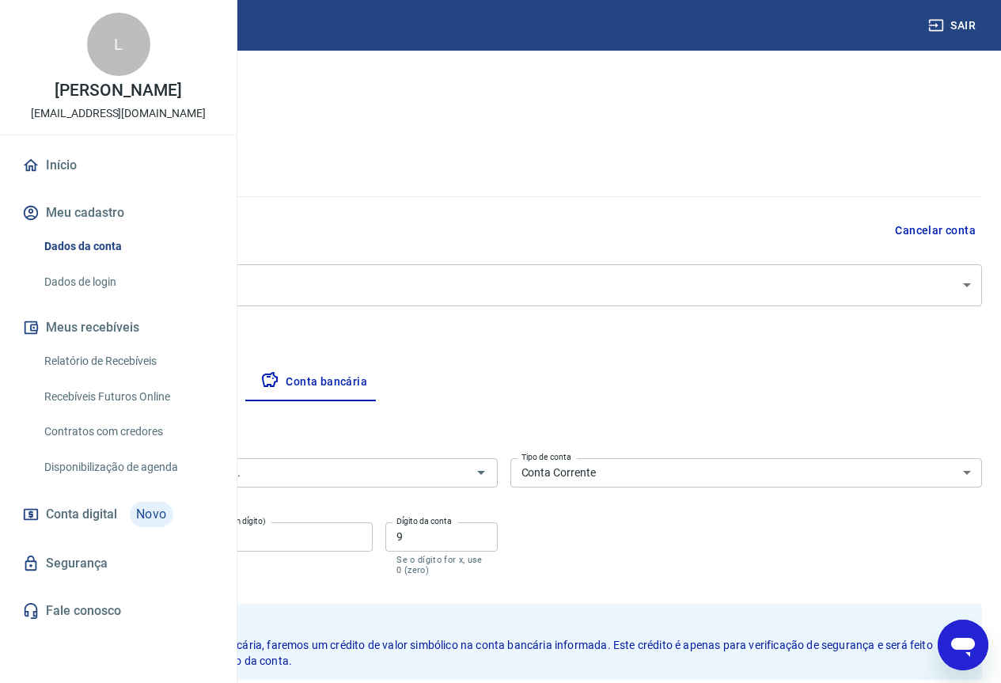
click at [123, 387] on button "Empresa" at bounding box center [73, 382] width 97 height 38
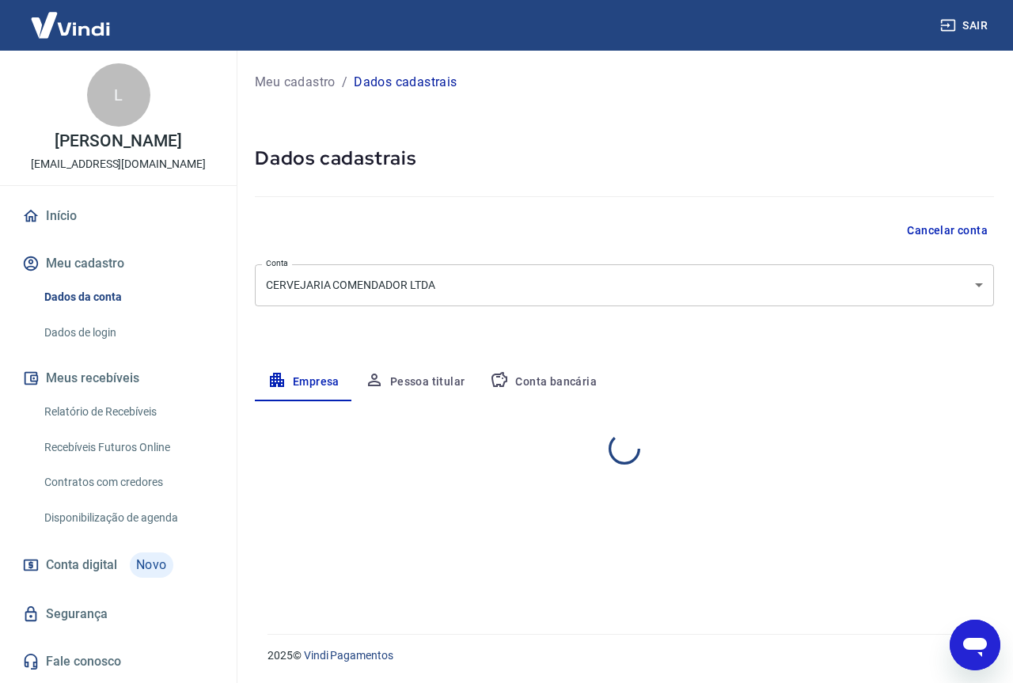
select select "SP"
select select "business"
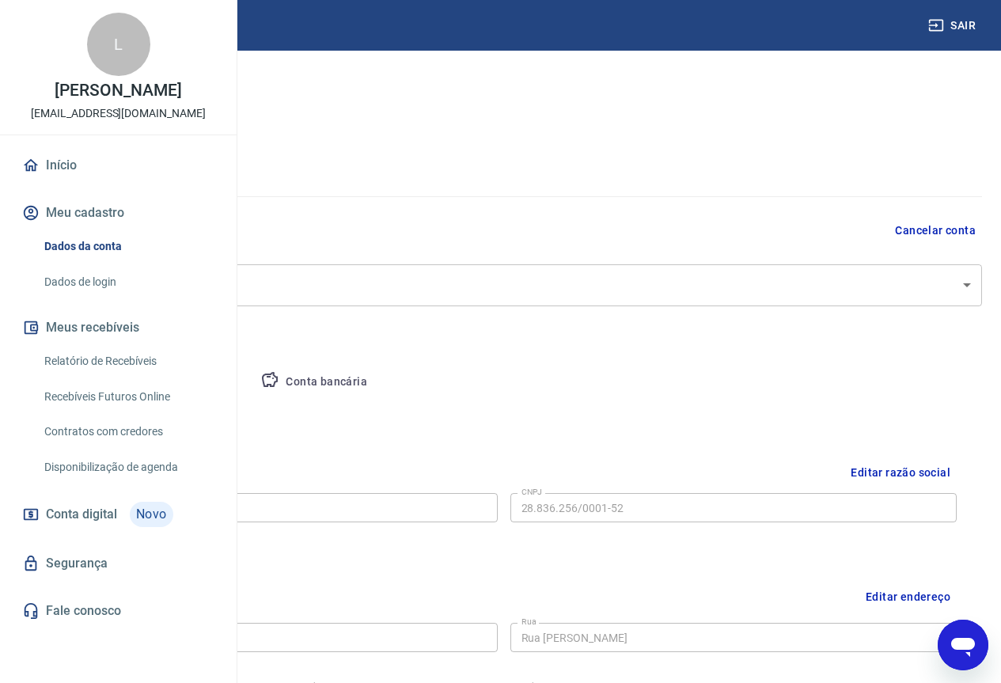
click at [380, 379] on button "Conta bancária" at bounding box center [314, 382] width 132 height 38
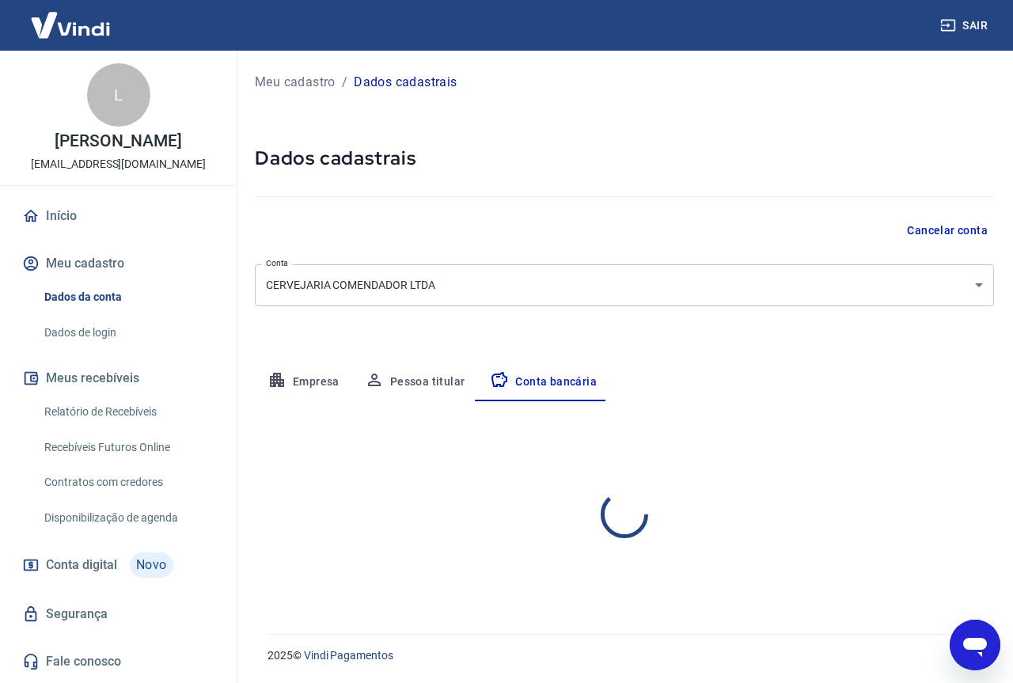
select select "1"
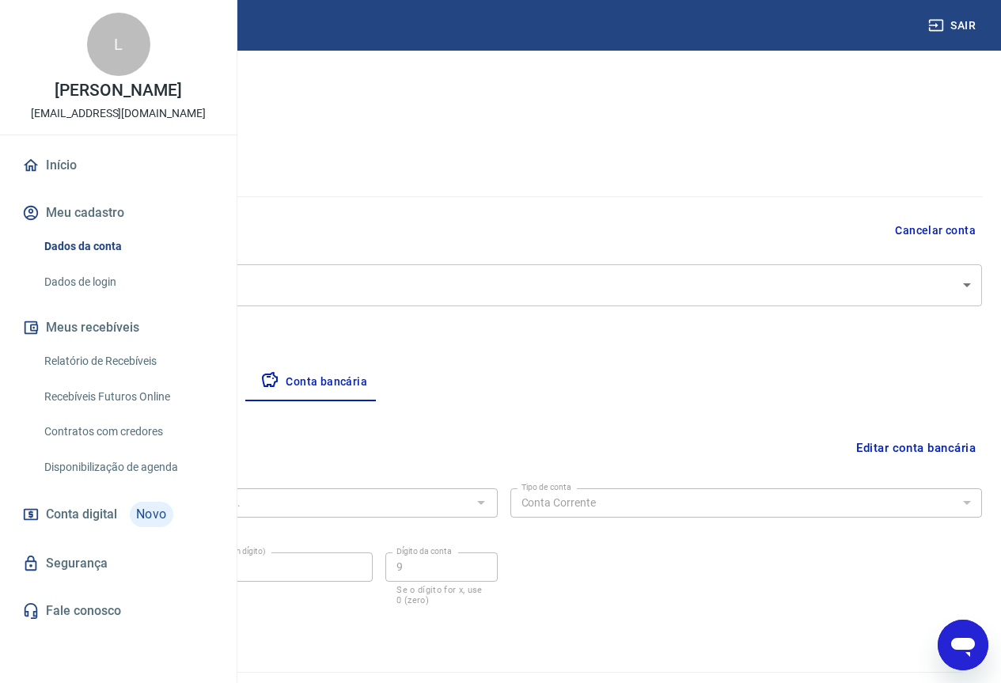
scroll to position [38, 0]
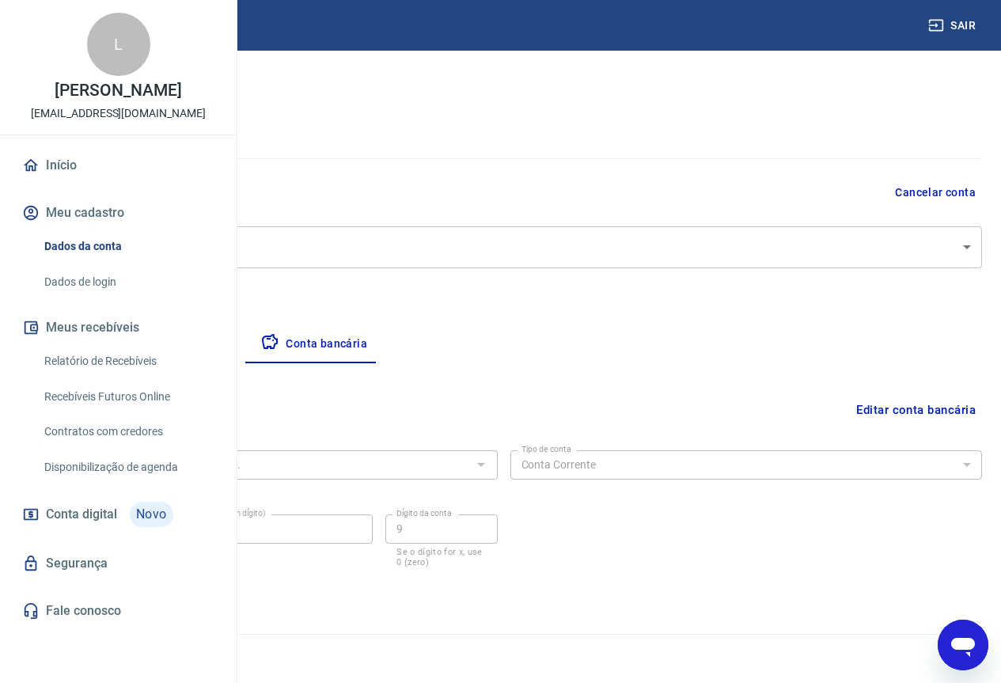
click at [898, 404] on button "Editar conta bancária" at bounding box center [916, 410] width 132 height 30
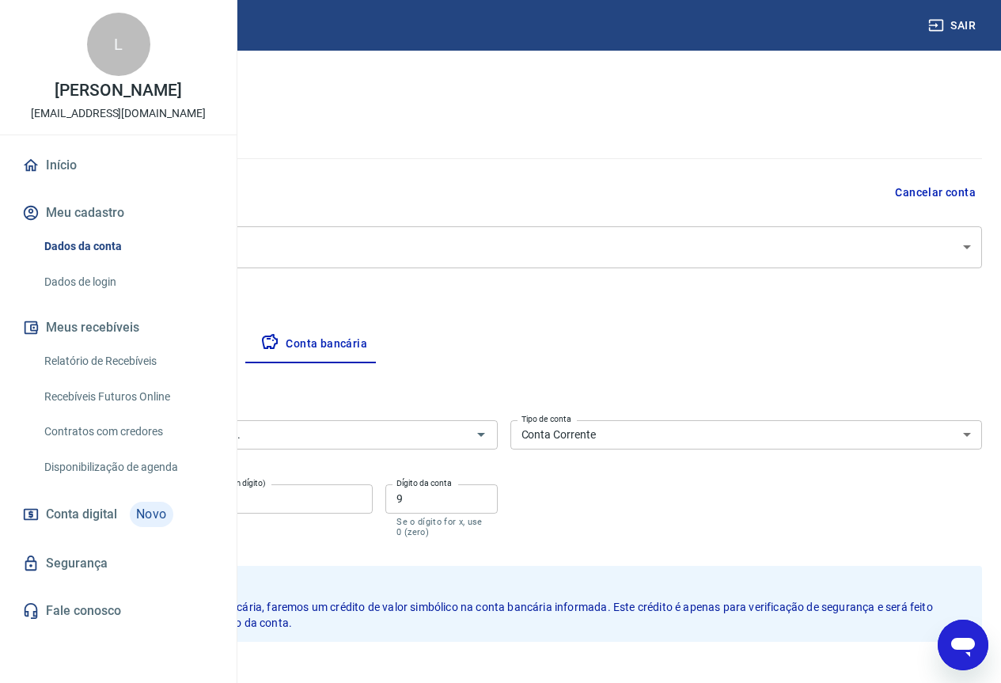
click at [373, 499] on input "83333" at bounding box center [280, 498] width 186 height 29
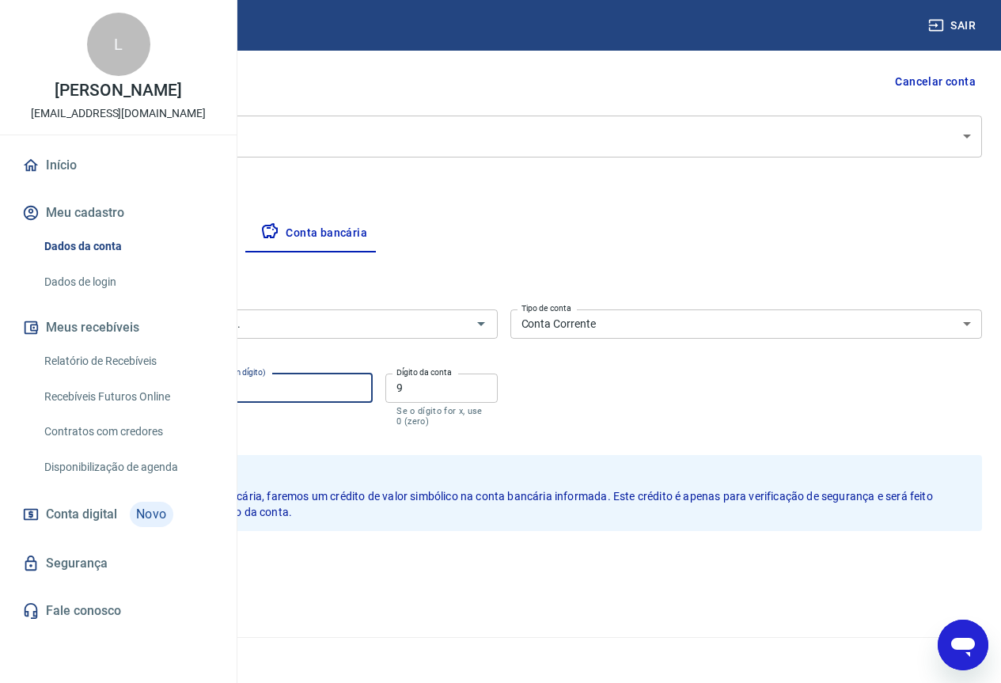
scroll to position [152, 0]
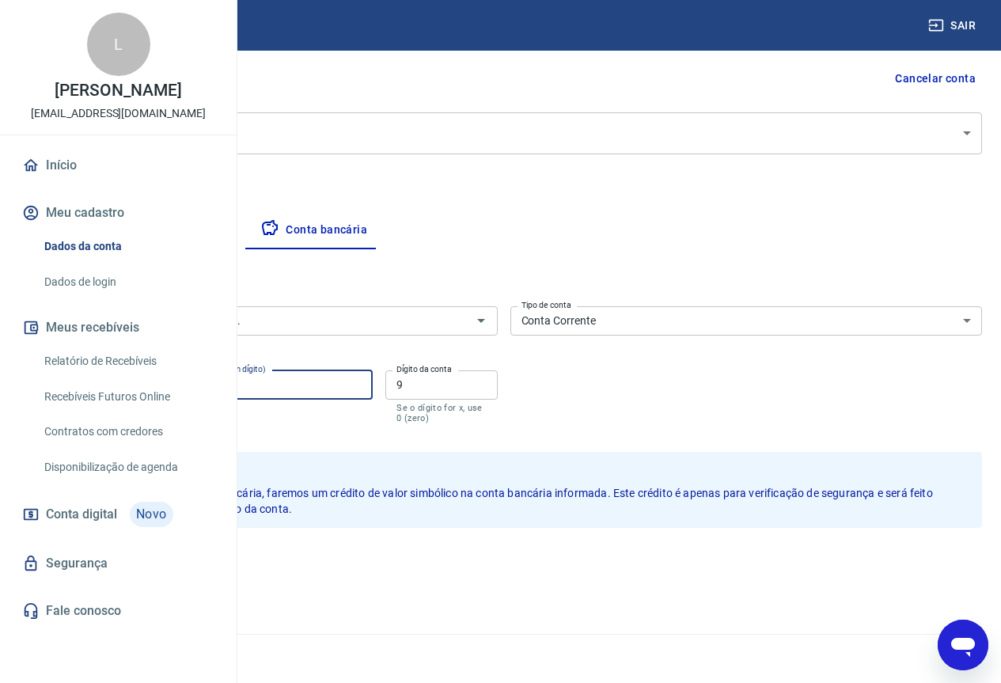
type input "80173"
click at [85, 561] on button "Salvar" at bounding box center [55, 562] width 60 height 30
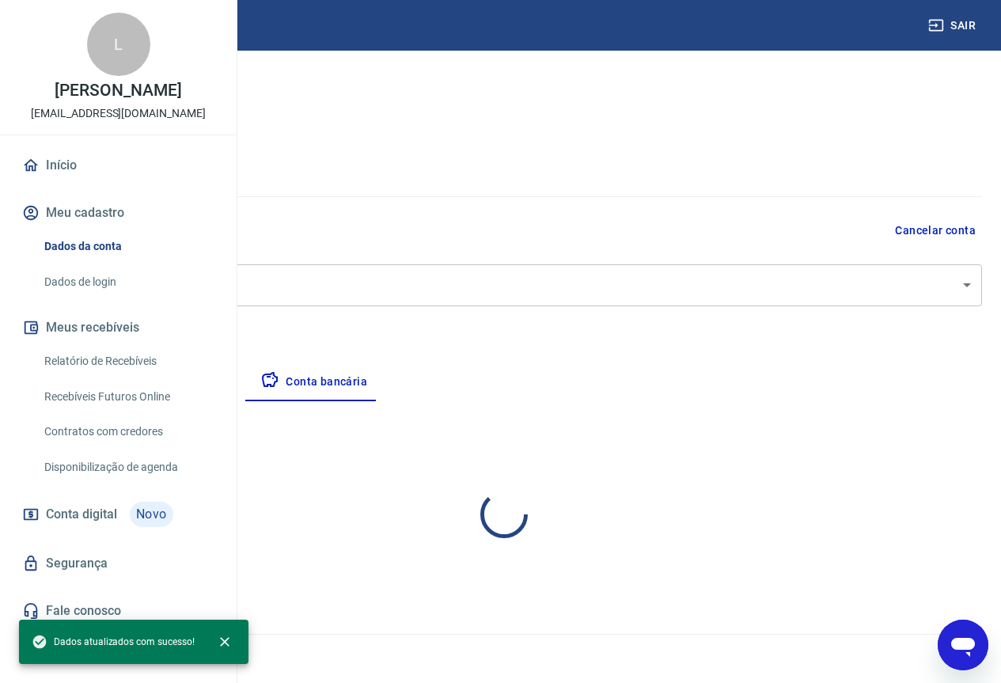
scroll to position [0, 0]
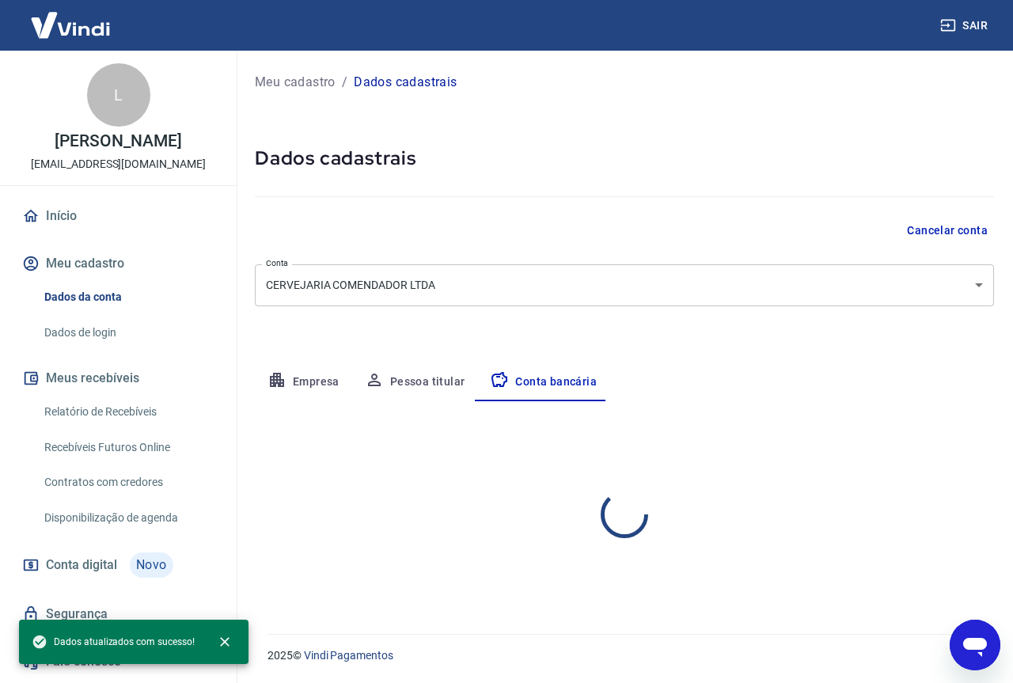
select select "1"
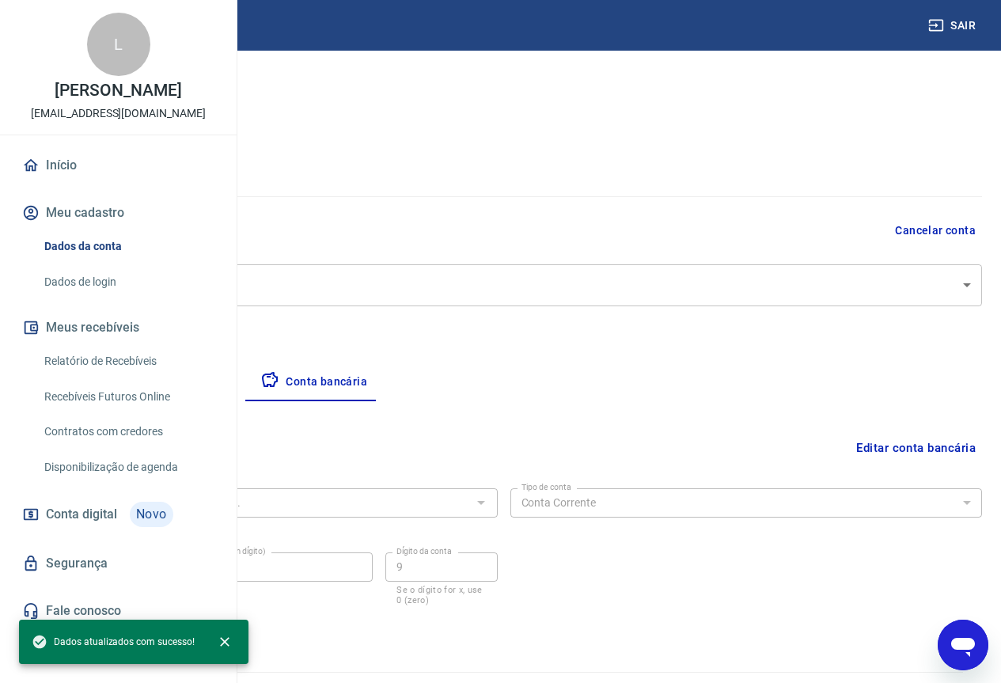
click at [961, 639] on icon "Abrir janela de mensagens" at bounding box center [963, 647] width 24 height 19
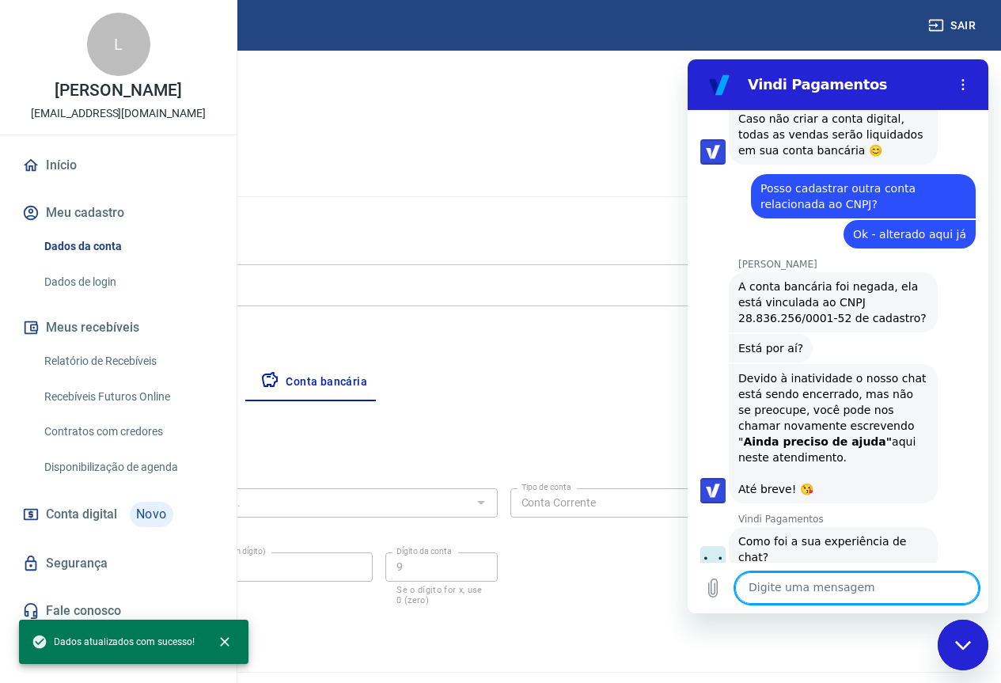
click at [862, 577] on textarea at bounding box center [857, 588] width 244 height 32
click at [466, 443] on div "Editar conta bancária" at bounding box center [503, 448] width 957 height 30
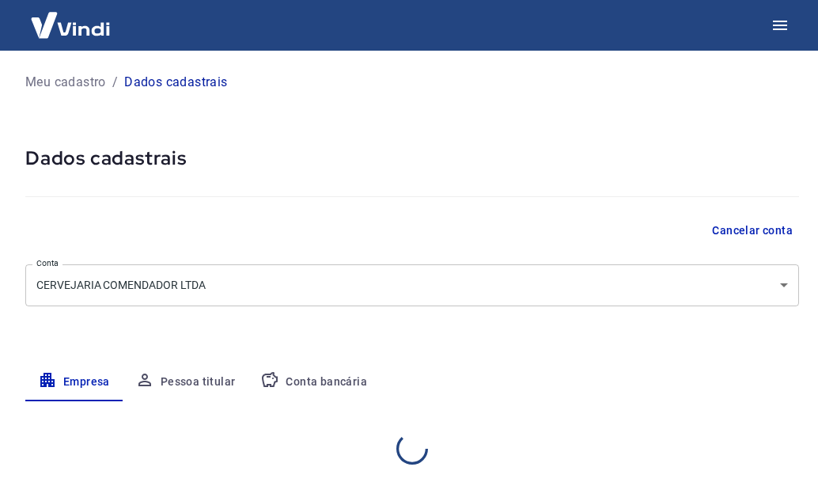
select select "SP"
select select "business"
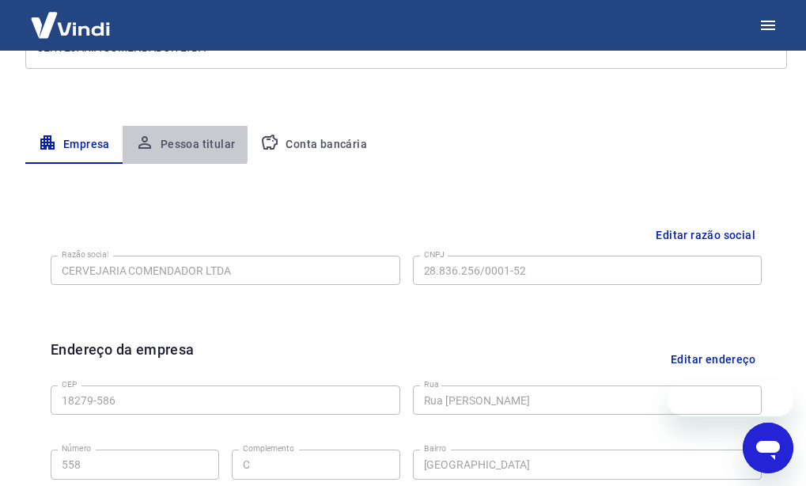
click at [161, 144] on button "Pessoa titular" at bounding box center [186, 145] width 126 height 38
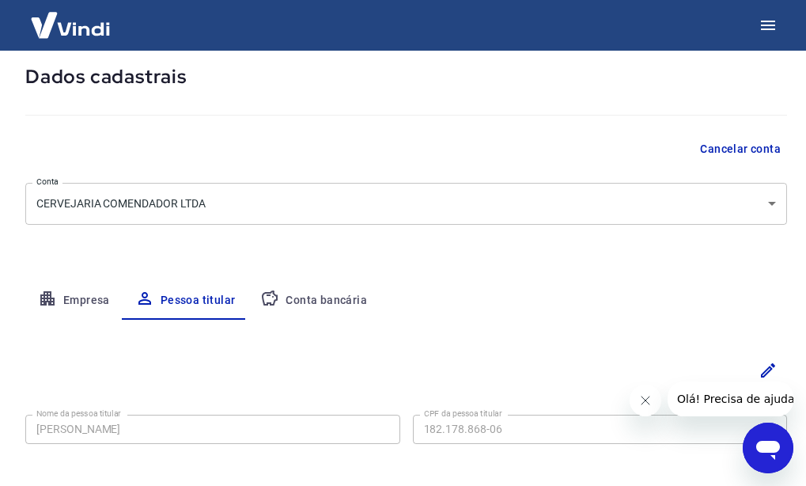
scroll to position [155, 0]
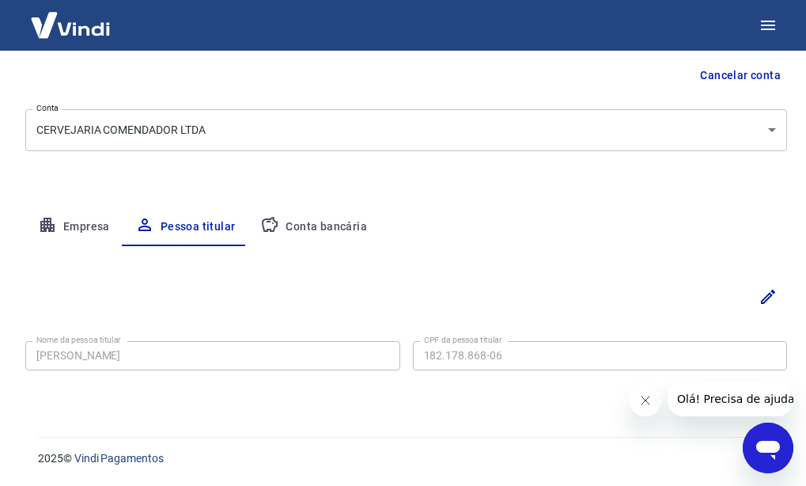
click at [336, 228] on button "Conta bancária" at bounding box center [314, 227] width 132 height 38
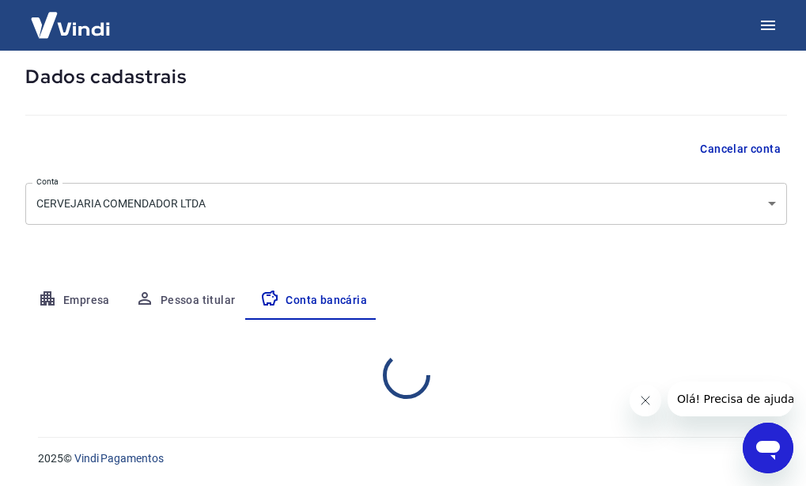
select select "1"
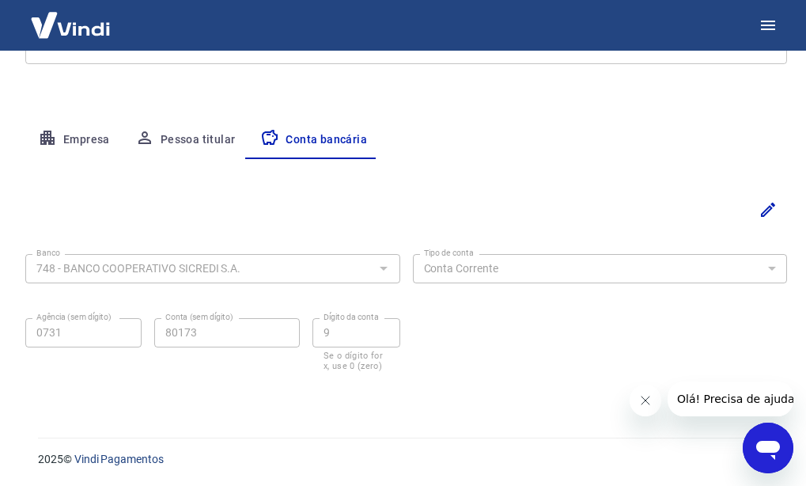
scroll to position [243, 0]
click at [771, 212] on icon "Editar" at bounding box center [768, 208] width 19 height 19
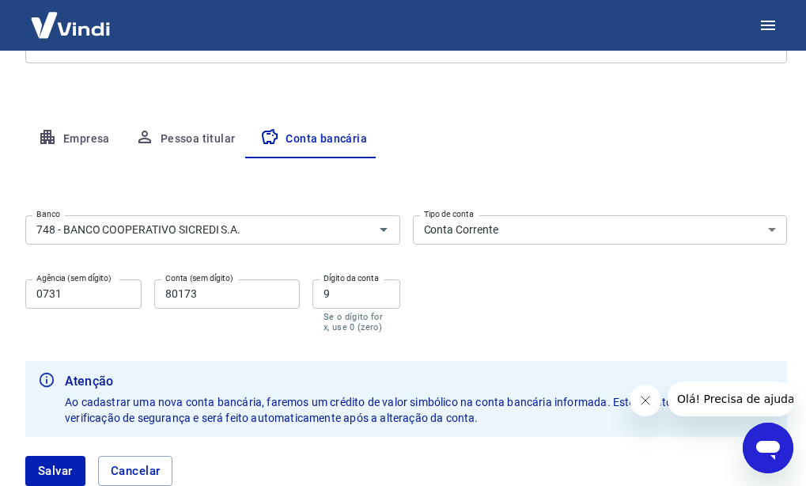
click at [95, 289] on input "0731" at bounding box center [83, 293] width 116 height 29
click at [142, 237] on input "748 - BANCO COOPERATIVO SICREDI S.A." at bounding box center [189, 230] width 319 height 20
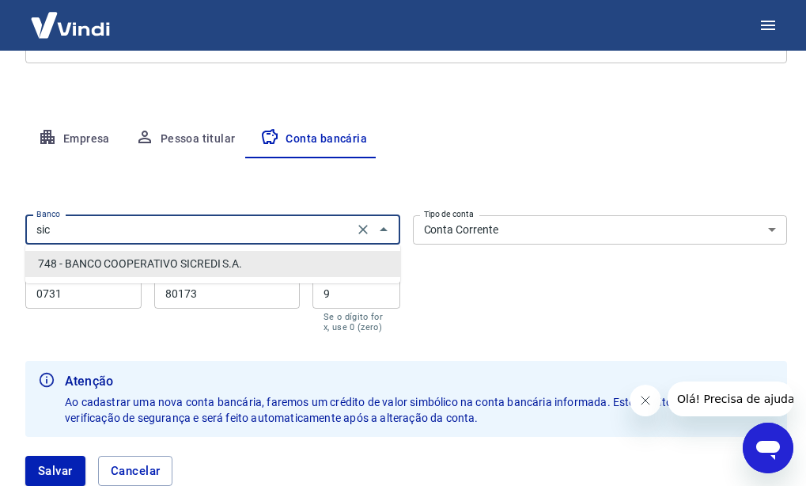
scroll to position [0, 0]
click at [147, 269] on li "748 - BANCO COOPERATIVO SICREDI S.A." at bounding box center [212, 264] width 375 height 26
type input "748 - BANCO COOPERATIVO SICREDI S.A."
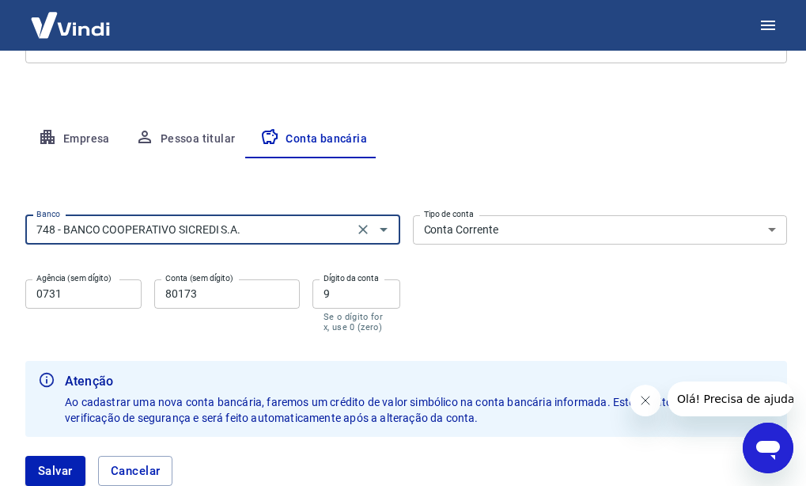
click at [82, 286] on input "0731" at bounding box center [83, 293] width 116 height 29
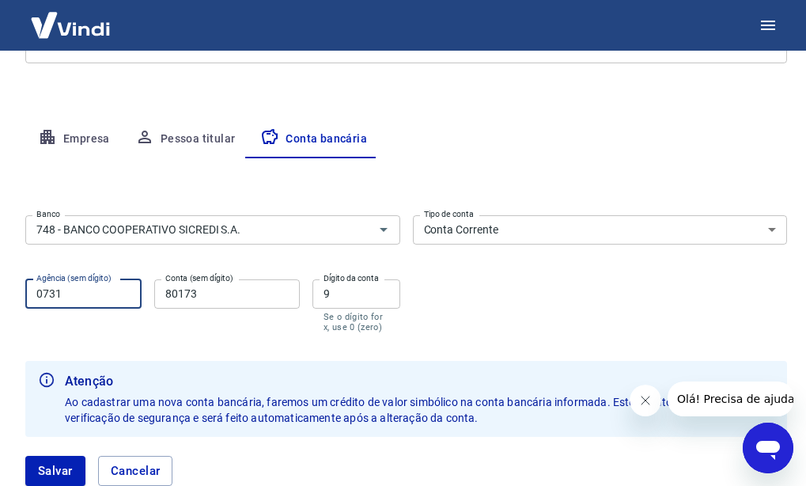
click at [82, 286] on input "0731" at bounding box center [83, 293] width 116 height 29
type input "0731"
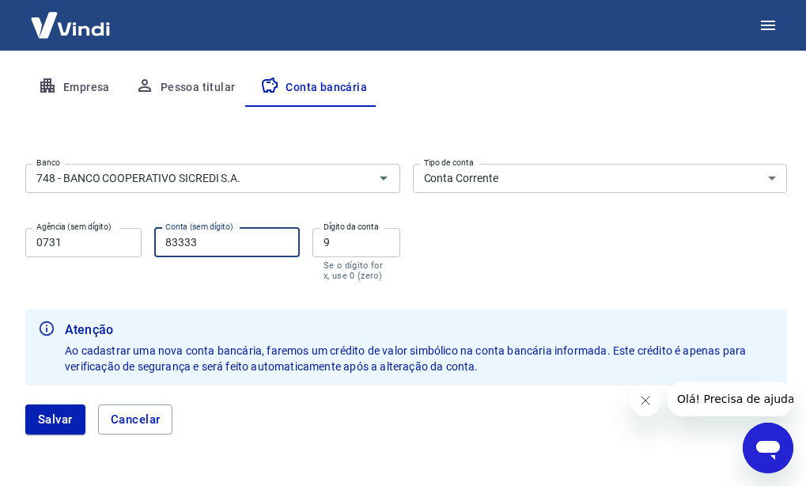
scroll to position [349, 0]
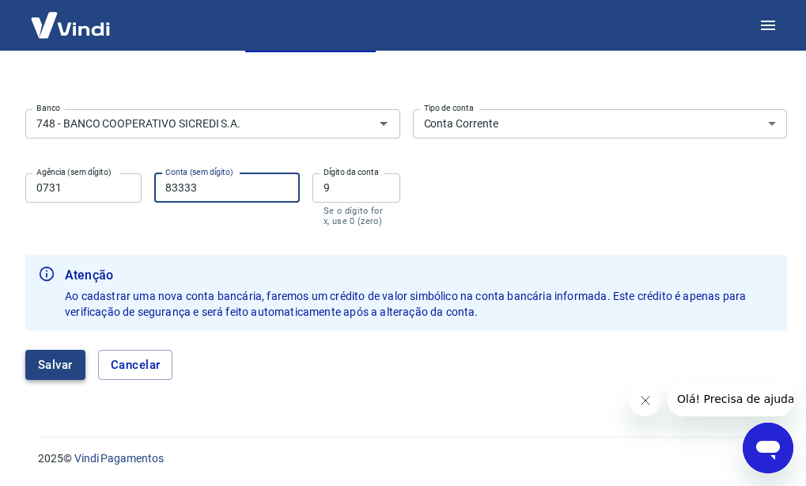
type input "83333"
click at [50, 370] on button "Salvar" at bounding box center [55, 365] width 60 height 30
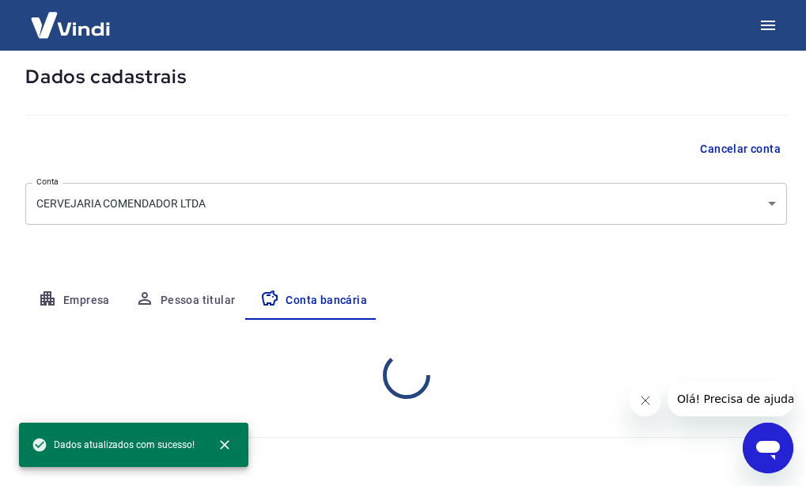
select select "1"
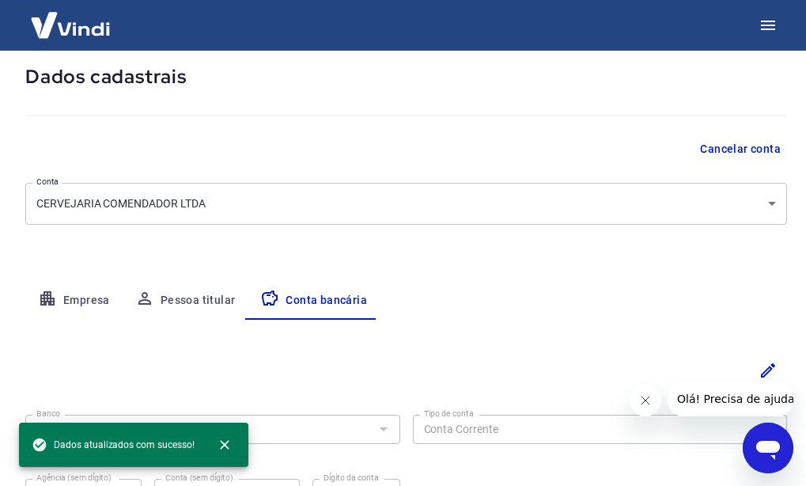
scroll to position [243, 0]
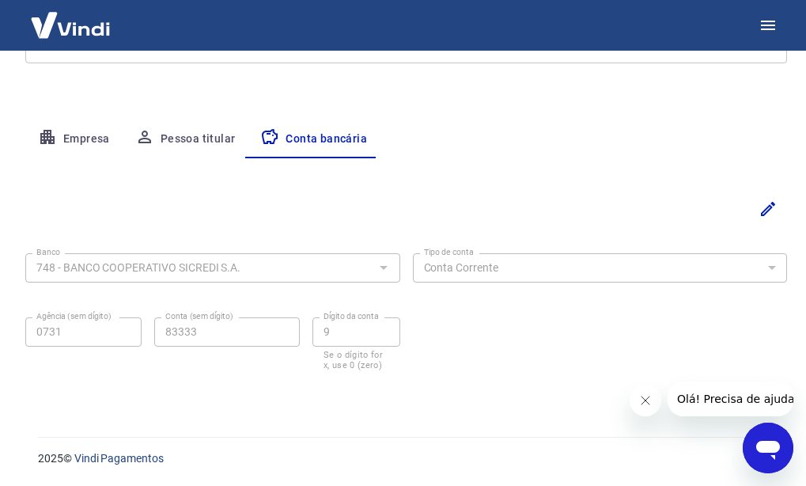
click at [99, 141] on button "Empresa" at bounding box center [73, 139] width 97 height 38
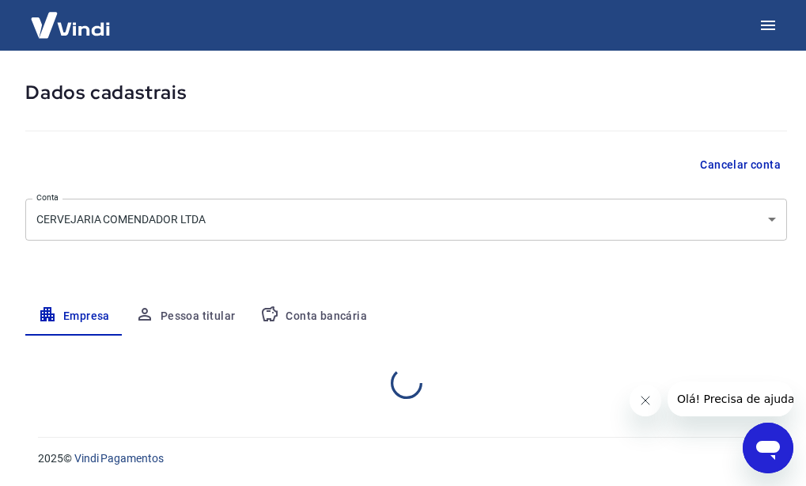
scroll to position [66, 0]
select select "SP"
select select "business"
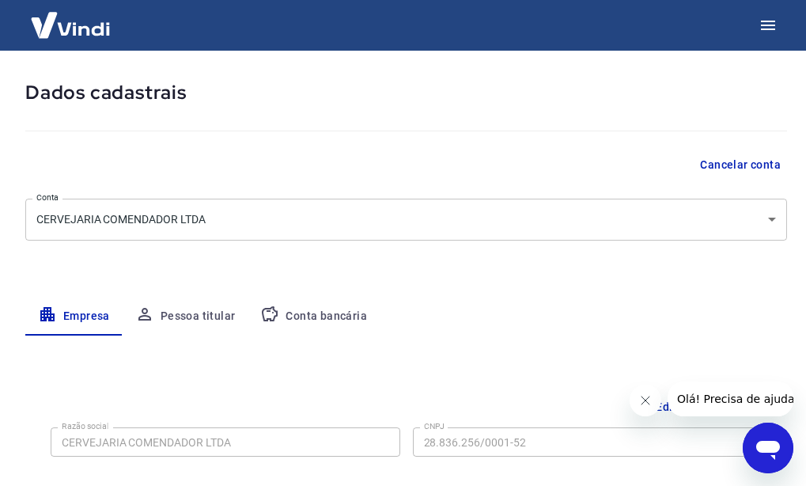
scroll to position [243, 0]
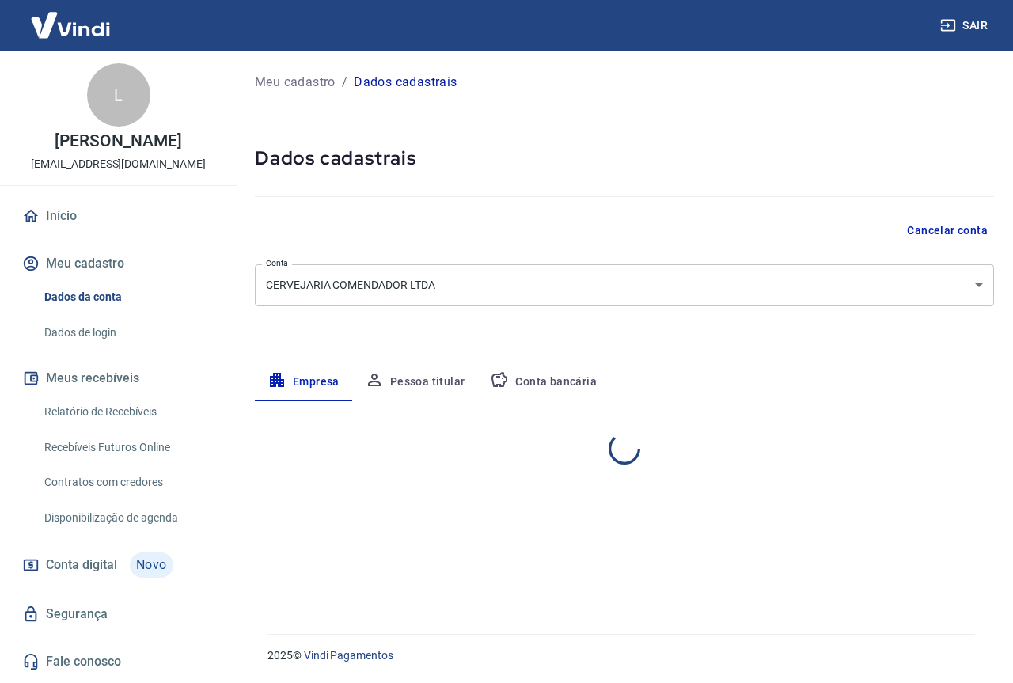
select select "SP"
select select "business"
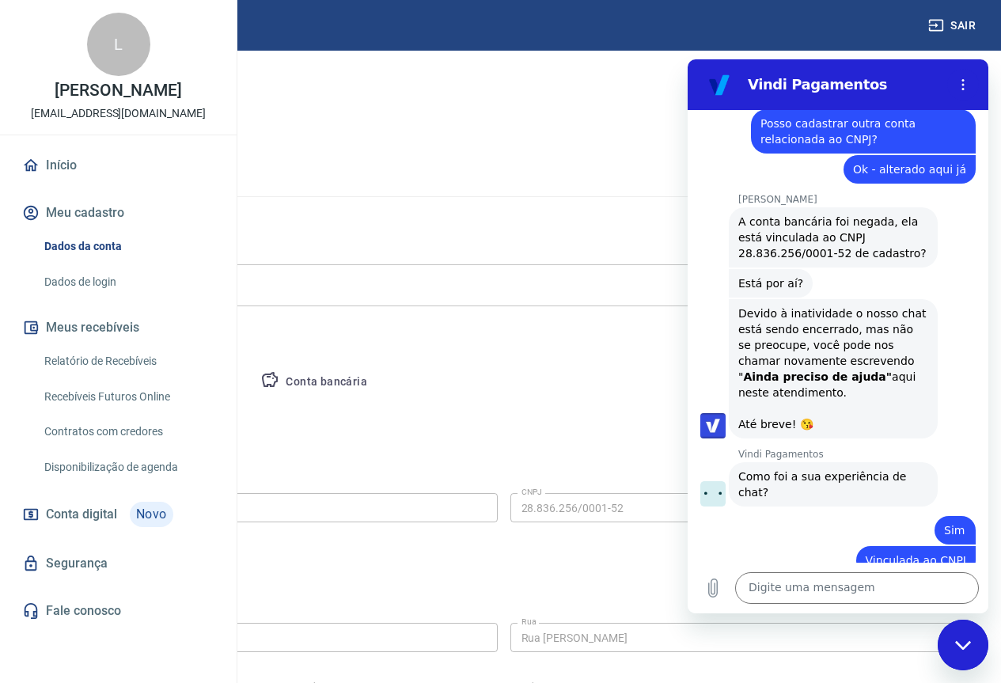
scroll to position [2585, 0]
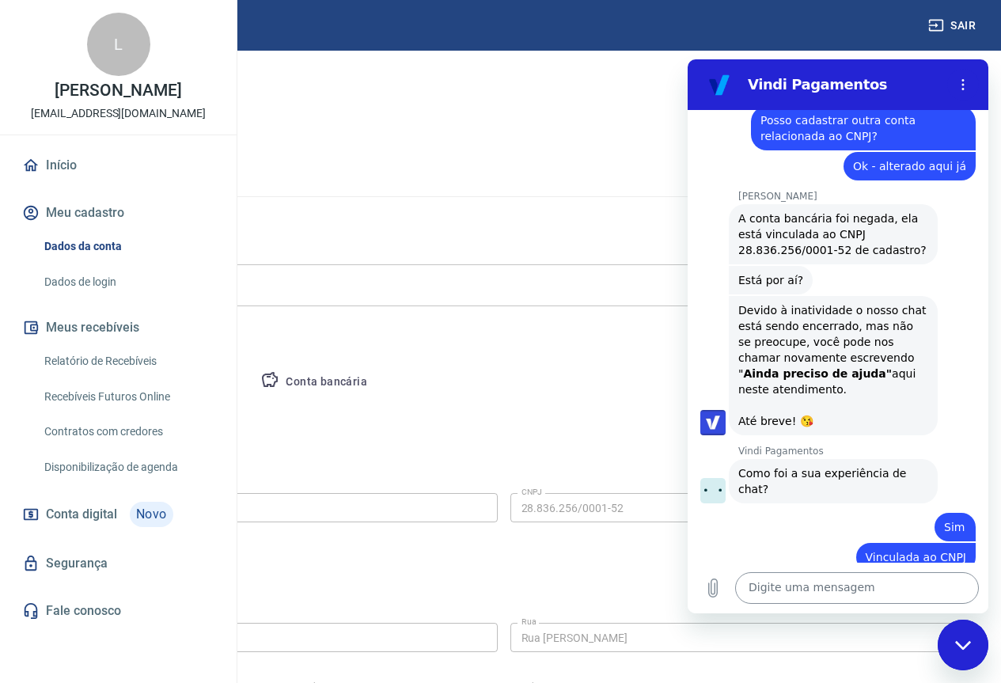
click at [822, 597] on textarea at bounding box center [857, 588] width 244 height 32
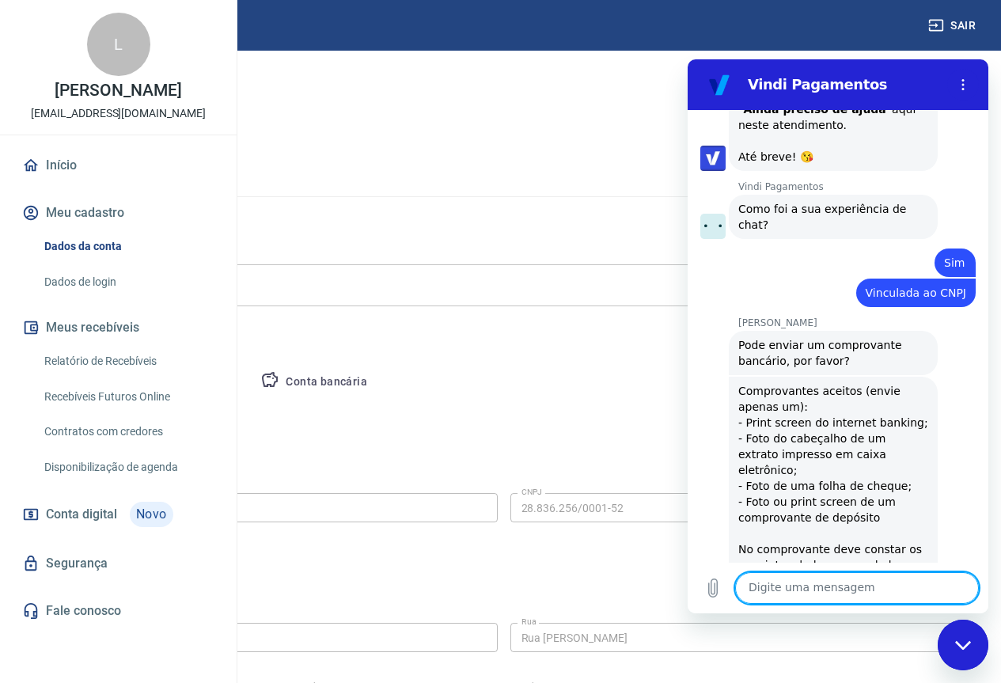
scroll to position [2853, 0]
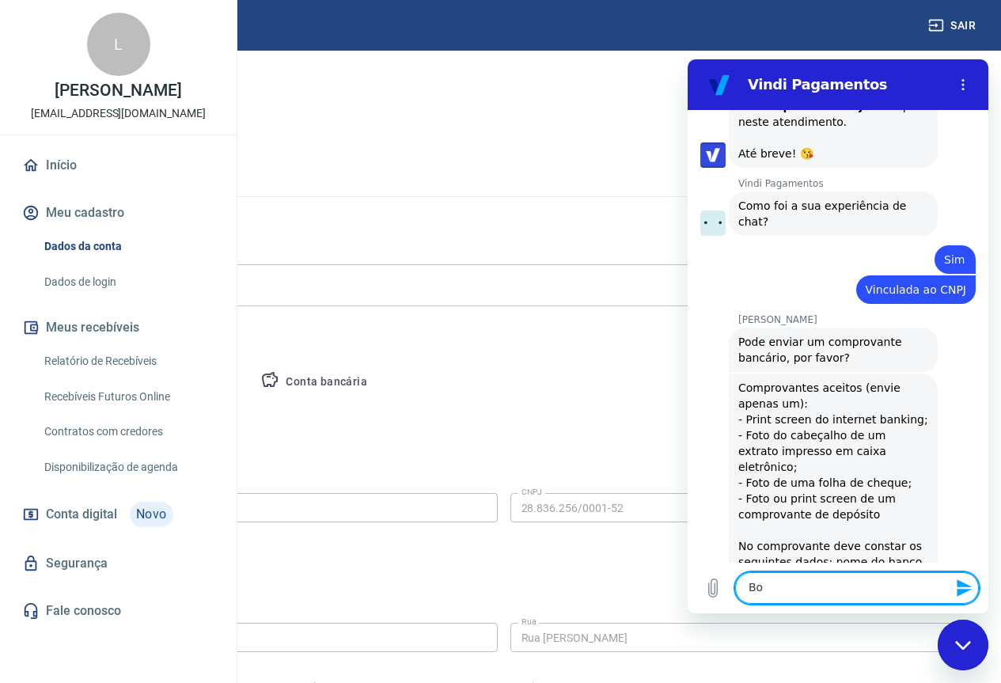
type textarea "B"
type textarea "Acabei alterando corretamente"
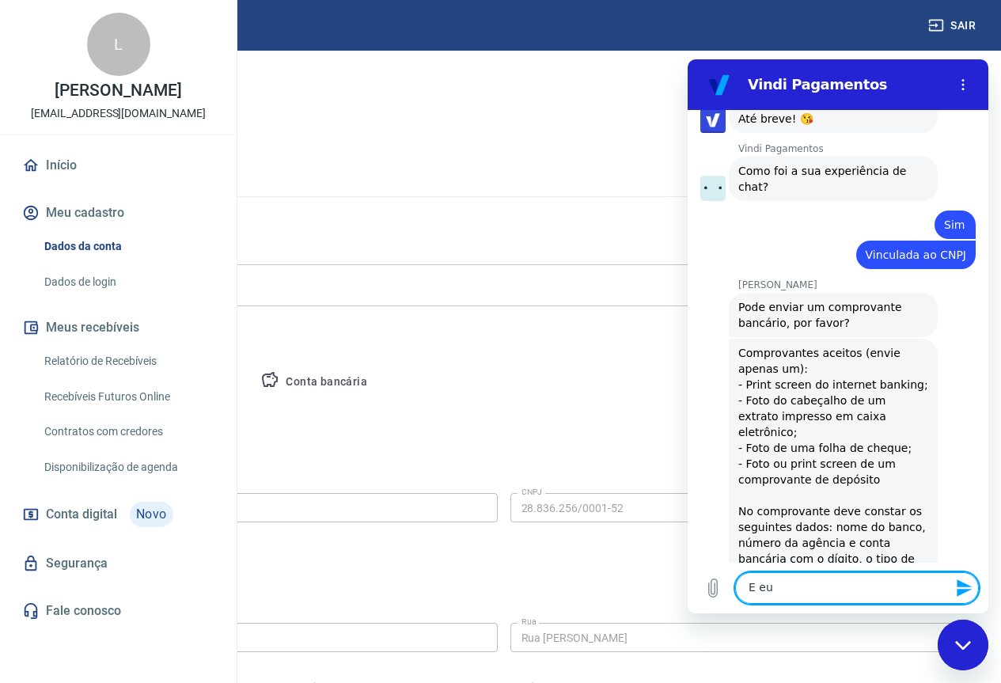
scroll to position [2891, 0]
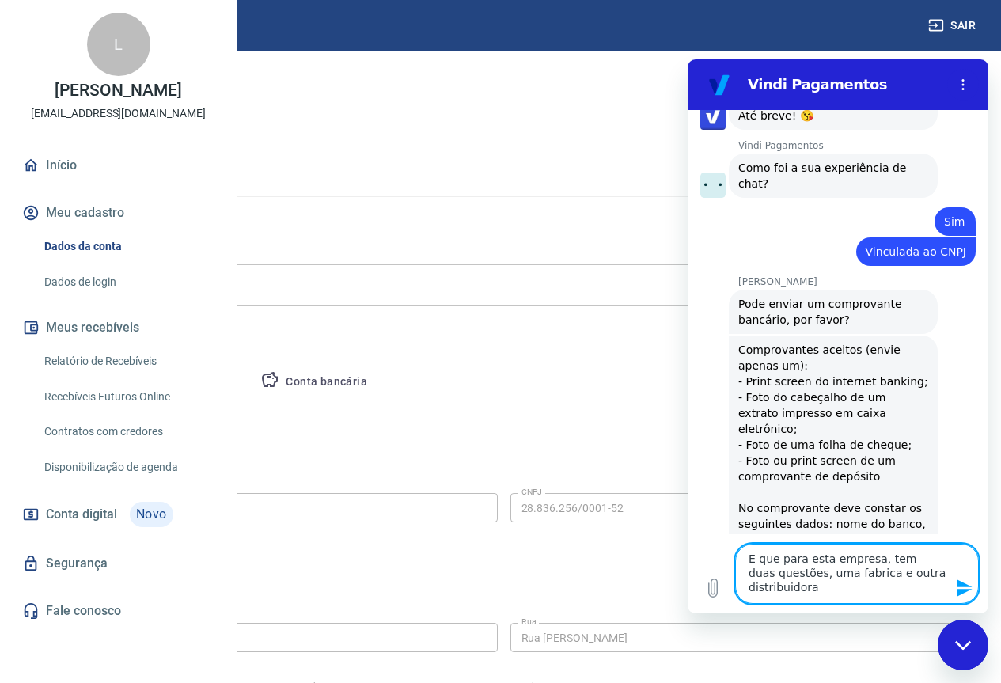
type textarea "E que para esta empresa, tem duas questões, uma fabrica e outra distribuidora"
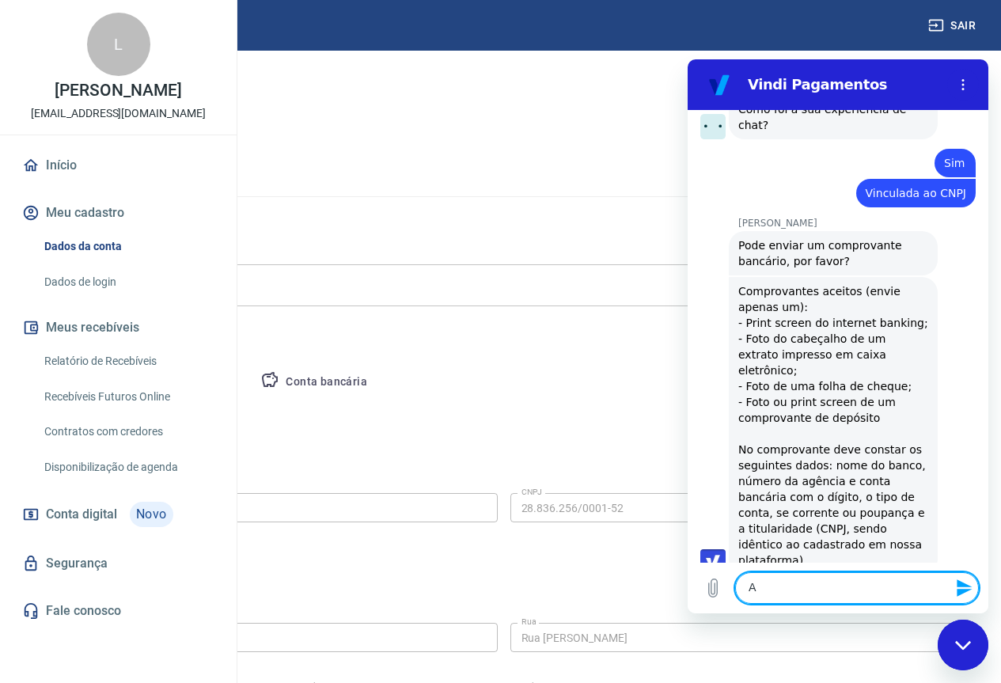
scroll to position [2953, 0]
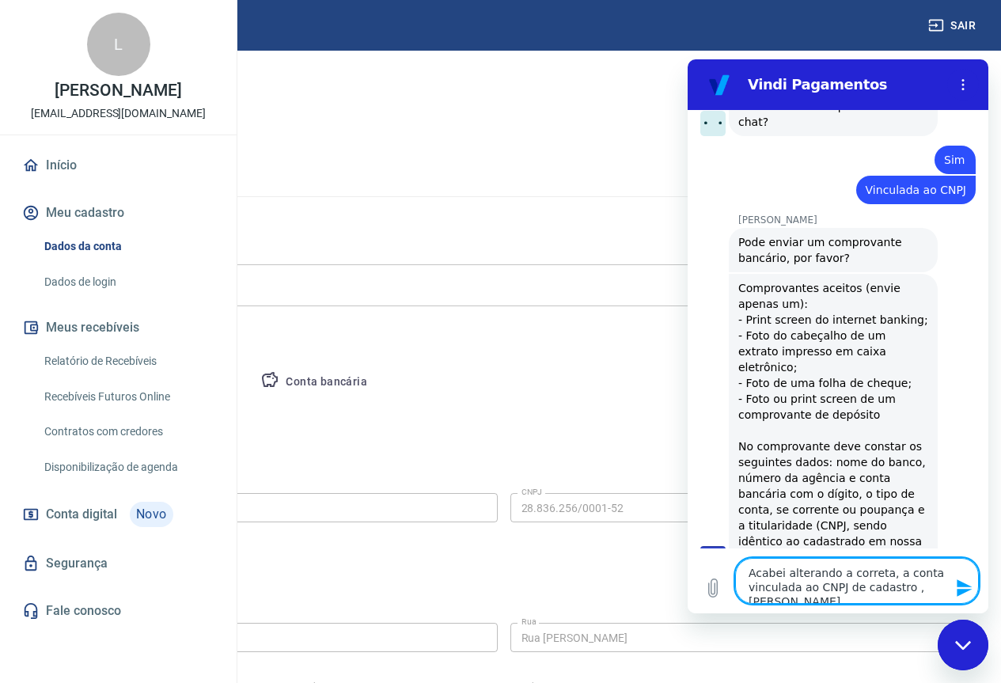
type textarea "Acabei alterando a correta, a conta vinculada ao CNPJ de cadastro , Viviane."
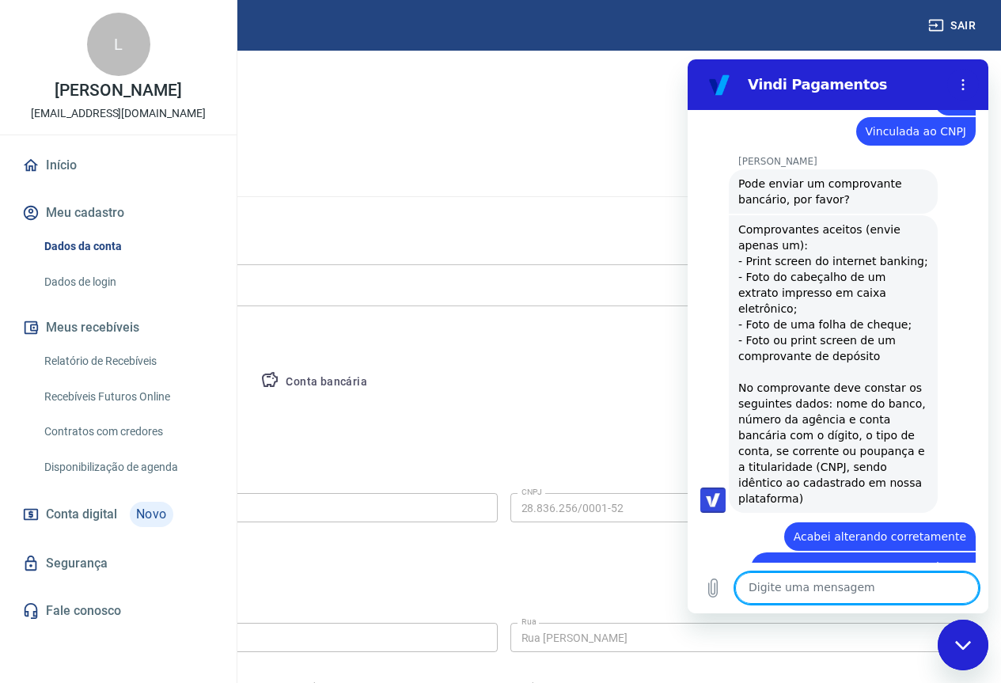
scroll to position [3014, 0]
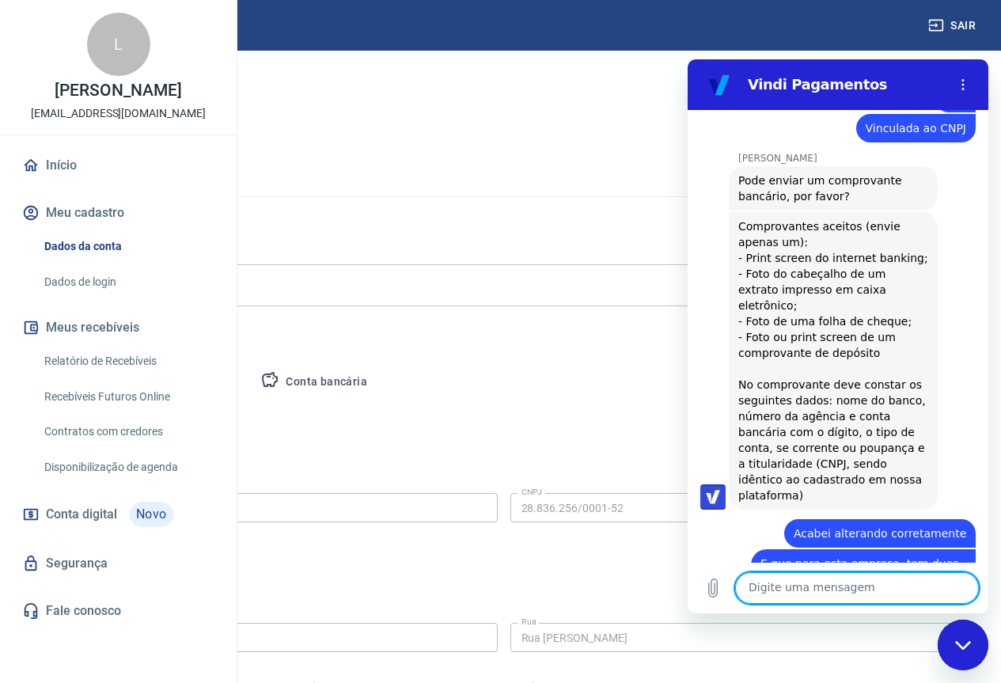
click at [977, 635] on div "Fechar janela de mensagens" at bounding box center [962, 644] width 47 height 47
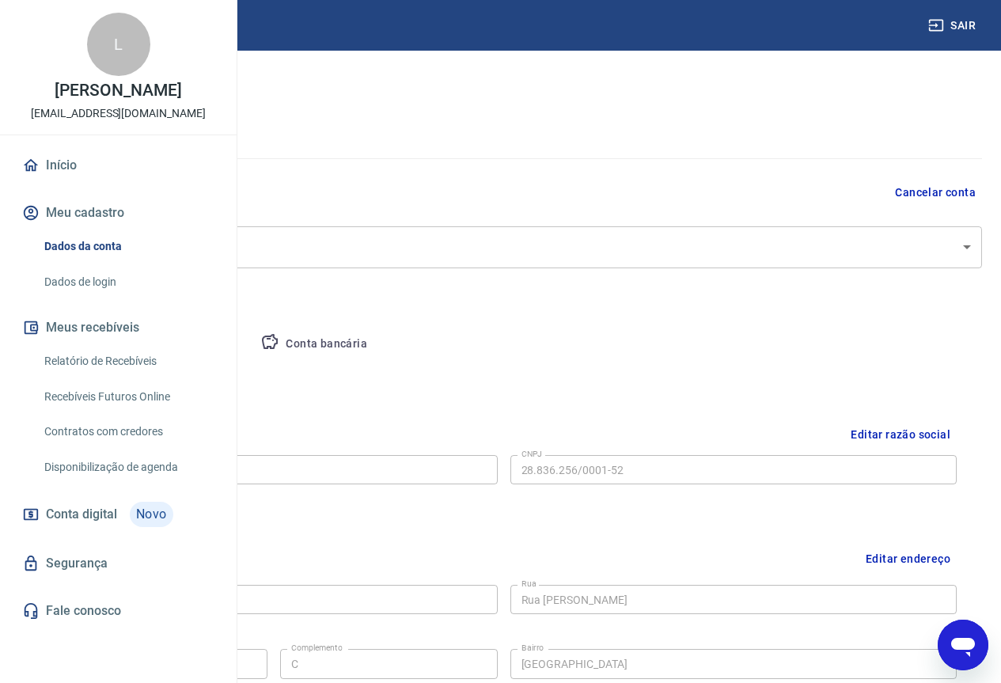
scroll to position [0, 0]
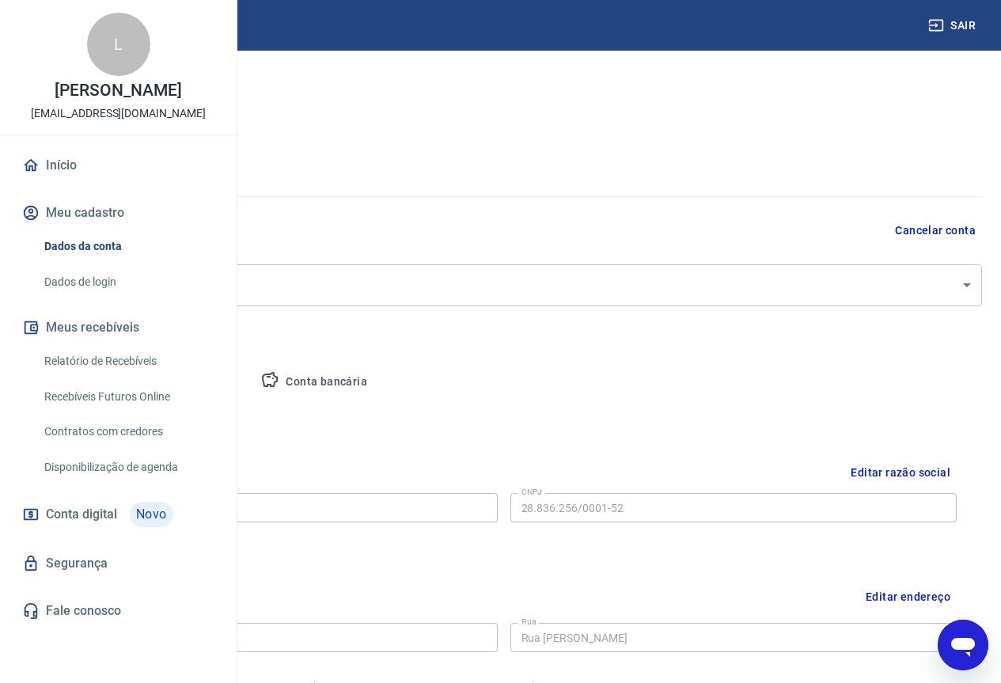
click at [962, 650] on icon "Abrir janela de mensagens" at bounding box center [963, 647] width 24 height 19
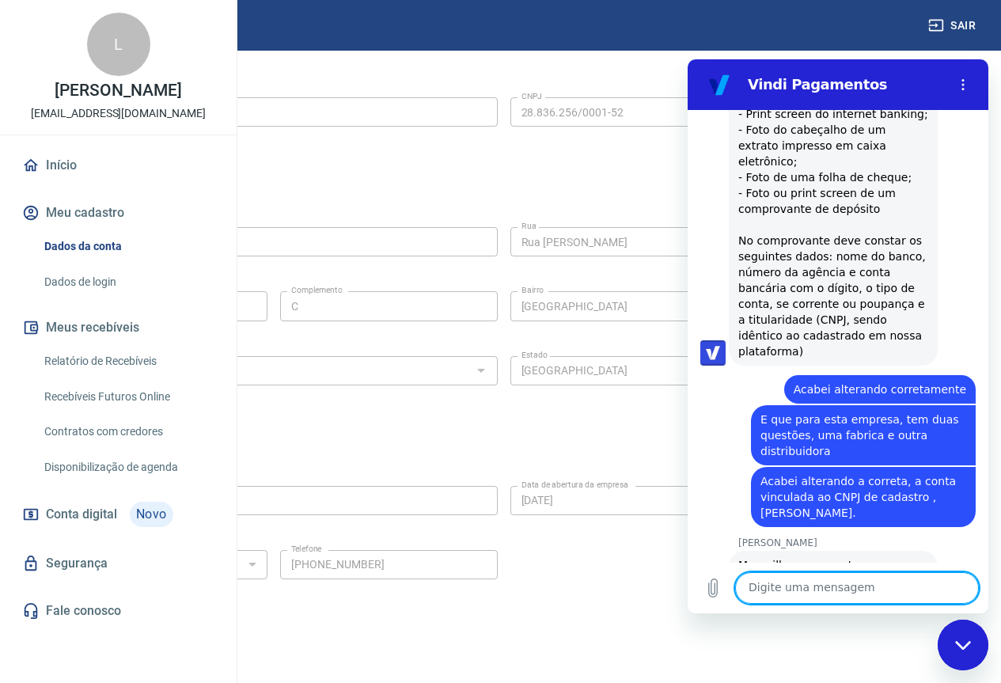
scroll to position [3162, 0]
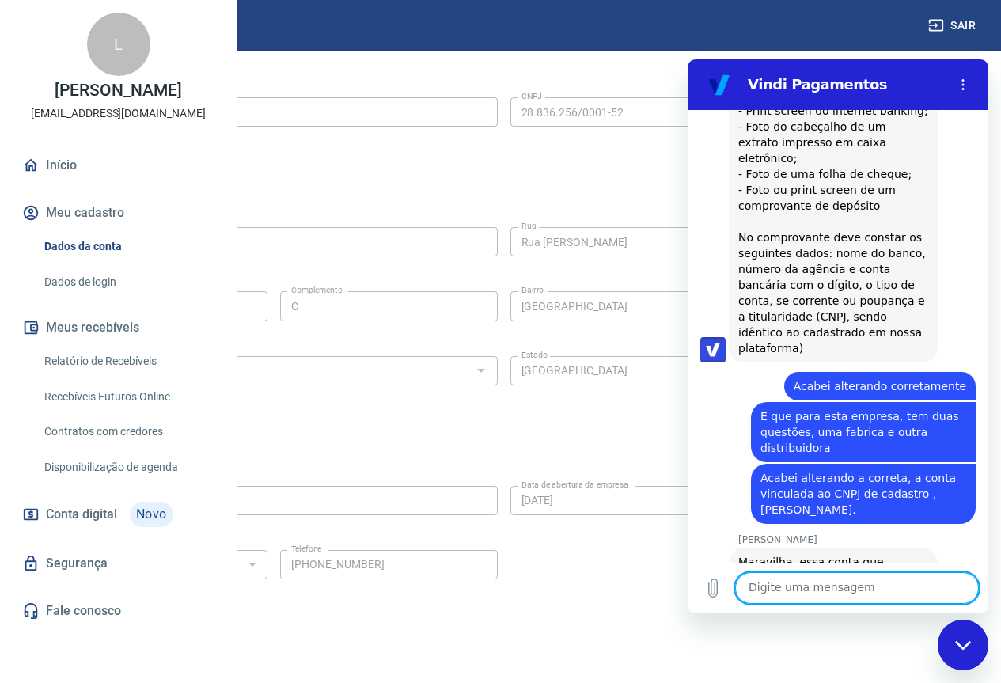
click at [855, 588] on textarea at bounding box center [857, 588] width 244 height 32
type textarea "Certo"
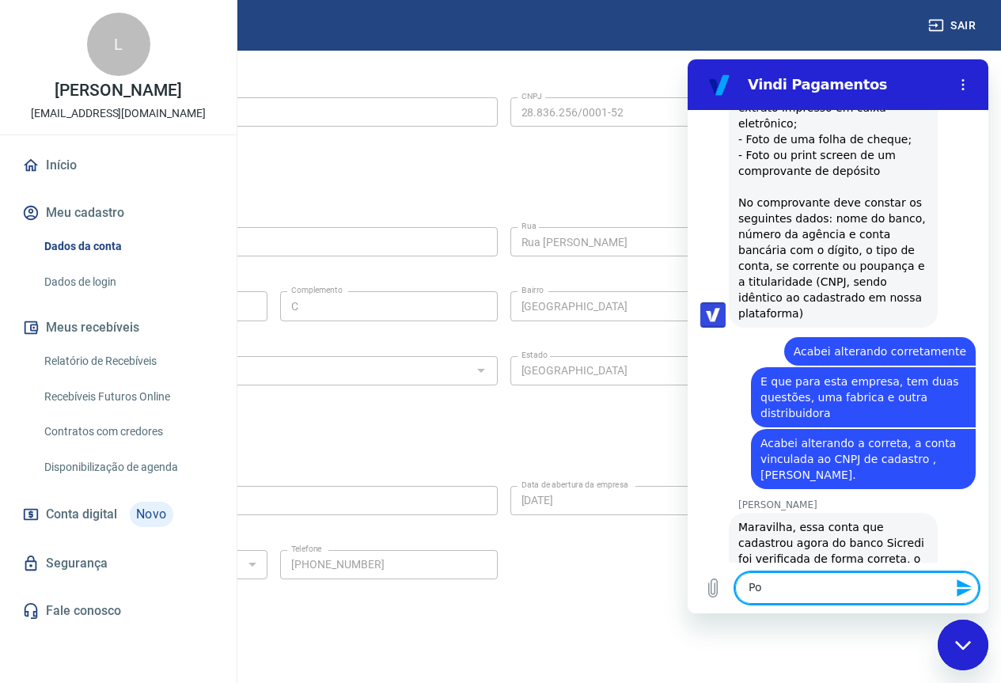
scroll to position [3200, 0]
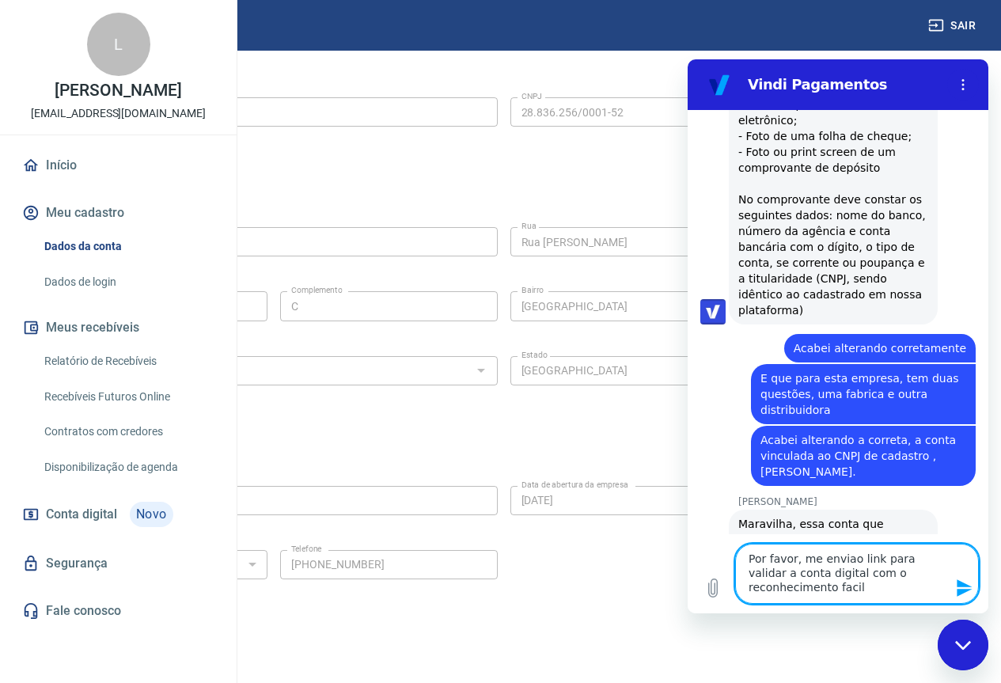
click at [843, 556] on textarea "Por favor, me enviao link para validar a conta digital com o reconhecimento fac…" at bounding box center [857, 574] width 244 height 60
click at [821, 586] on textarea "Por favor, me envia o link para validar a conta digital com o reconhecimento fa…" at bounding box center [857, 574] width 244 height 60
type textarea "Por favor, me envia o link para validar a conta digital com o reconhecimento fa…"
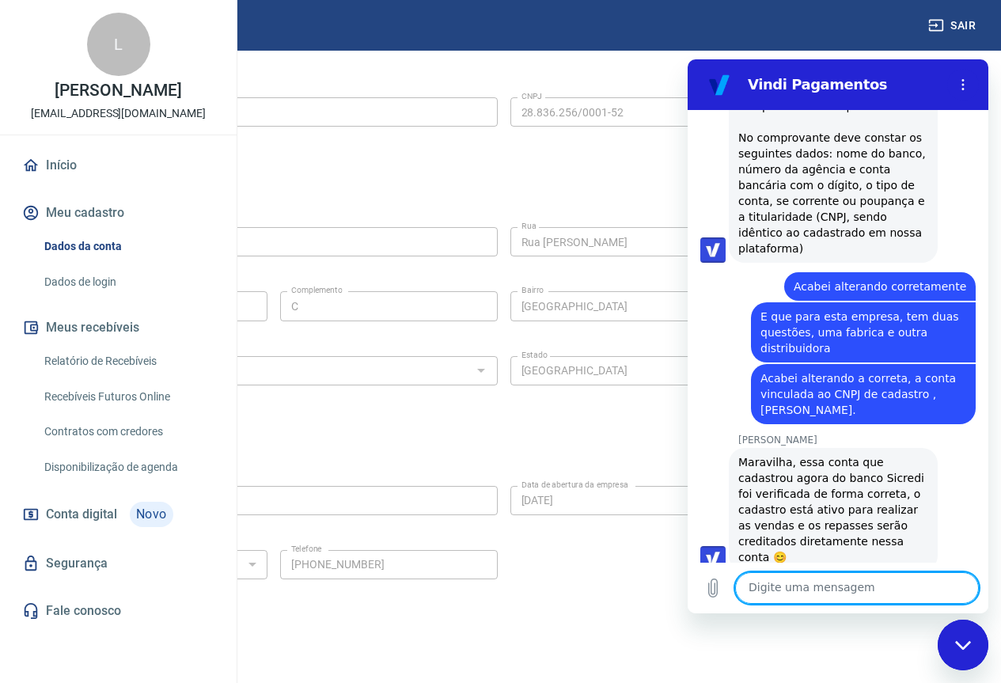
scroll to position [3405, 0]
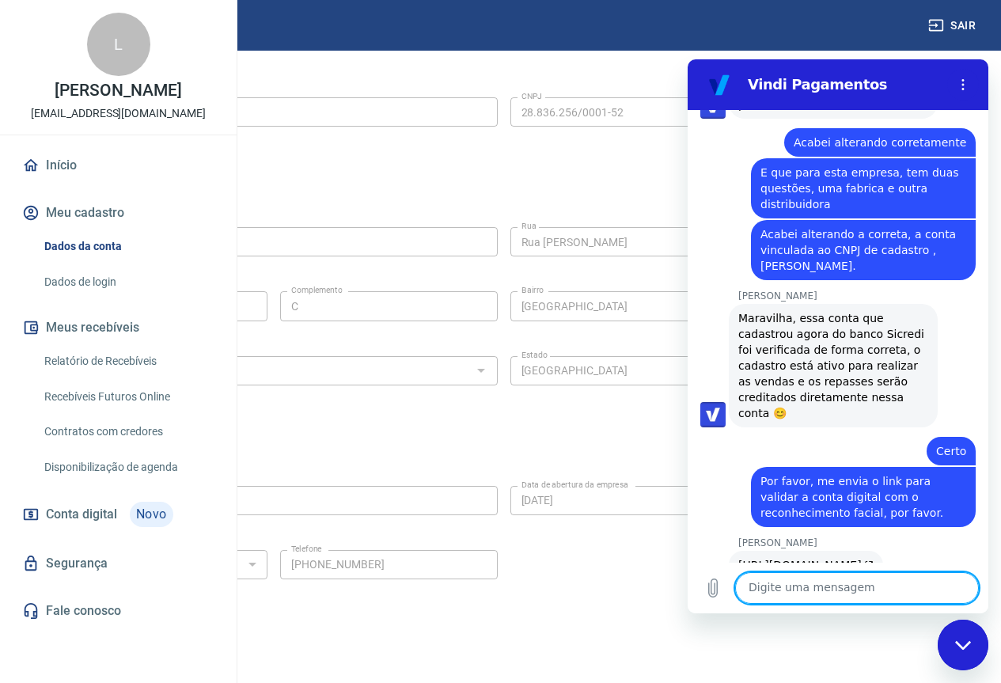
click at [829, 593] on textarea at bounding box center [857, 588] width 244 height 32
click at [797, 591] on textarea at bounding box center [857, 588] width 244 height 32
type textarea "Sim"
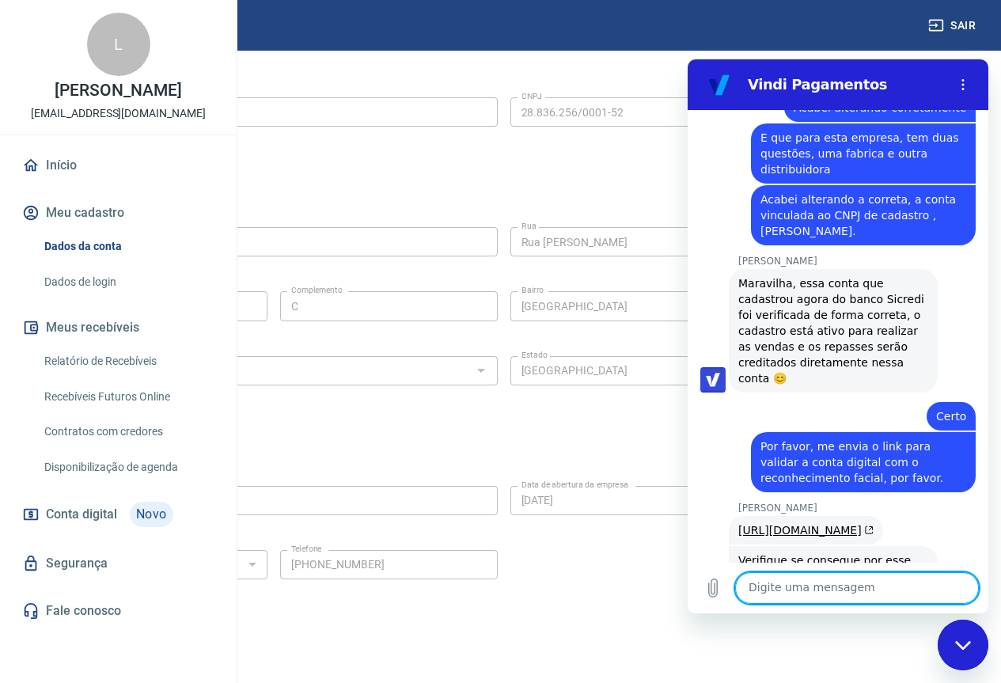
scroll to position [3443, 0]
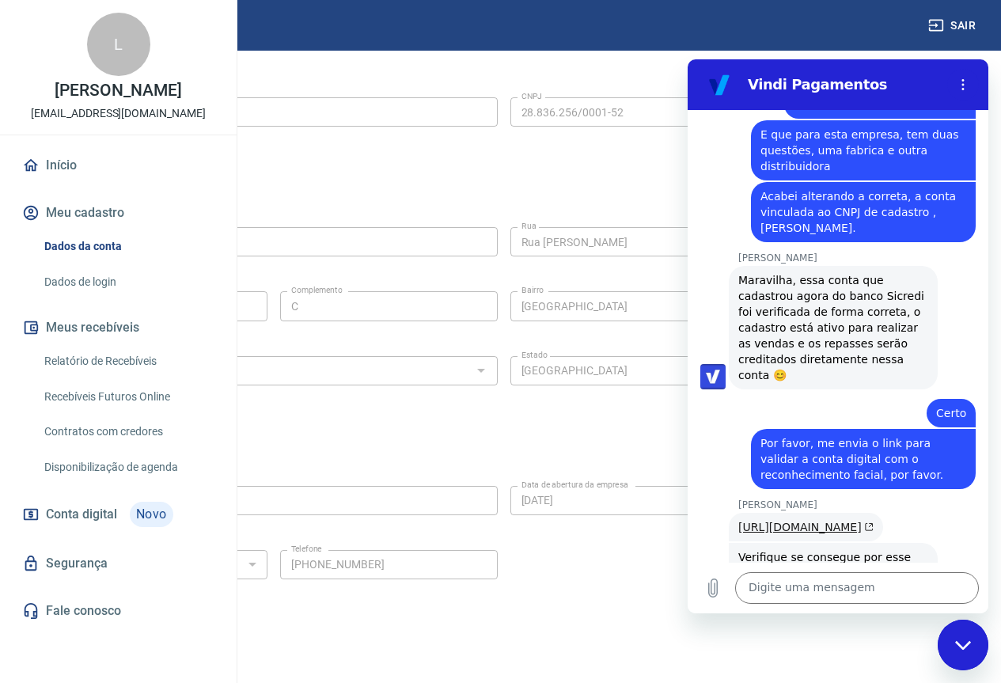
click at [835, 521] on link "https://myaccount.yapay.com.br/overview/" at bounding box center [805, 527] width 135 height 13
click at [836, 586] on textarea at bounding box center [857, 588] width 244 height 32
type textarea "Deu certo"
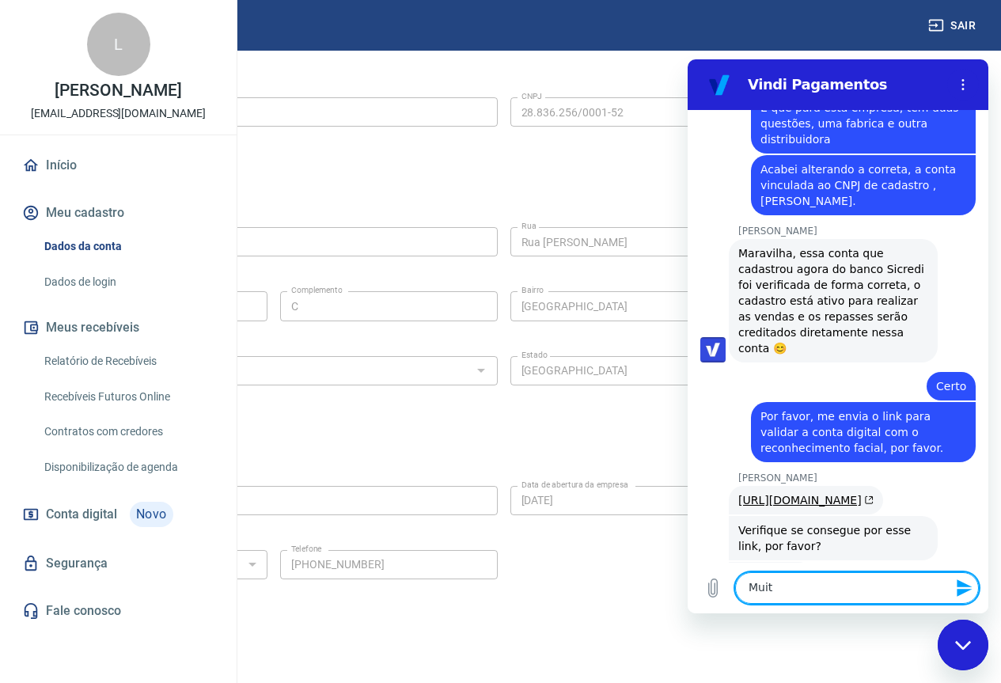
scroll to position [3473, 0]
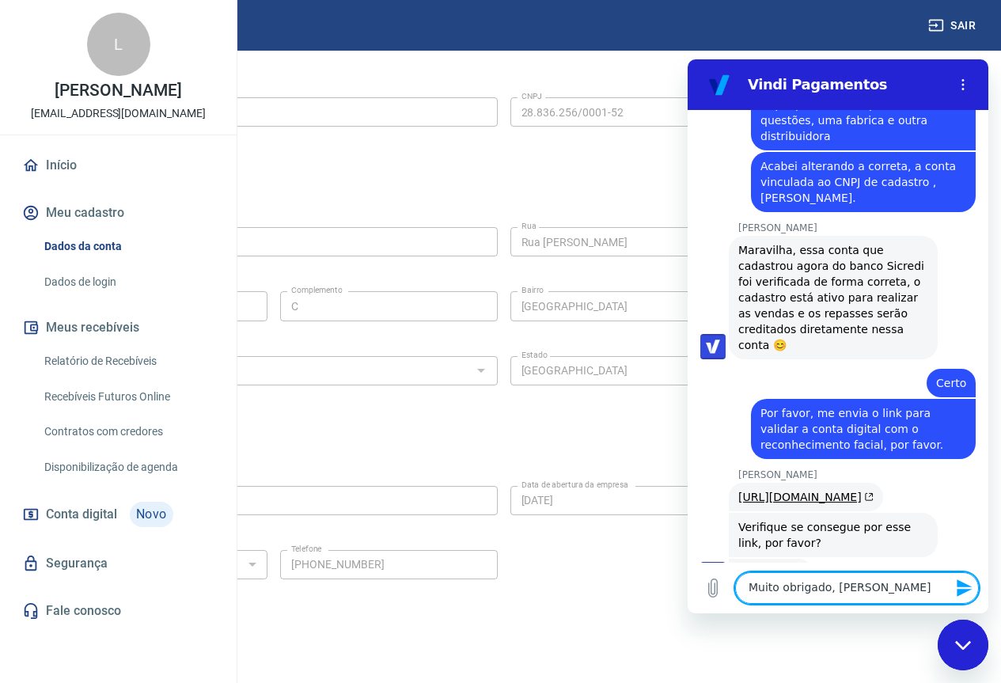
type textarea "Muito obrigado, Viviane."
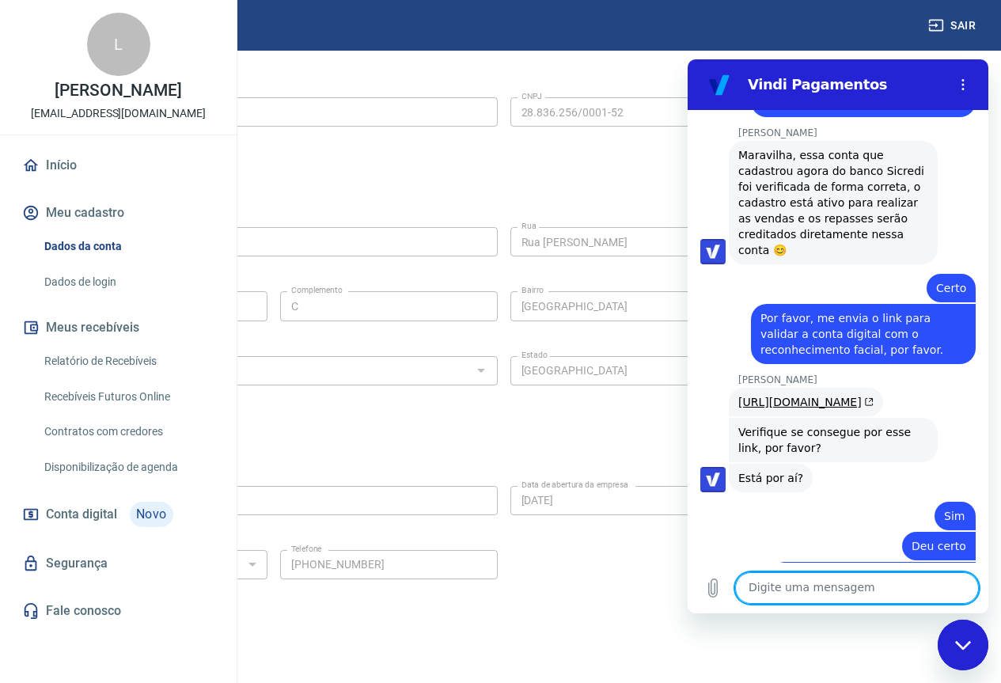
scroll to position [3571, 0]
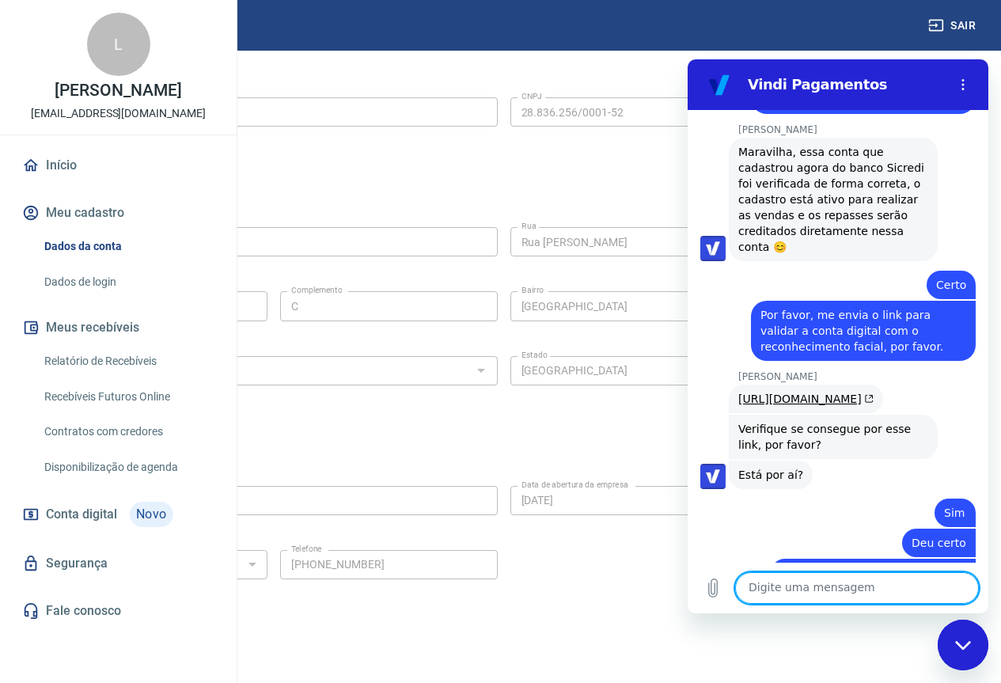
click at [836, 586] on textarea at bounding box center [857, 588] width 244 height 32
type textarea "Por hora só isso mesmo"
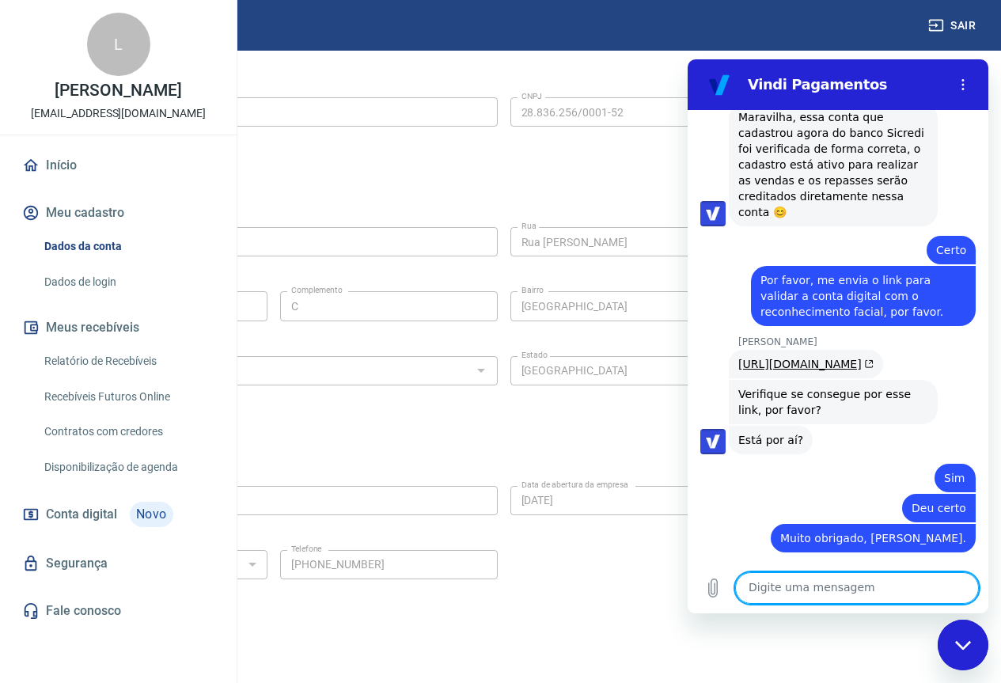
scroll to position [3609, 0]
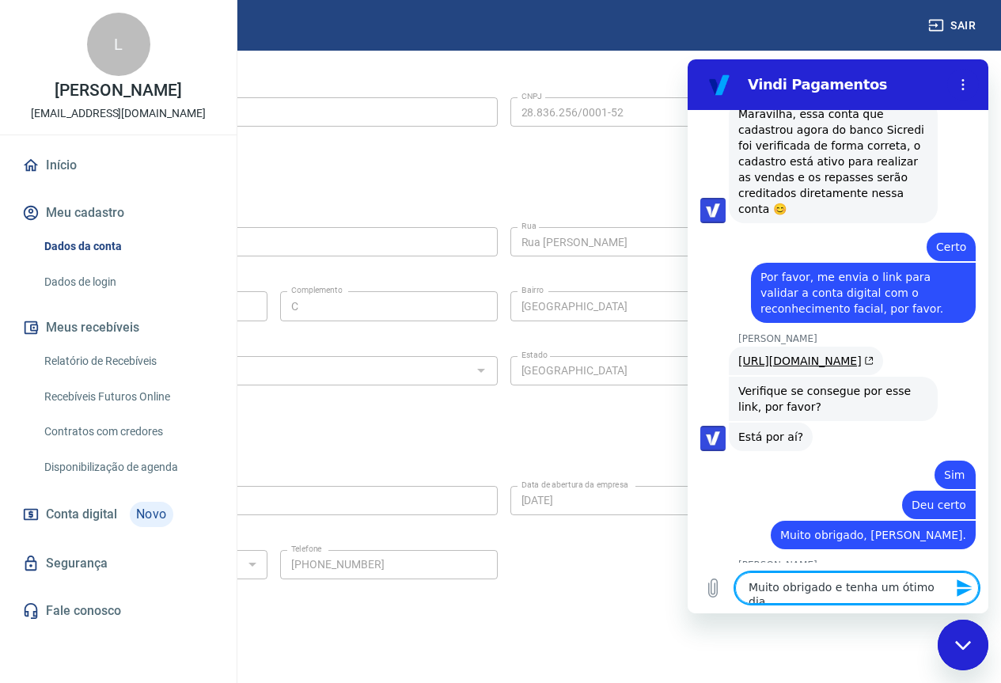
type textarea "Muito obrigado e tenha um ótimo dia"
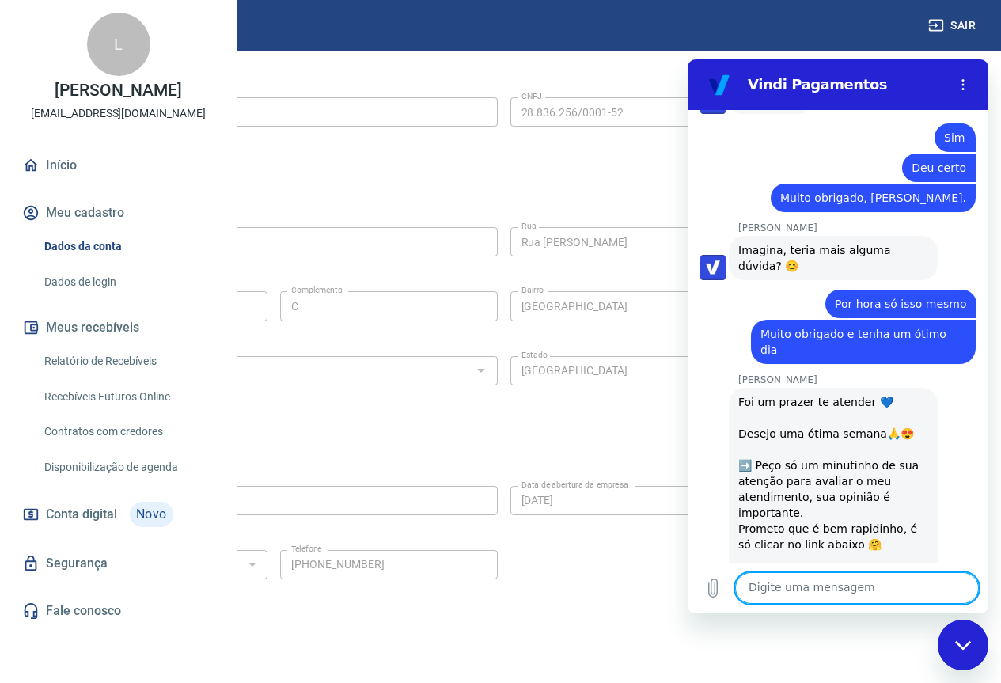
scroll to position [3986, 0]
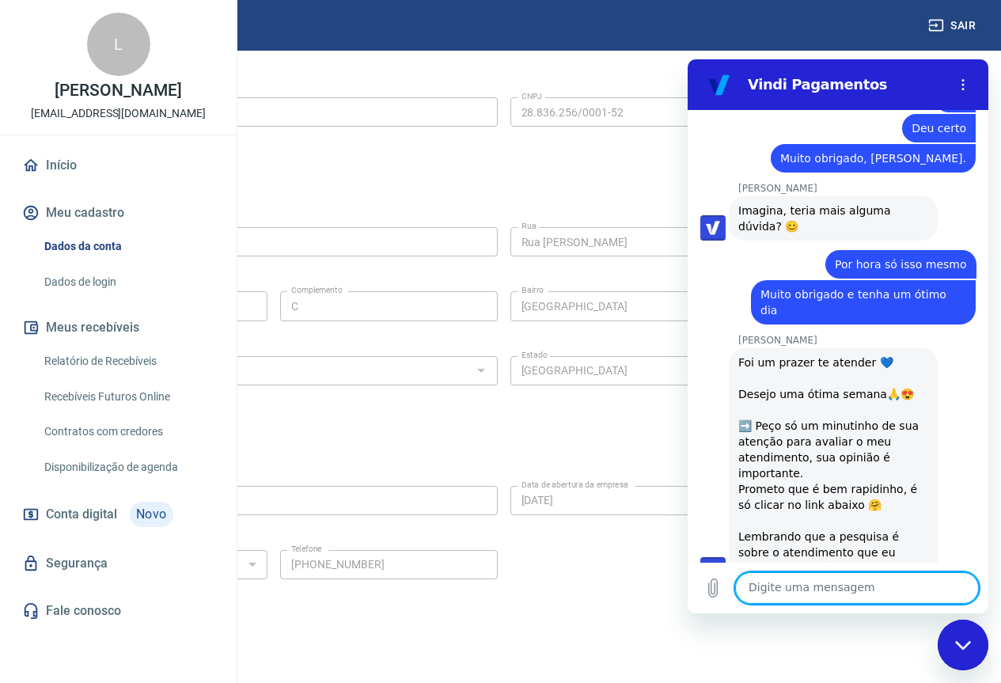
click at [868, 671] on button "Boa 👍" at bounding box center [868, 694] width 63 height 46
click at [677, 69] on div "Editar razão social" at bounding box center [504, 77] width 906 height 29
click at [669, 68] on div "Editar razão social" at bounding box center [504, 77] width 906 height 29
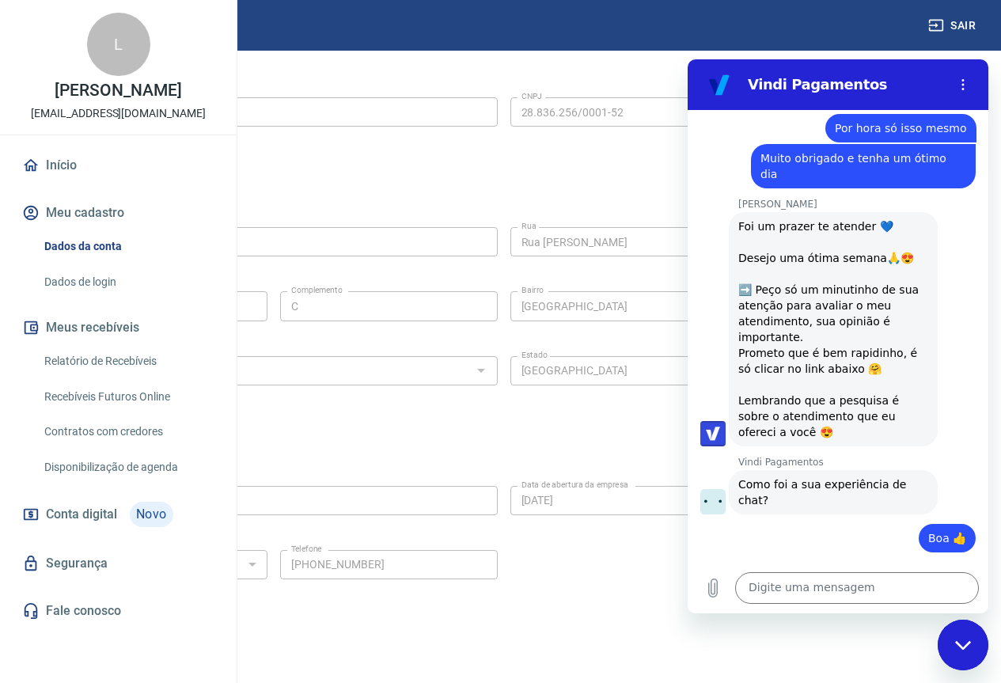
click at [661, 61] on div "Editar razão social Razão social CERVEJARIA COMENDADOR LTDA Razão social CNPJ 2…" at bounding box center [503, 109] width 931 height 119
click at [624, 88] on div "Editar razão social" at bounding box center [504, 77] width 906 height 29
click at [597, 77] on div "Editar razão social" at bounding box center [504, 77] width 906 height 29
click at [962, 660] on div "Fechar janela de mensagens" at bounding box center [962, 644] width 47 height 47
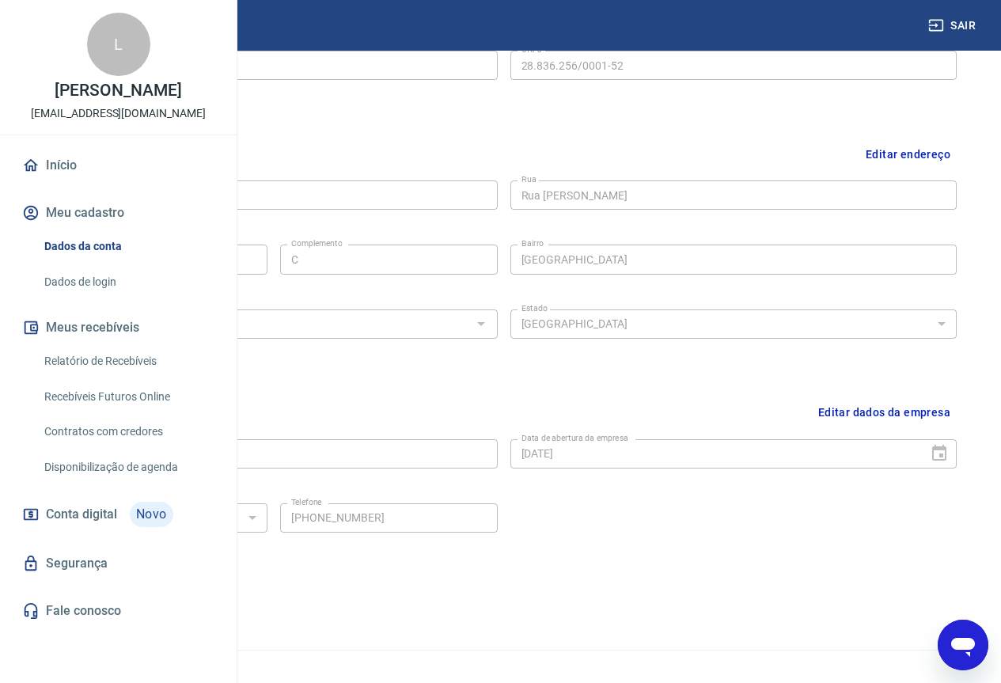
scroll to position [458, 0]
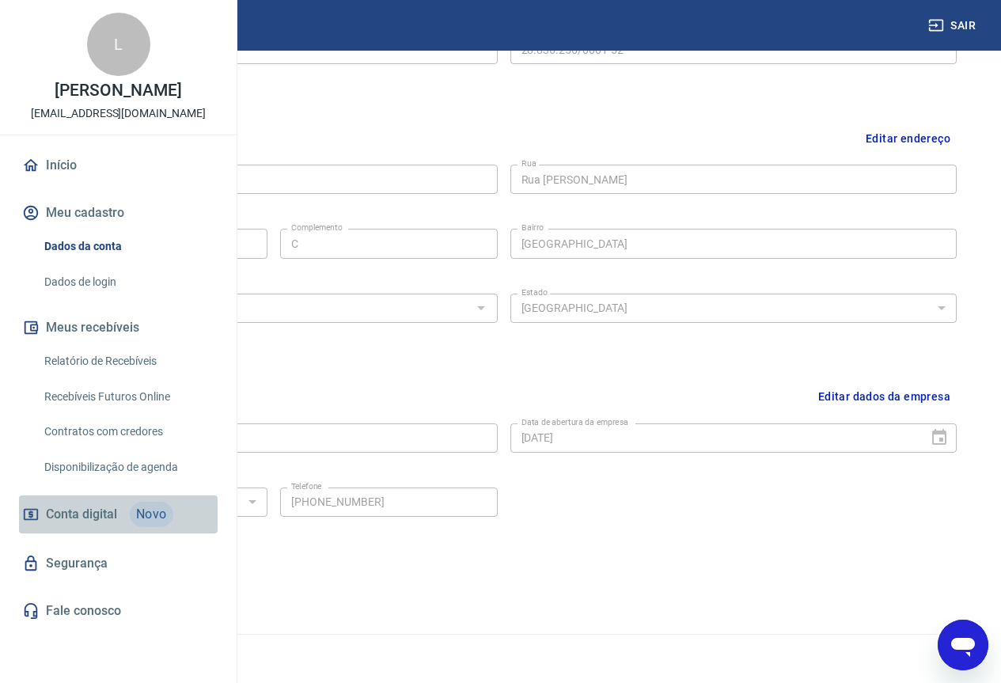
click at [99, 525] on span "Conta digital" at bounding box center [81, 514] width 71 height 22
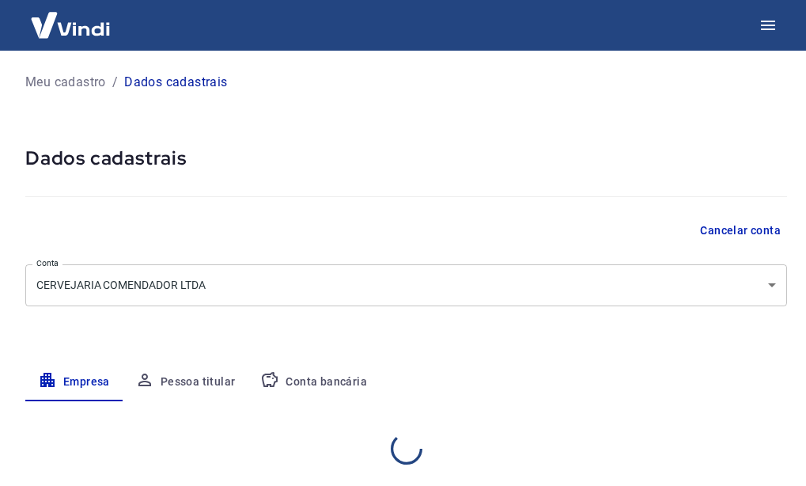
select select "SP"
select select "business"
